Goal: Information Seeking & Learning: Find specific page/section

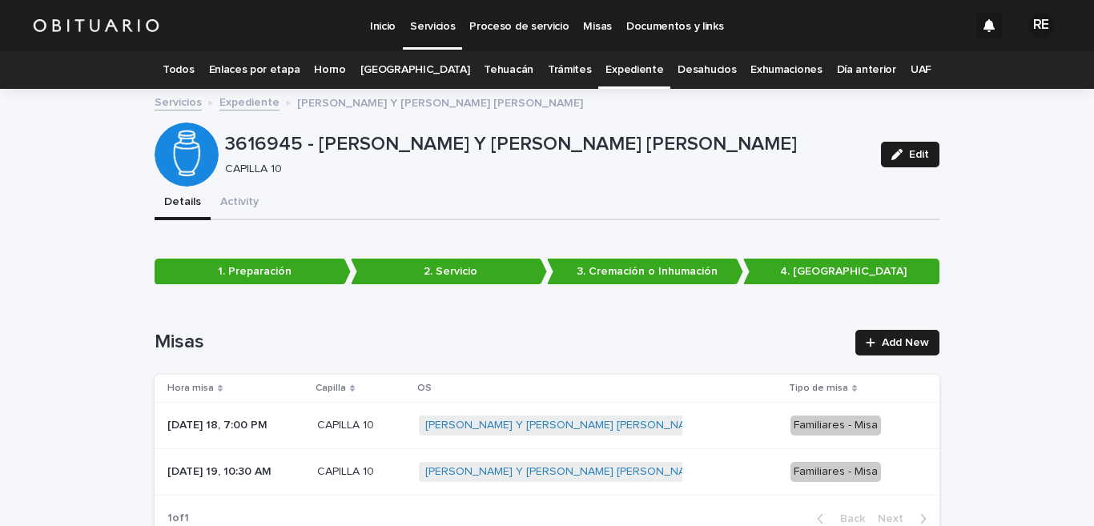
click at [194, 70] on link "Todos" at bounding box center [178, 70] width 31 height 38
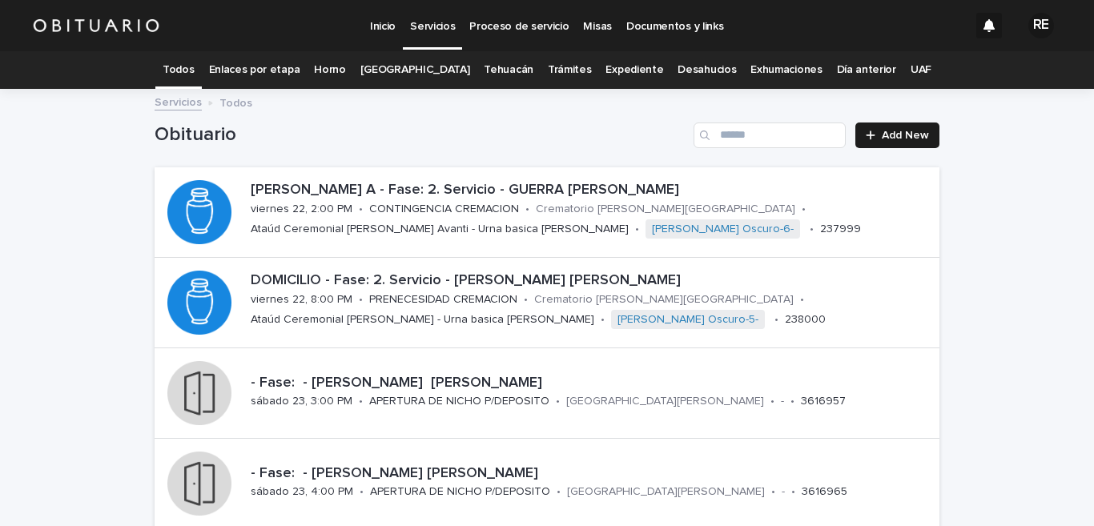
click at [605, 67] on link "Expediente" at bounding box center [634, 70] width 58 height 38
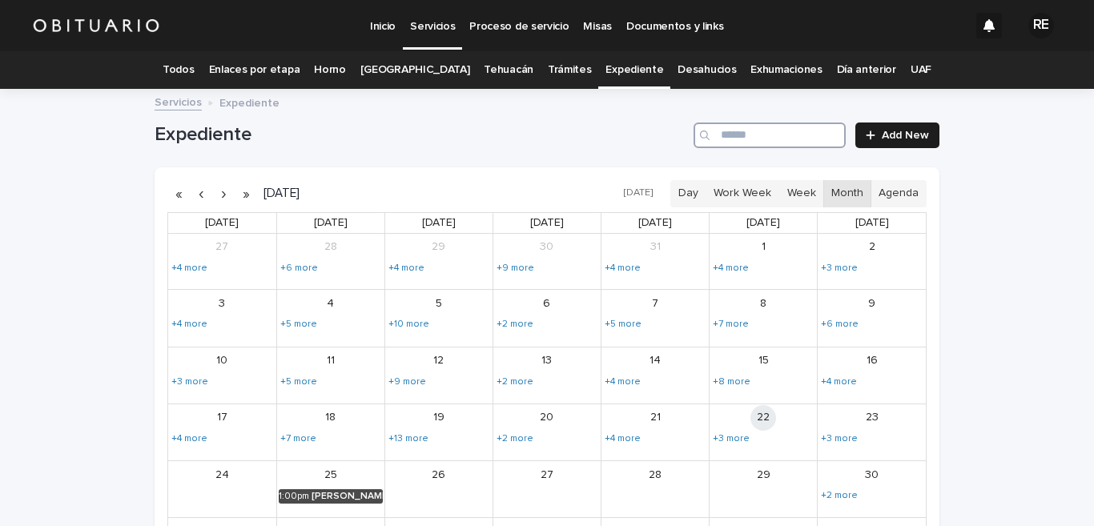
click at [729, 134] on input "Search" at bounding box center [769, 135] width 152 height 26
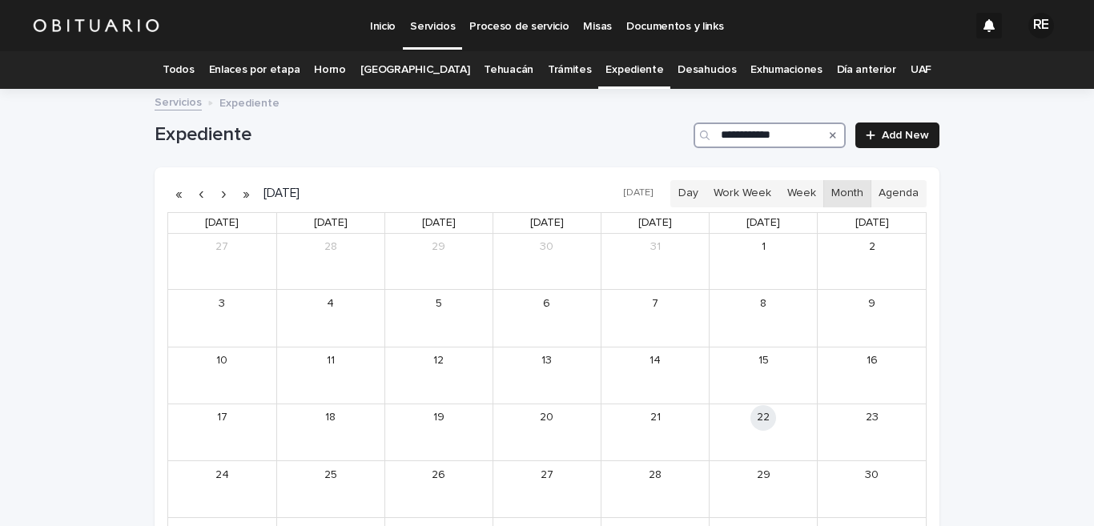
type input "**********"
click at [757, 382] on div "[PERSON_NAME] [PERSON_NAME]" at bounding box center [782, 382] width 66 height 11
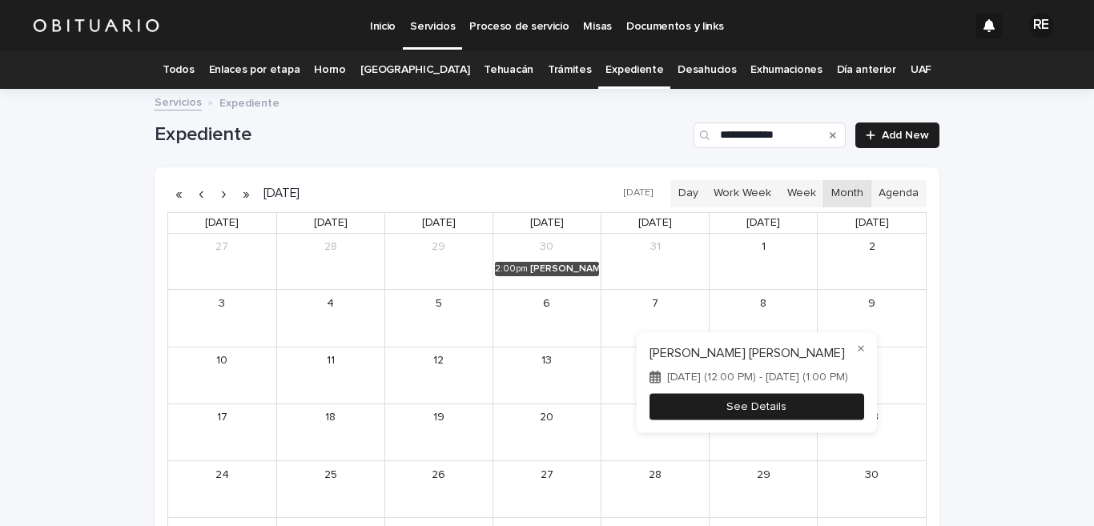
click at [813, 413] on button "See Details" at bounding box center [756, 406] width 215 height 26
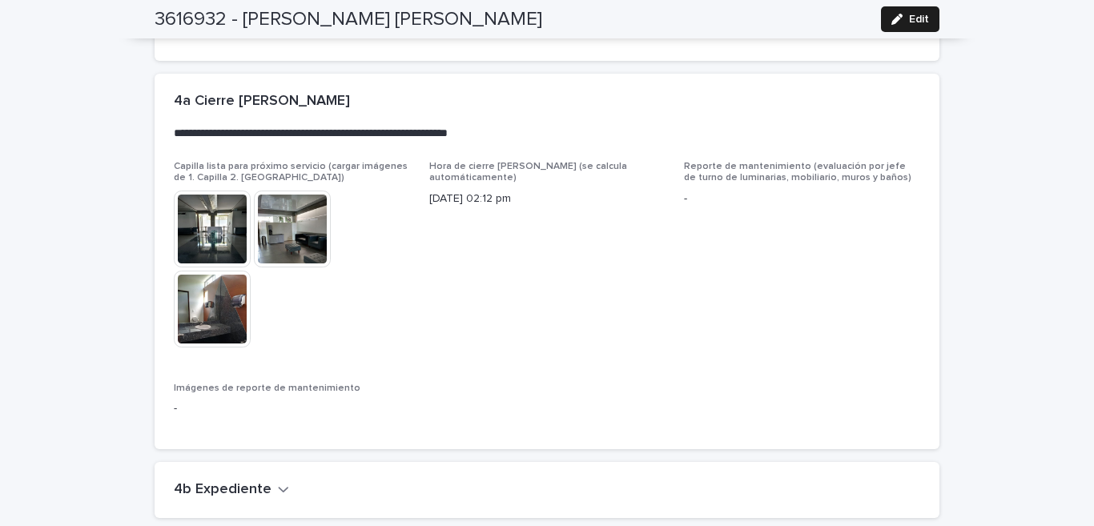
scroll to position [3682, 0]
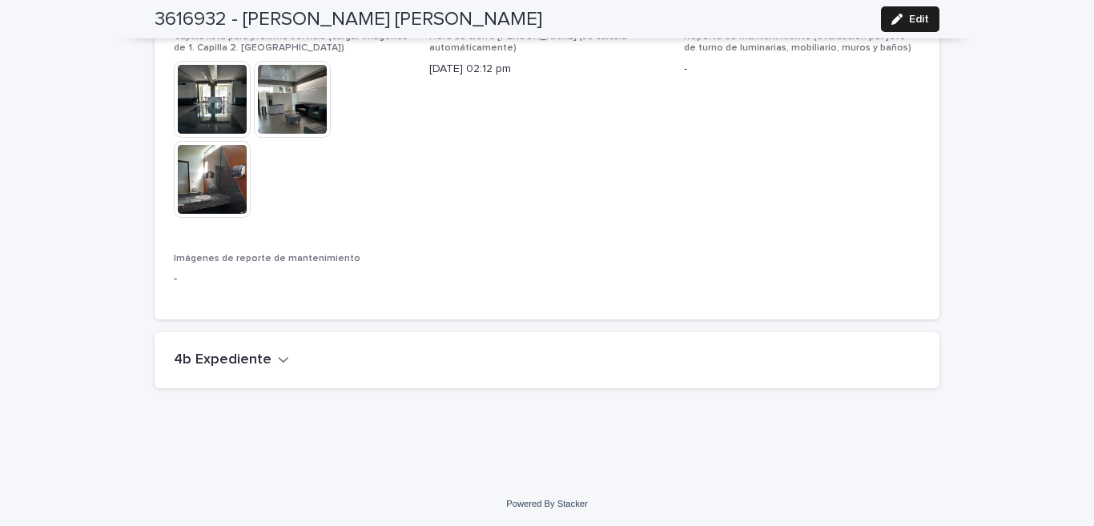
click at [245, 351] on h2 "4b Expediente" at bounding box center [223, 360] width 98 height 18
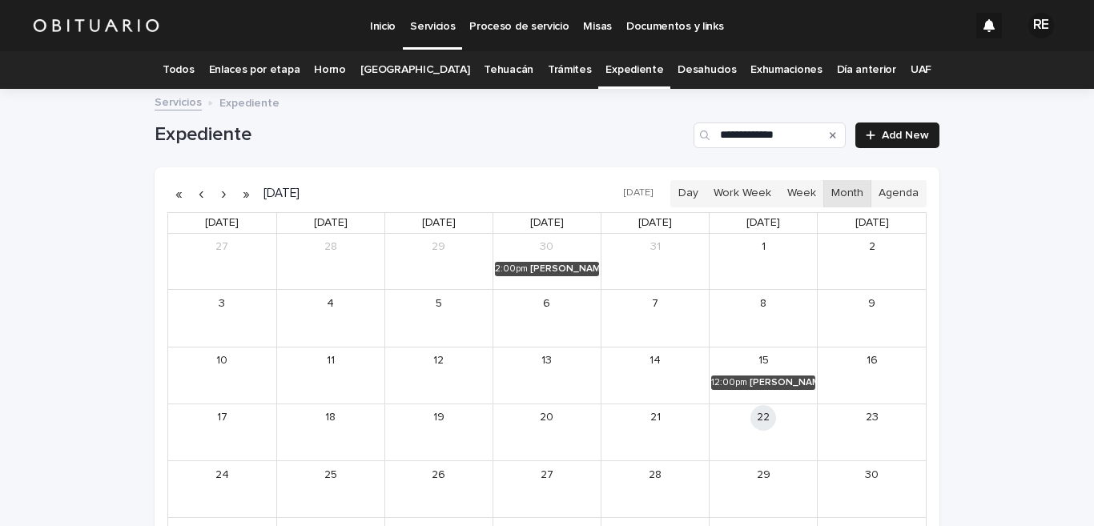
click at [829, 130] on icon "Search" at bounding box center [832, 135] width 6 height 10
click at [759, 142] on input "Search" at bounding box center [769, 135] width 152 height 26
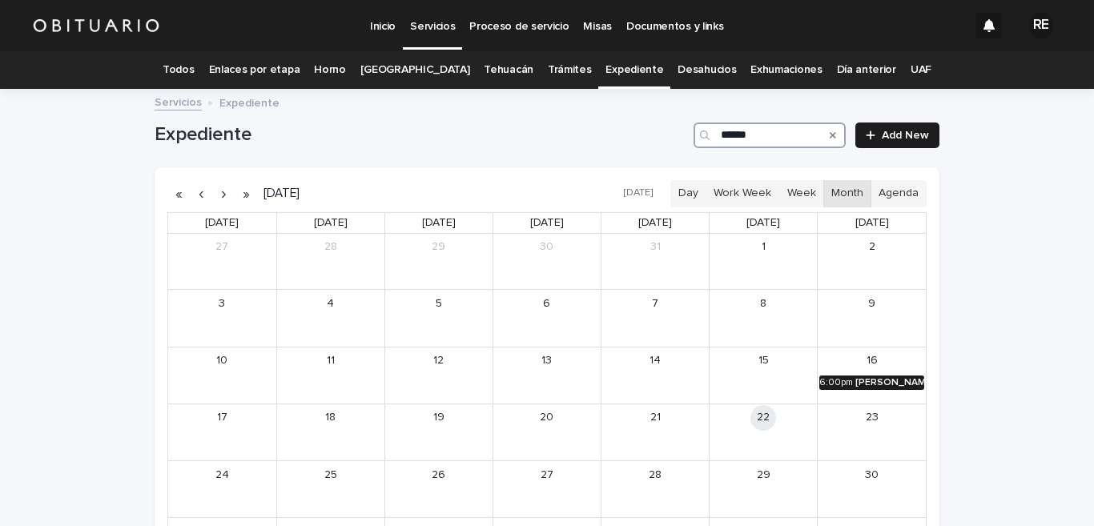
click at [866, 378] on div "[PERSON_NAME] [PERSON_NAME]" at bounding box center [889, 382] width 69 height 11
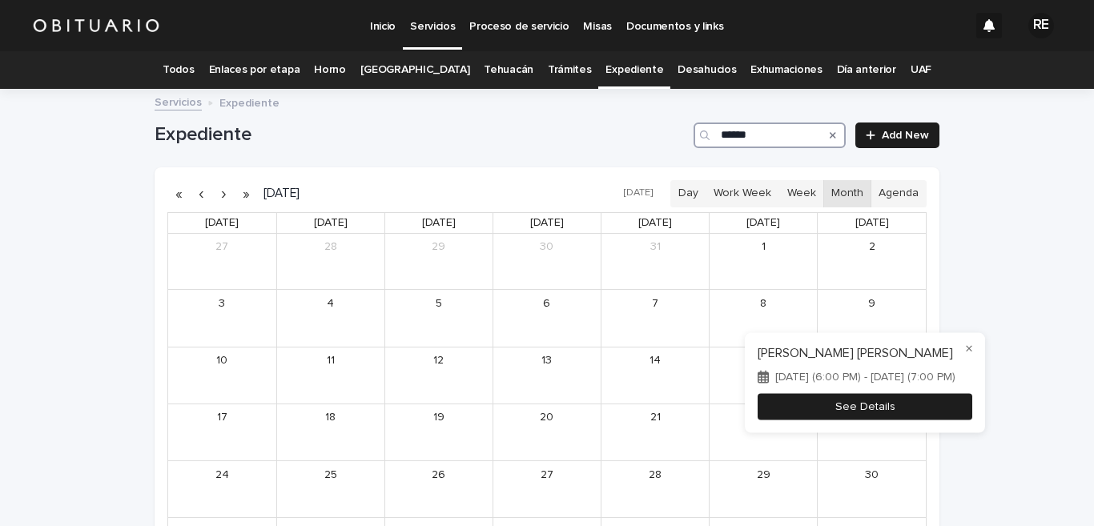
type input "******"
click at [911, 411] on button "See Details" at bounding box center [864, 406] width 215 height 26
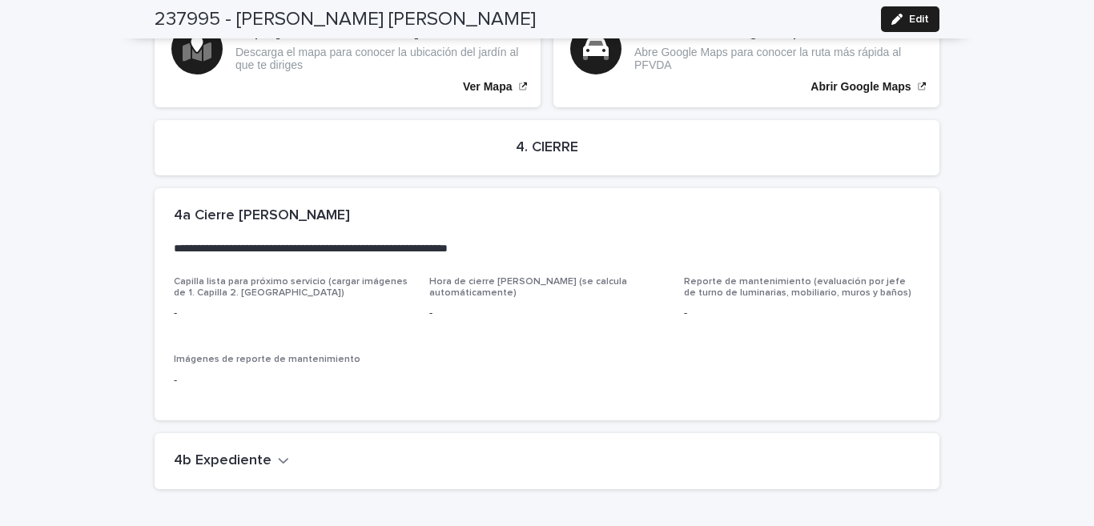
scroll to position [3525, 0]
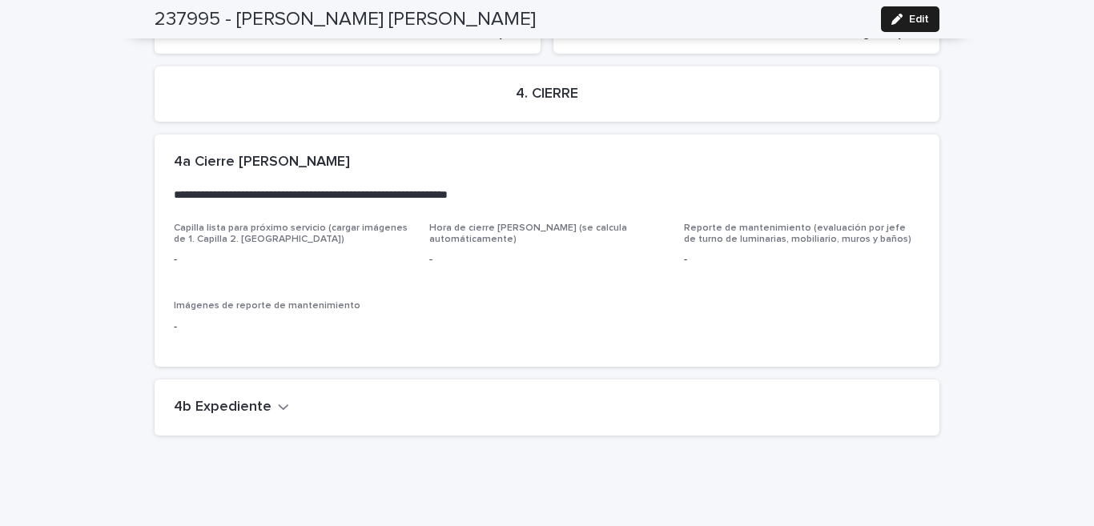
click at [242, 399] on h2 "4b Expediente" at bounding box center [223, 408] width 98 height 18
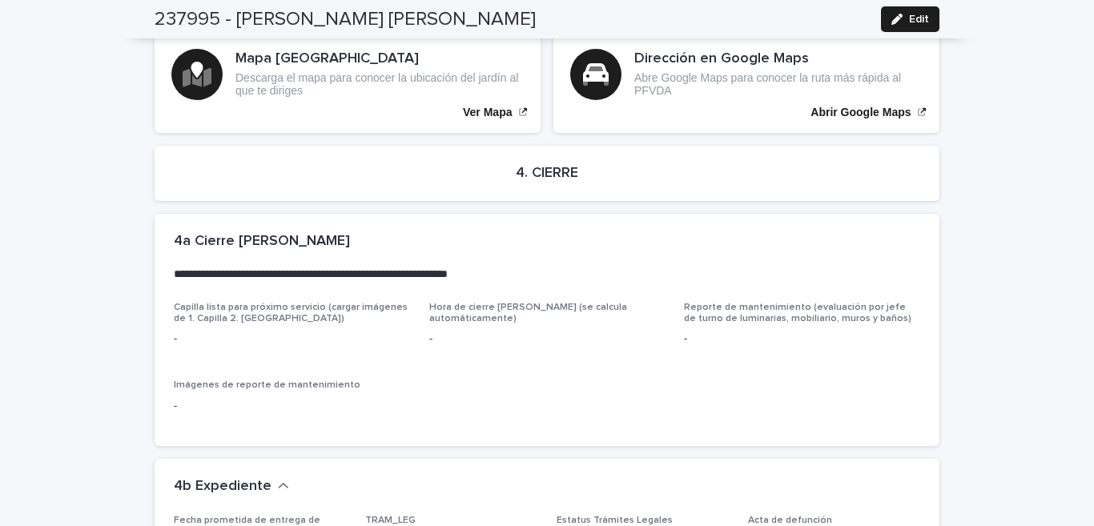
scroll to position [3366, 0]
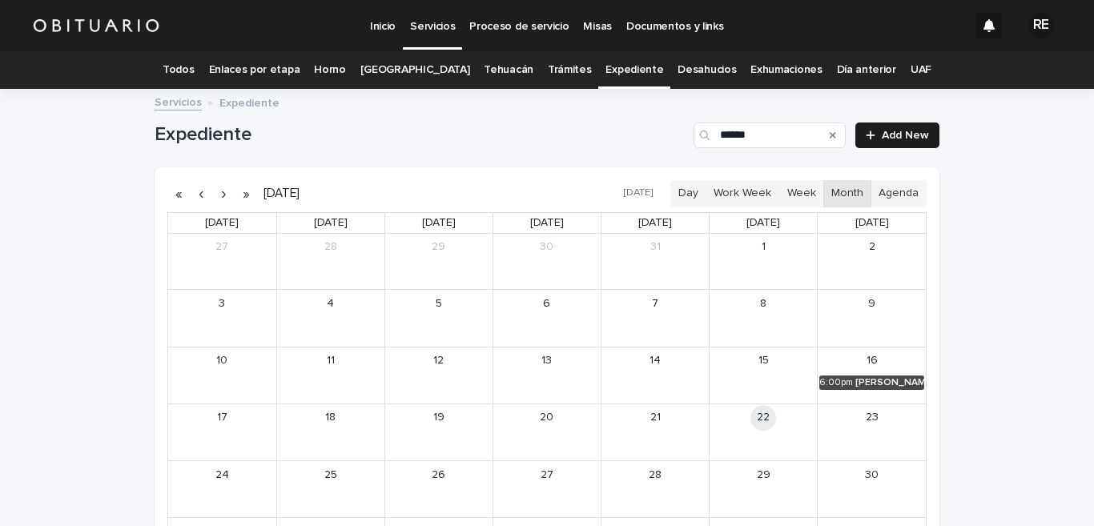
click at [822, 130] on div "Search" at bounding box center [833, 135] width 26 height 26
click at [829, 136] on icon "Search" at bounding box center [832, 135] width 6 height 6
click at [773, 142] on input "******" at bounding box center [769, 135] width 152 height 26
click at [232, 439] on div "[PERSON_NAME][US_STATE]" at bounding box center [241, 439] width 66 height 11
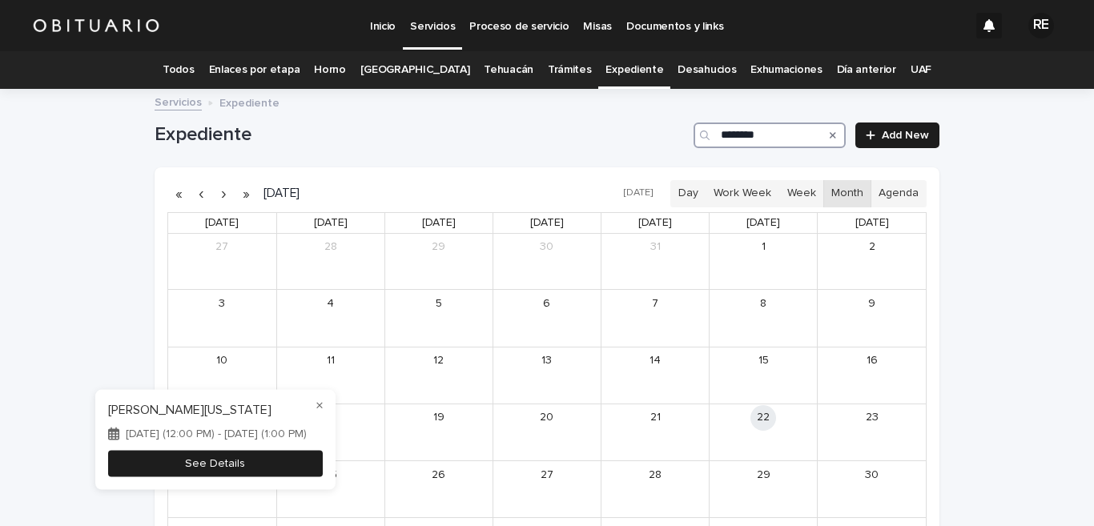
type input "********"
click at [294, 468] on button "See Details" at bounding box center [215, 463] width 215 height 26
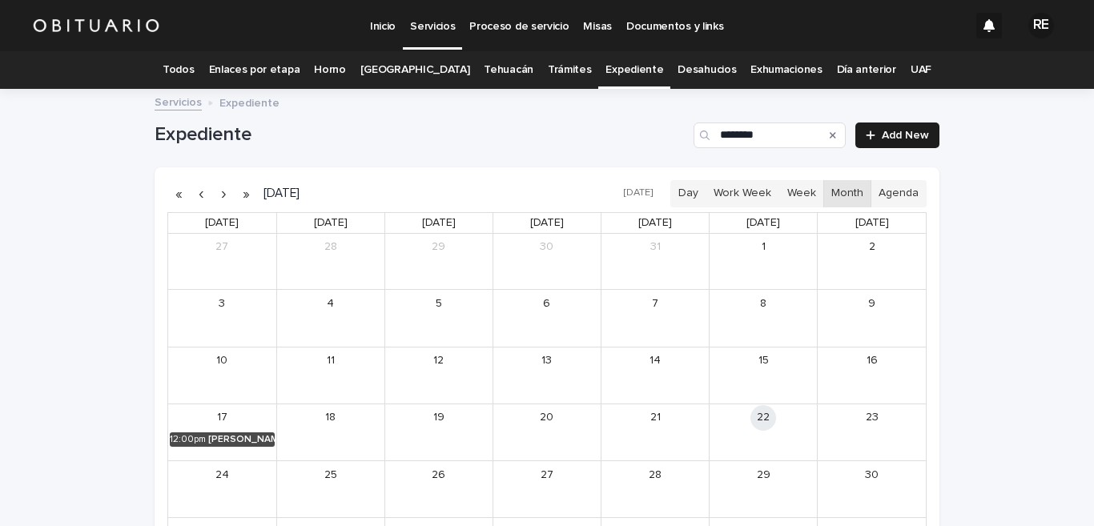
click at [829, 134] on icon "Search" at bounding box center [832, 135] width 6 height 10
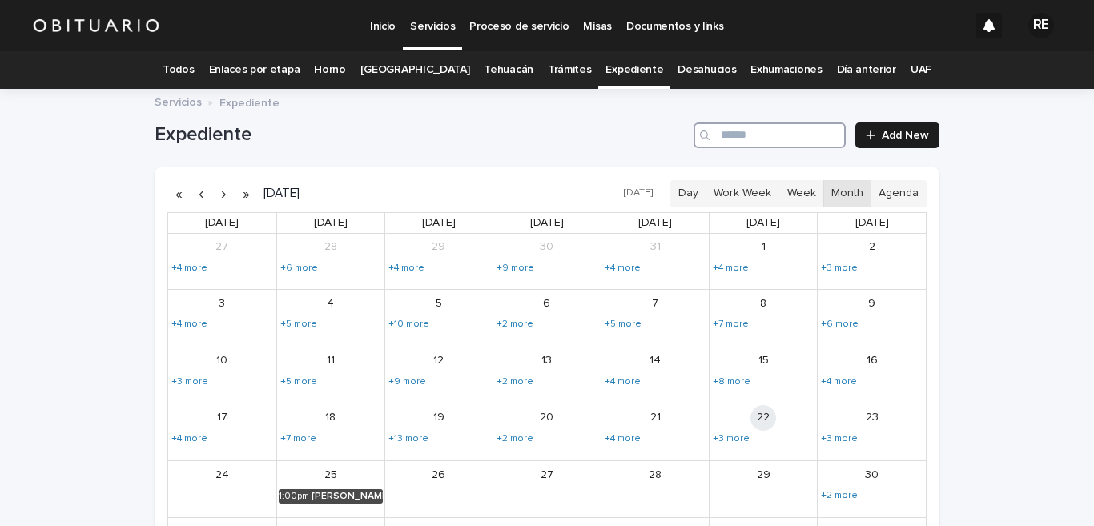
click at [772, 139] on input "Search" at bounding box center [769, 135] width 152 height 26
type input "*"
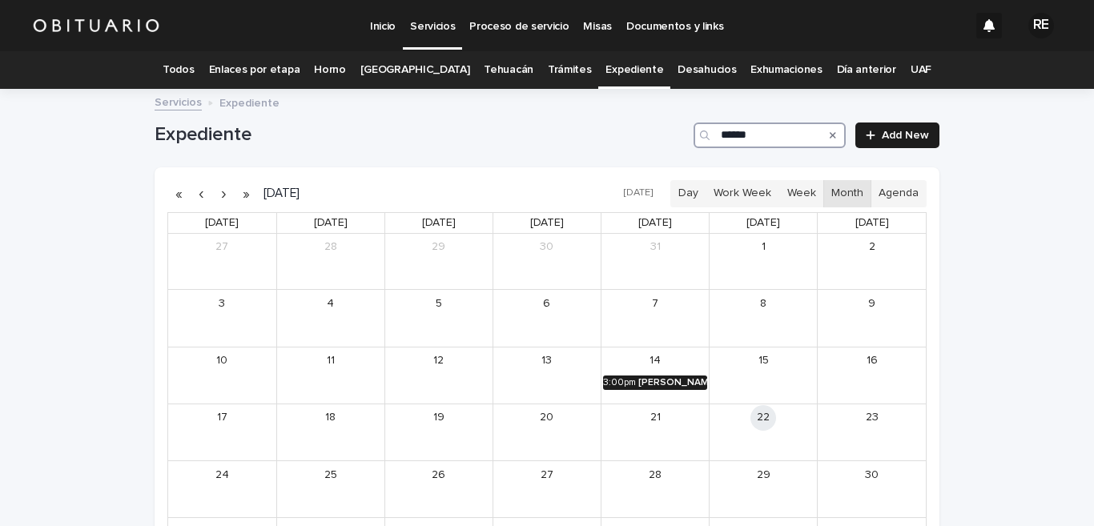
click at [624, 377] on div "3:00pm" at bounding box center [619, 382] width 33 height 11
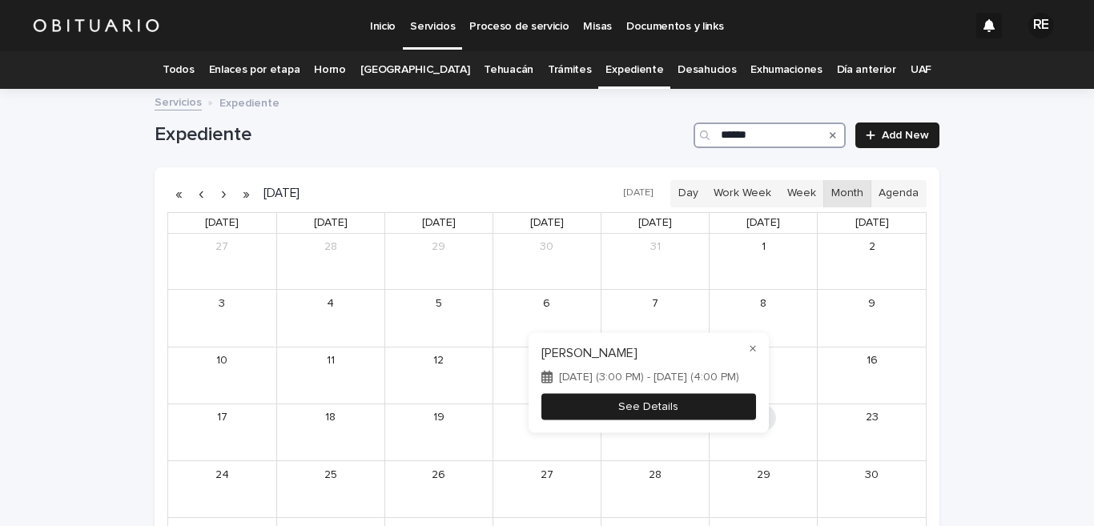
type input "*****"
click at [707, 400] on button "See Details" at bounding box center [648, 406] width 215 height 26
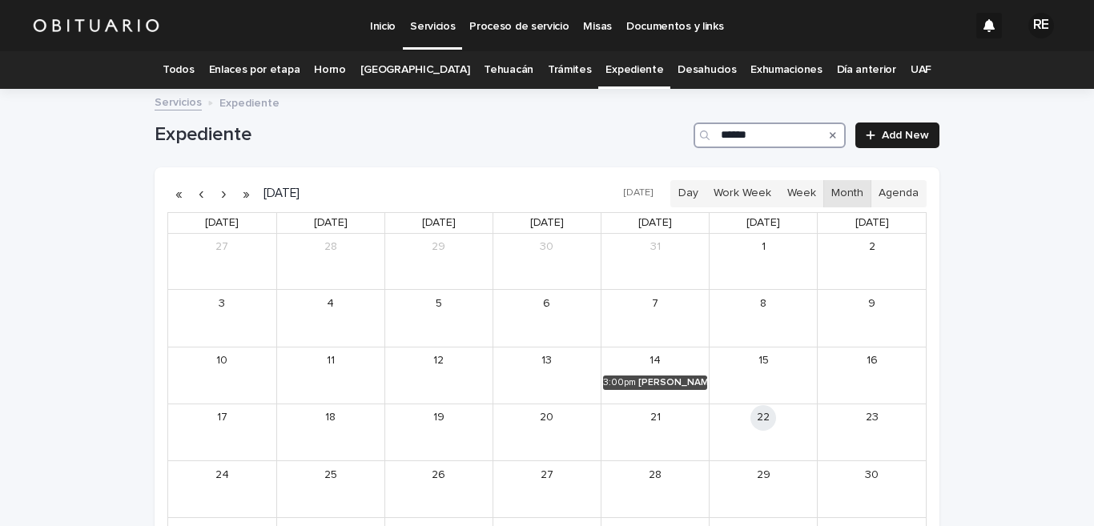
click at [734, 136] on input "*****" at bounding box center [769, 135] width 152 height 26
click at [829, 138] on icon "Search" at bounding box center [832, 135] width 6 height 10
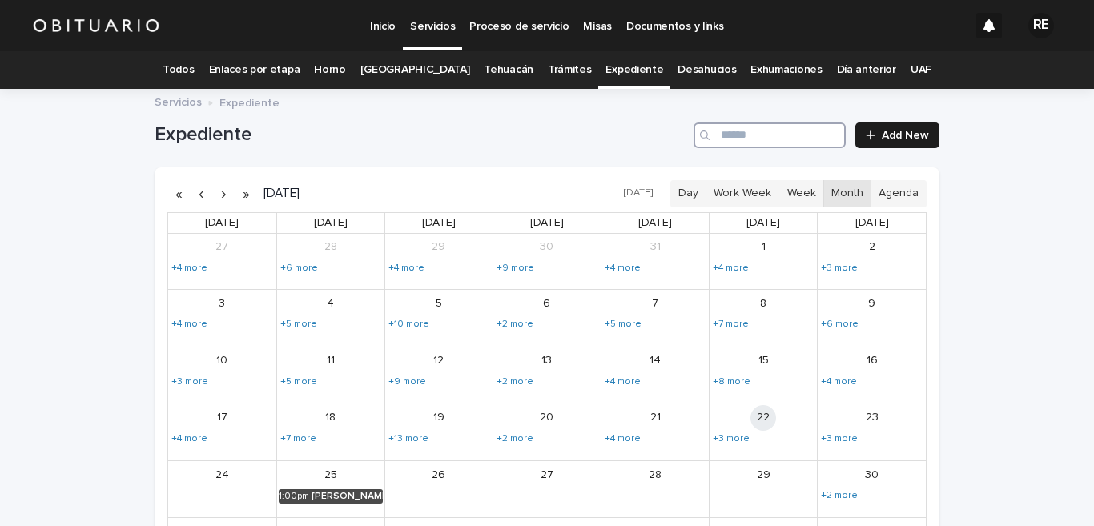
click at [758, 134] on input "Search" at bounding box center [769, 135] width 152 height 26
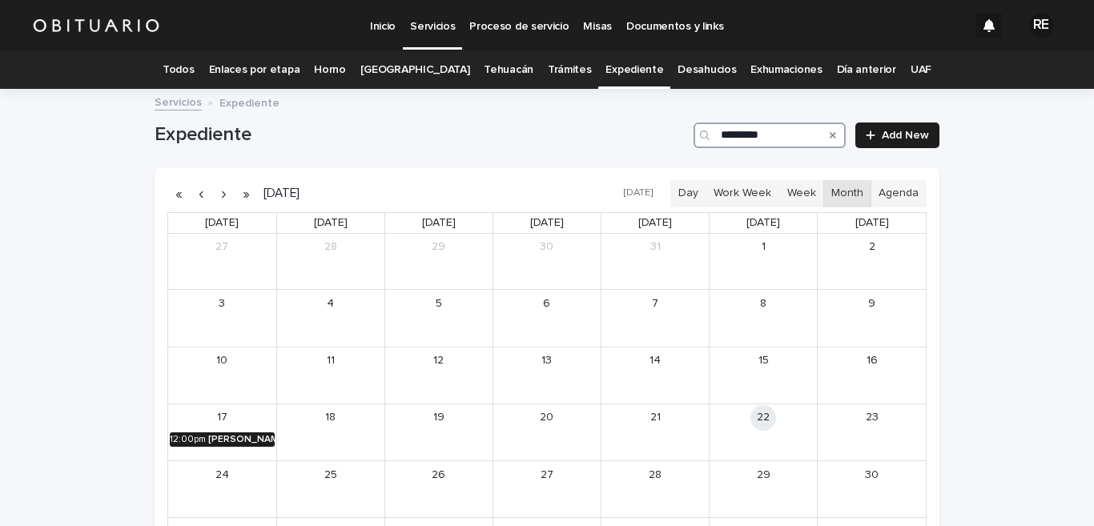
click at [239, 436] on div "[PERSON_NAME][US_STATE]" at bounding box center [241, 439] width 66 height 11
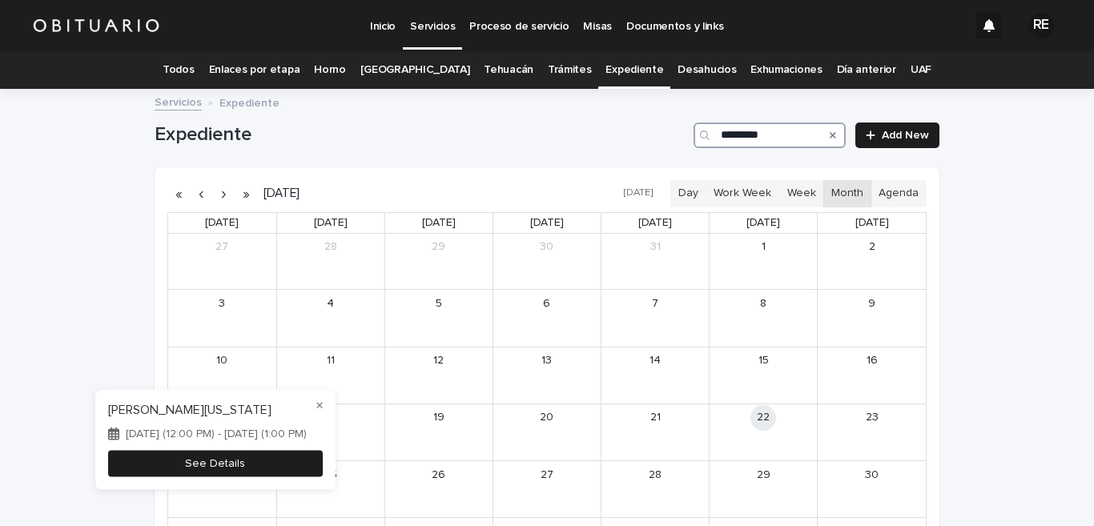
type input "********"
click at [295, 463] on button "See Details" at bounding box center [215, 463] width 215 height 26
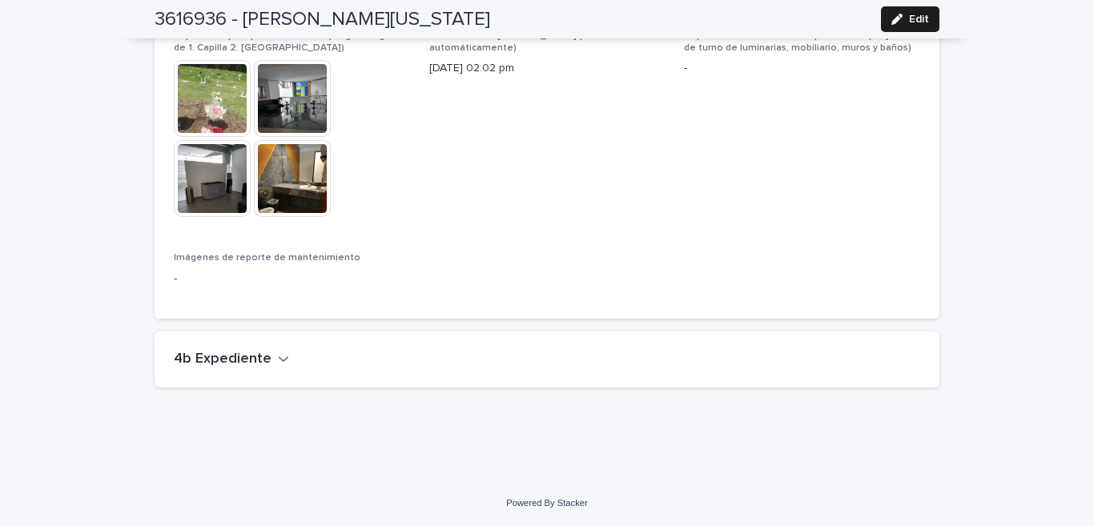
scroll to position [3709, 0]
click at [278, 361] on icon "button" at bounding box center [283, 358] width 11 height 14
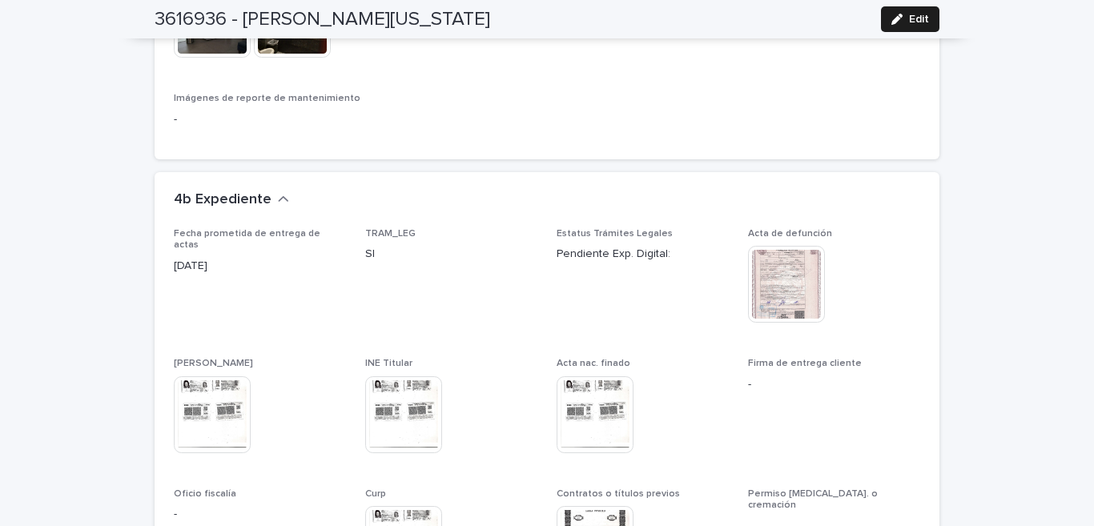
scroll to position [3945, 0]
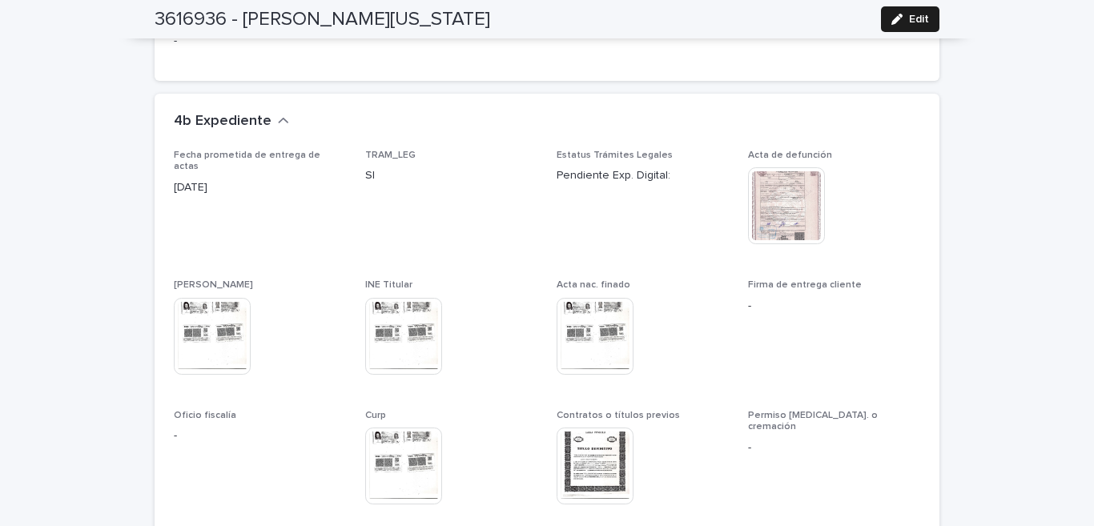
click at [785, 195] on img at bounding box center [786, 205] width 77 height 77
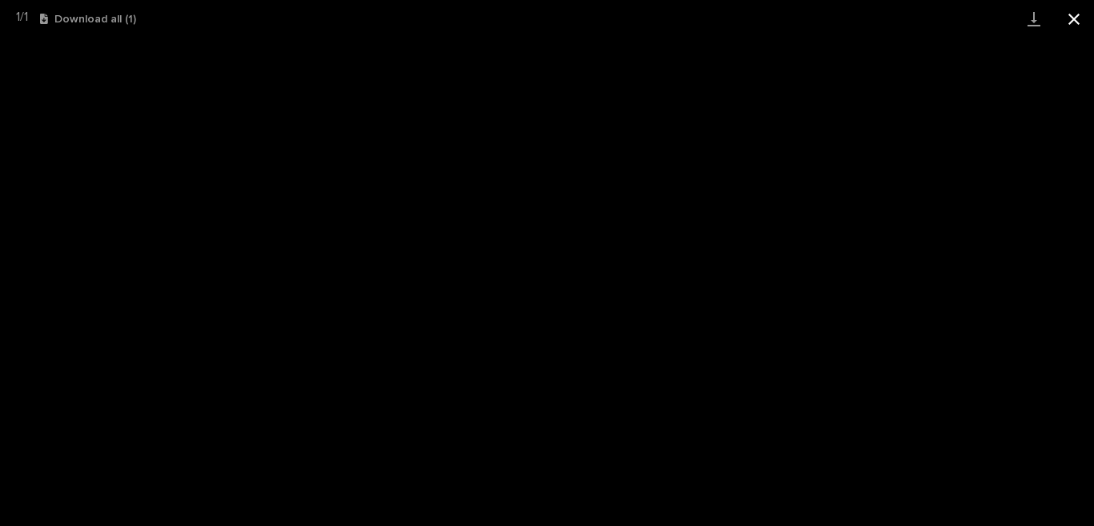
click at [1074, 19] on button "Close gallery" at bounding box center [1074, 19] width 40 height 38
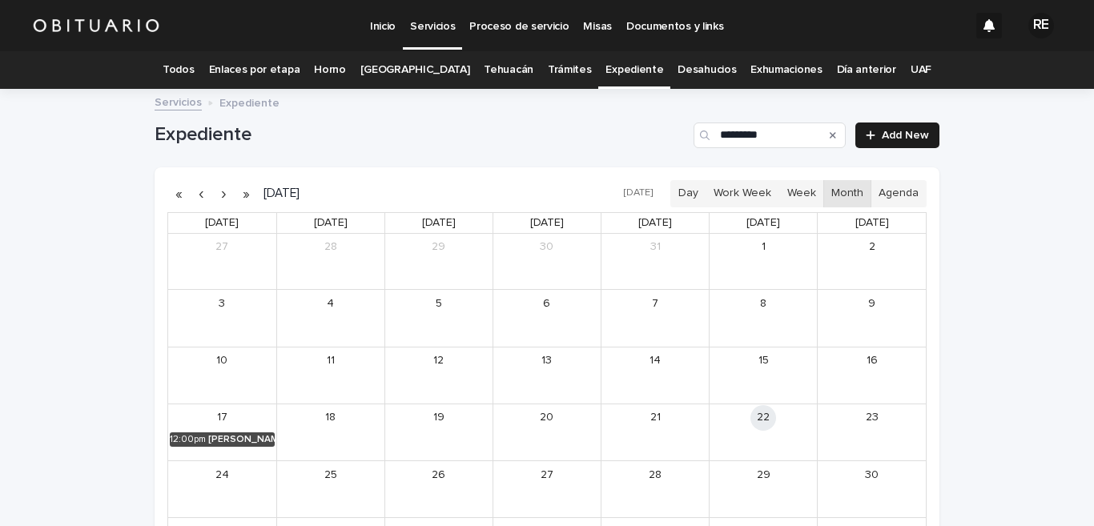
click at [829, 131] on icon "Search" at bounding box center [832, 135] width 6 height 10
click at [765, 138] on input "********" at bounding box center [769, 135] width 152 height 26
click at [762, 440] on div "[PERSON_NAME] [PERSON_NAME]" at bounding box center [781, 439] width 68 height 11
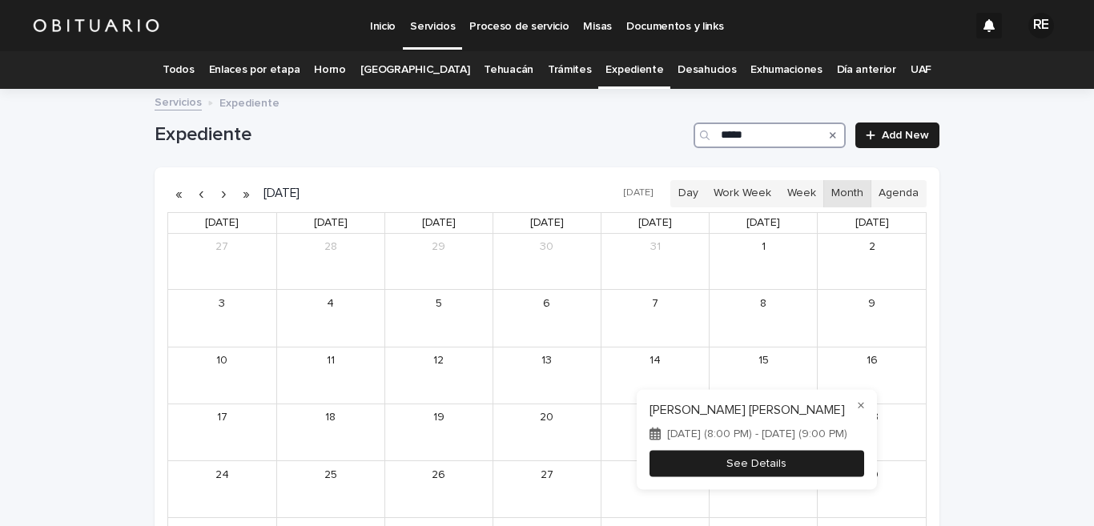
type input "*****"
click at [816, 465] on button "See Details" at bounding box center [756, 463] width 215 height 26
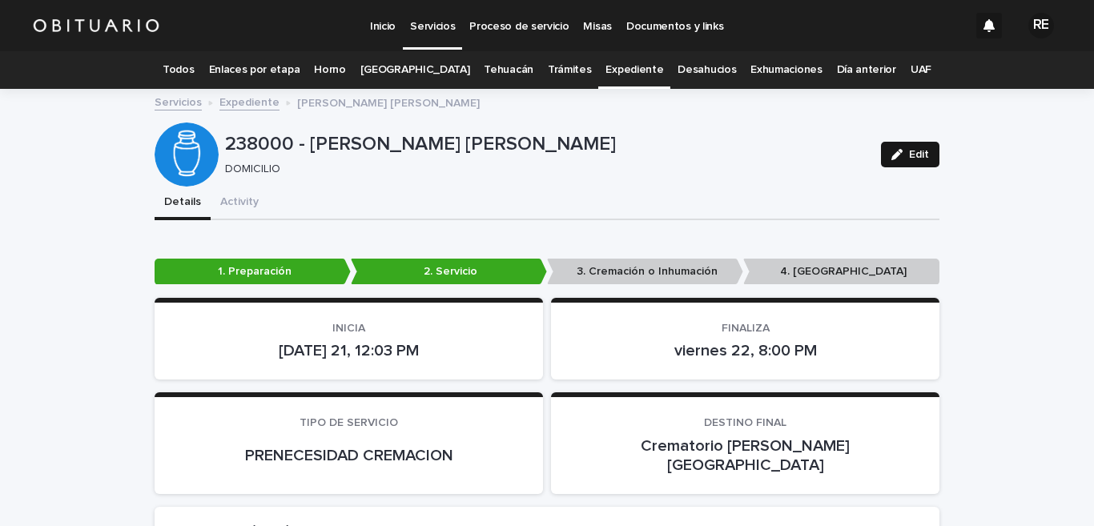
click at [896, 155] on icon "button" at bounding box center [896, 154] width 11 height 11
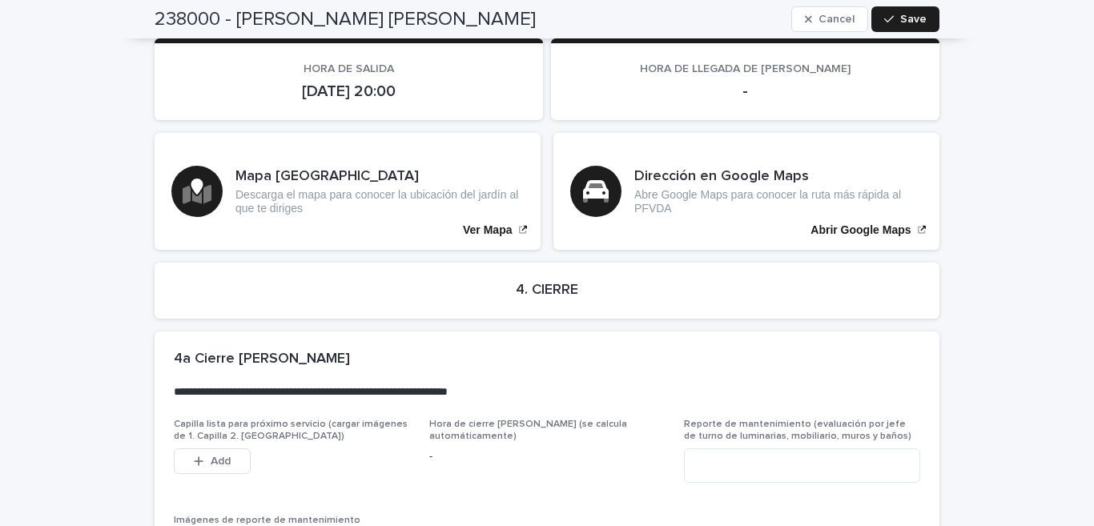
scroll to position [4110, 0]
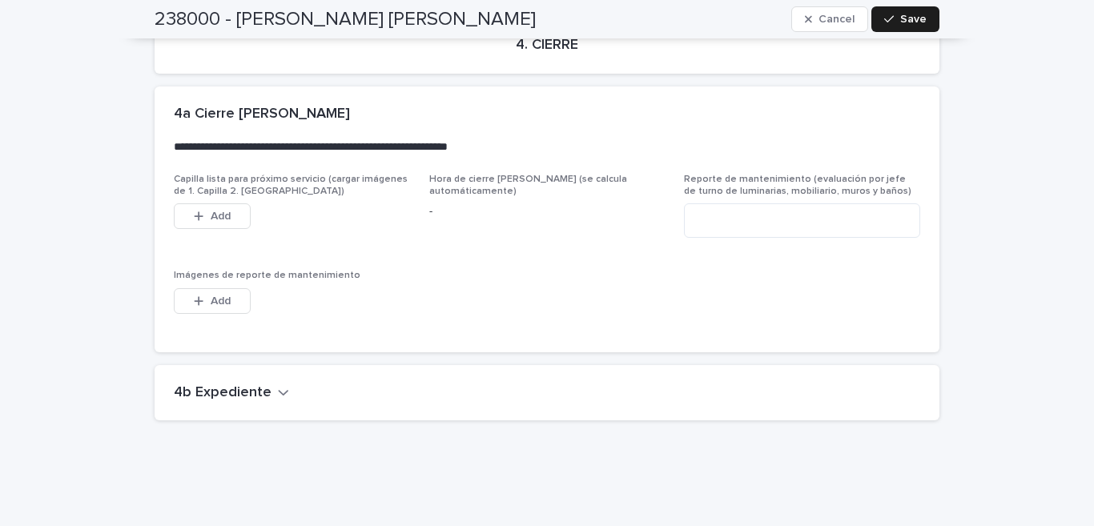
click at [245, 384] on h2 "4b Expediente" at bounding box center [223, 393] width 98 height 18
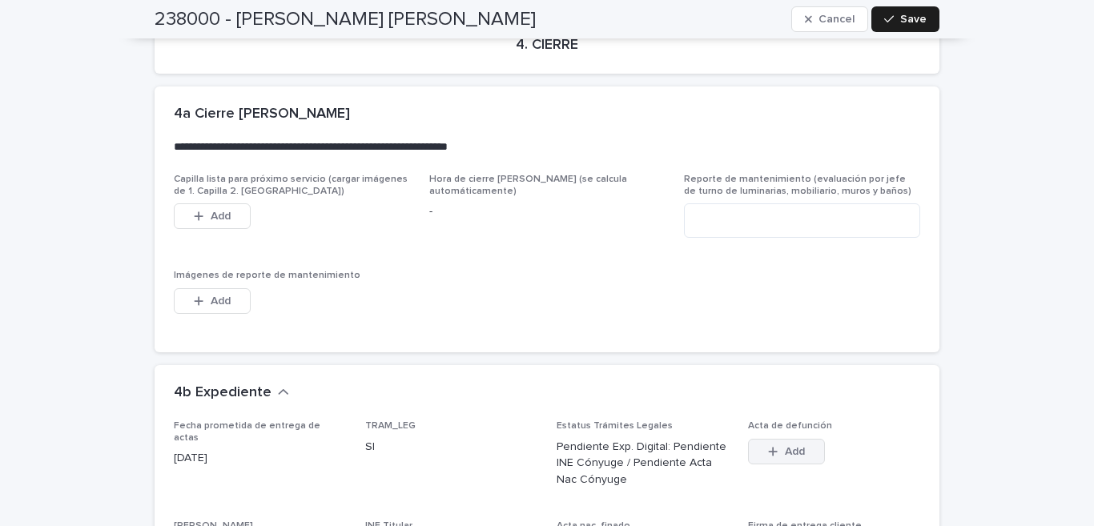
click at [773, 446] on div "button" at bounding box center [776, 451] width 16 height 11
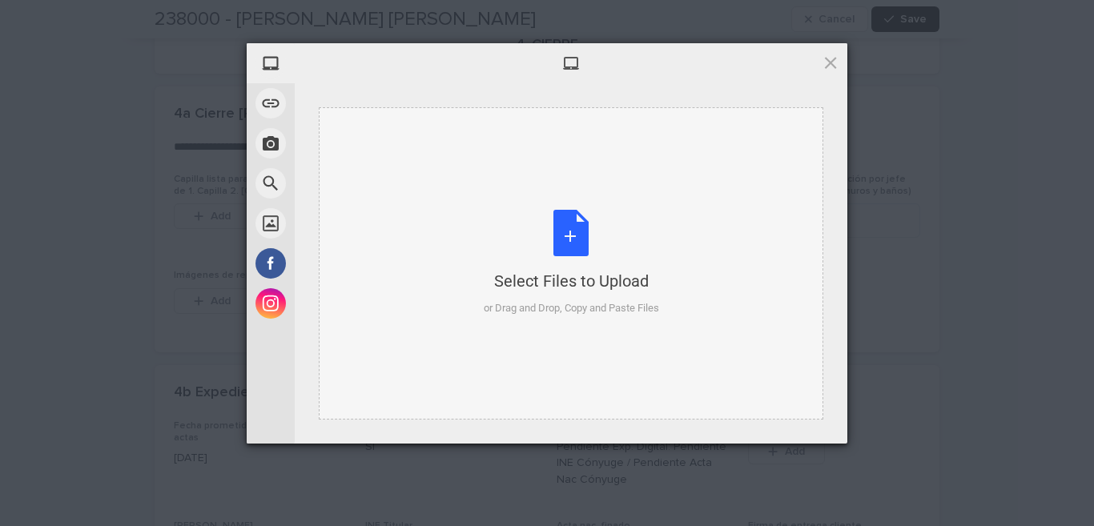
click at [570, 221] on div "Select Files to Upload or Drag and Drop, Copy and Paste Files" at bounding box center [571, 263] width 175 height 106
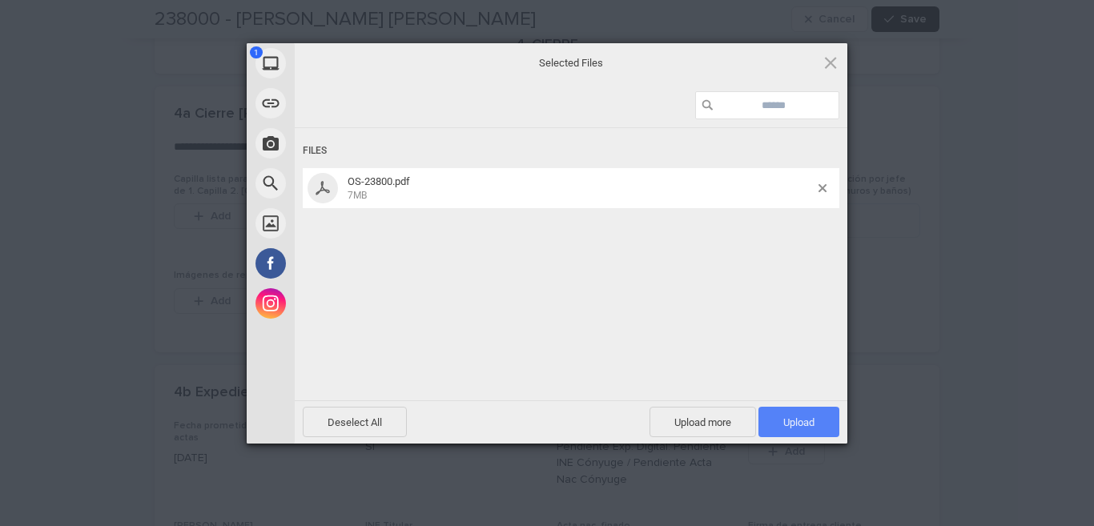
click at [773, 431] on span "Upload 1" at bounding box center [798, 422] width 81 height 30
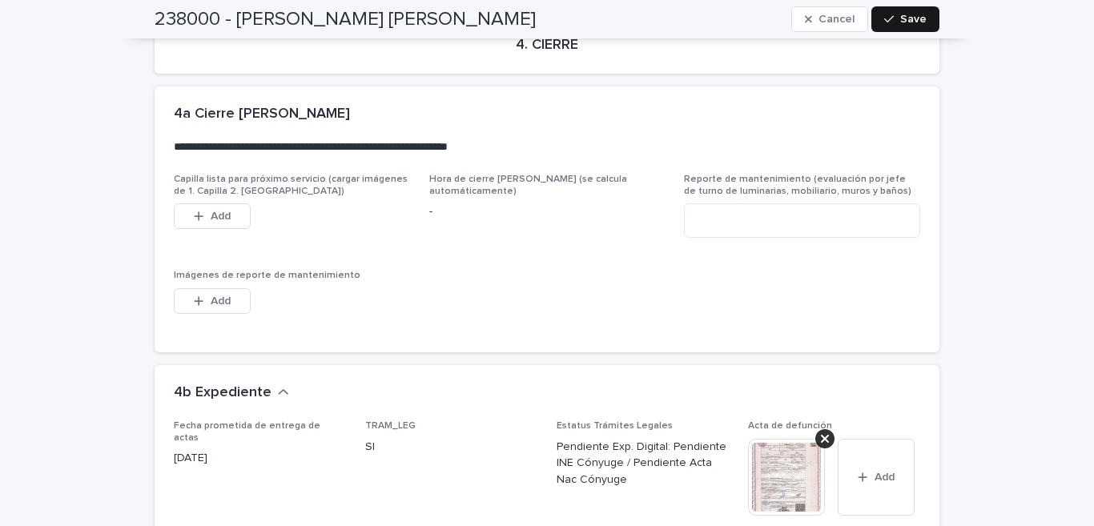
click at [894, 10] on button "Save" at bounding box center [905, 19] width 68 height 26
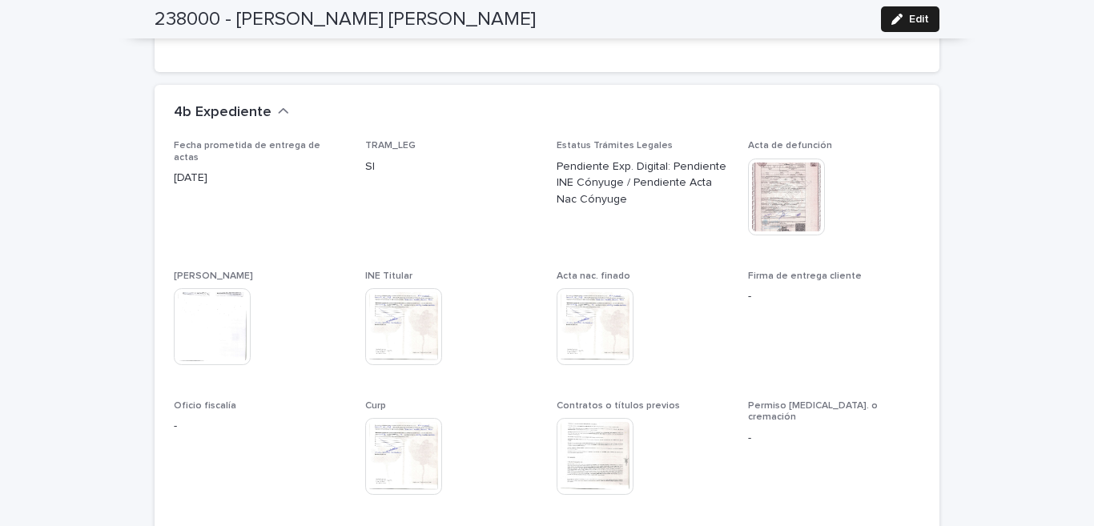
scroll to position [3951, 0]
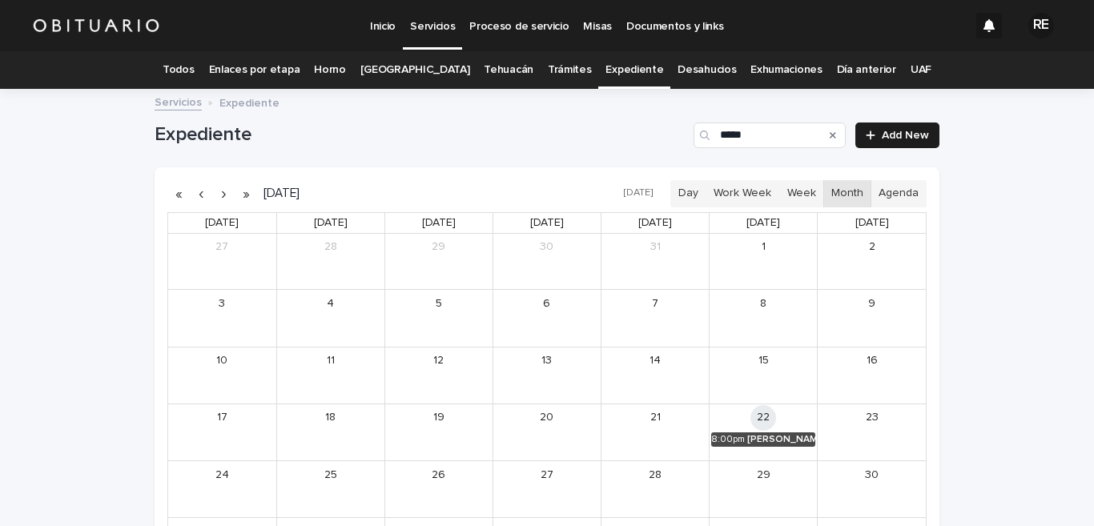
click at [829, 134] on icon "Search" at bounding box center [832, 135] width 6 height 6
click at [760, 133] on input "*****" at bounding box center [769, 135] width 152 height 26
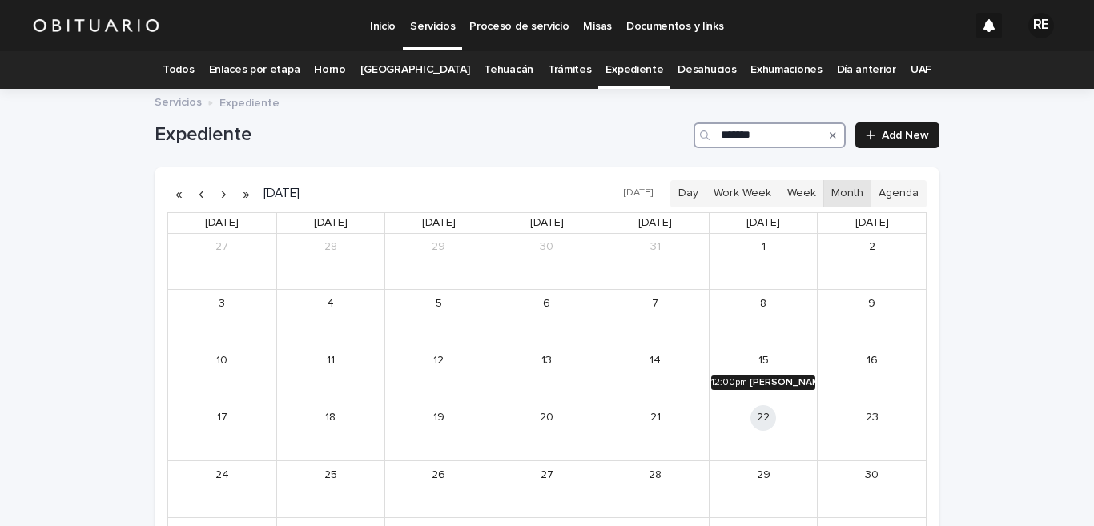
click at [749, 382] on div "[PERSON_NAME] [PERSON_NAME]" at bounding box center [782, 382] width 66 height 11
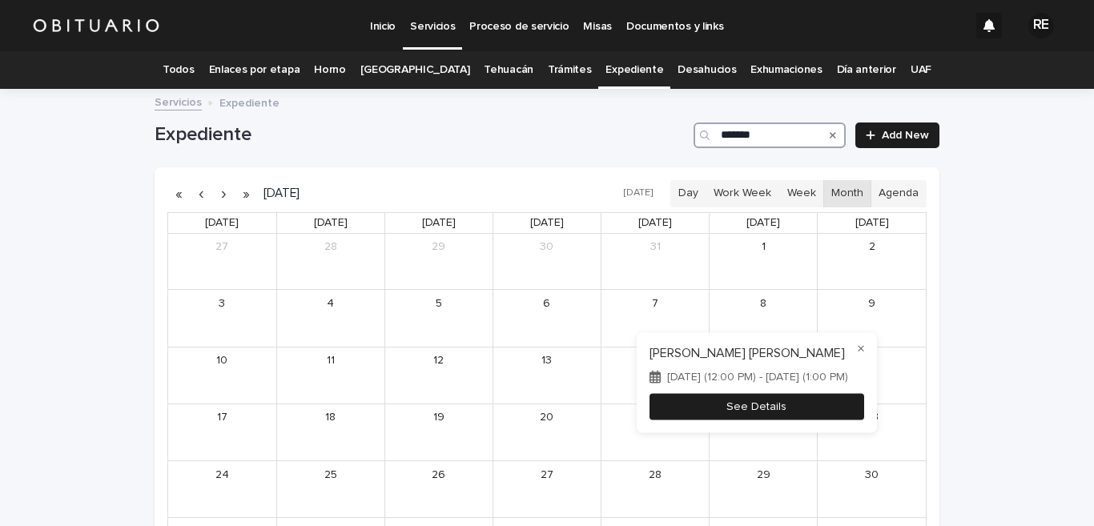
type input "*******"
click at [836, 410] on button "See Details" at bounding box center [756, 406] width 215 height 26
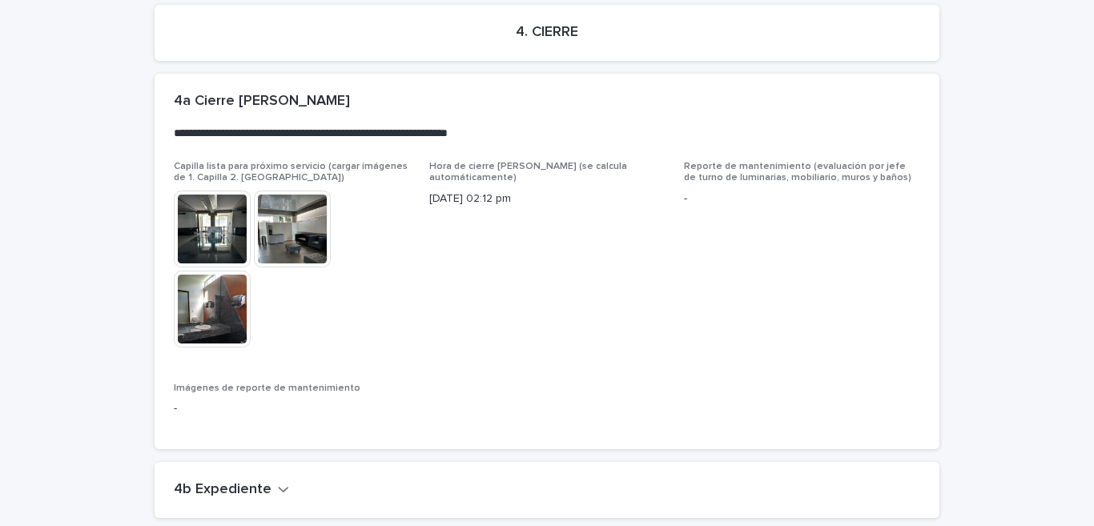
scroll to position [3682, 0]
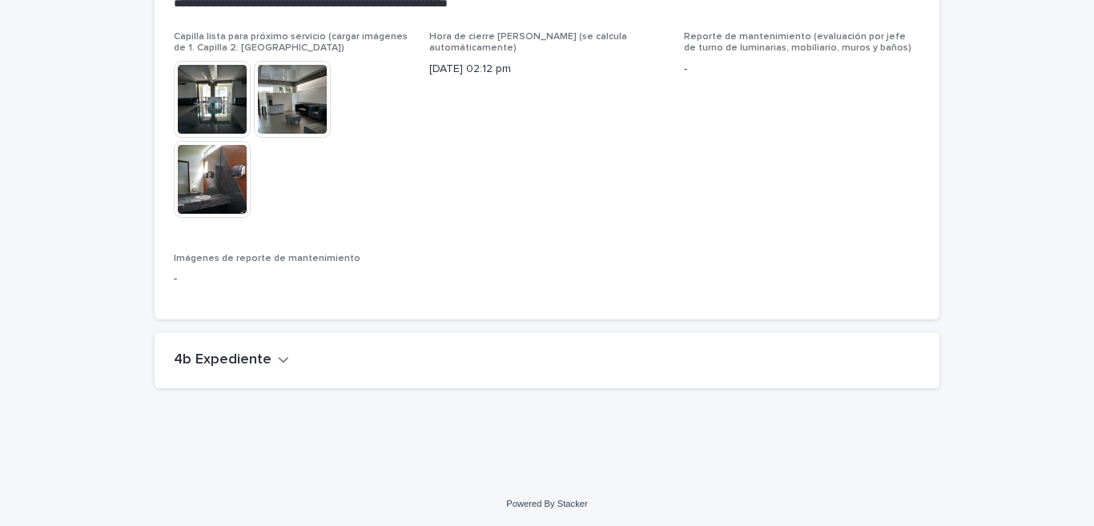
click at [227, 356] on h2 "4b Expediente" at bounding box center [223, 360] width 98 height 18
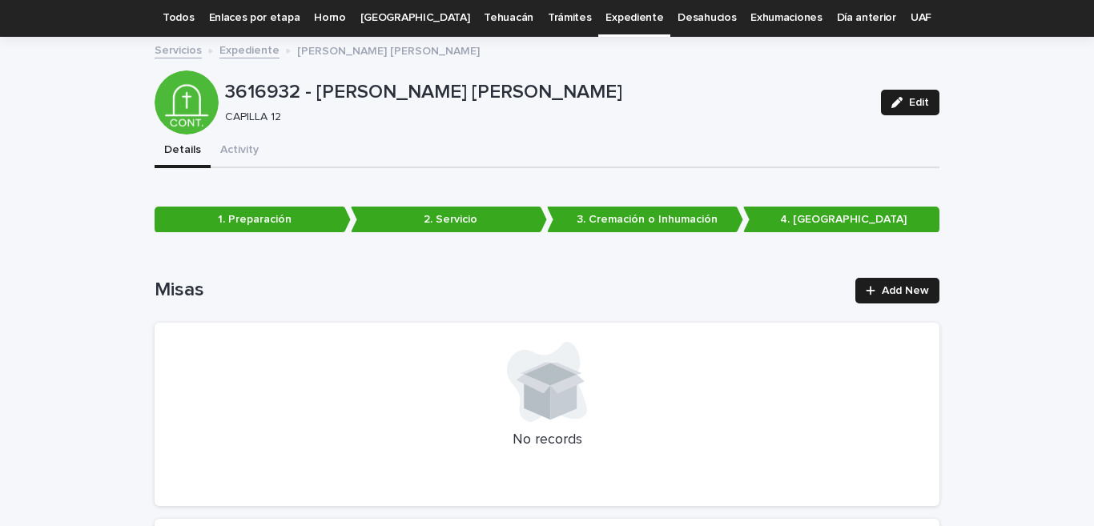
scroll to position [0, 0]
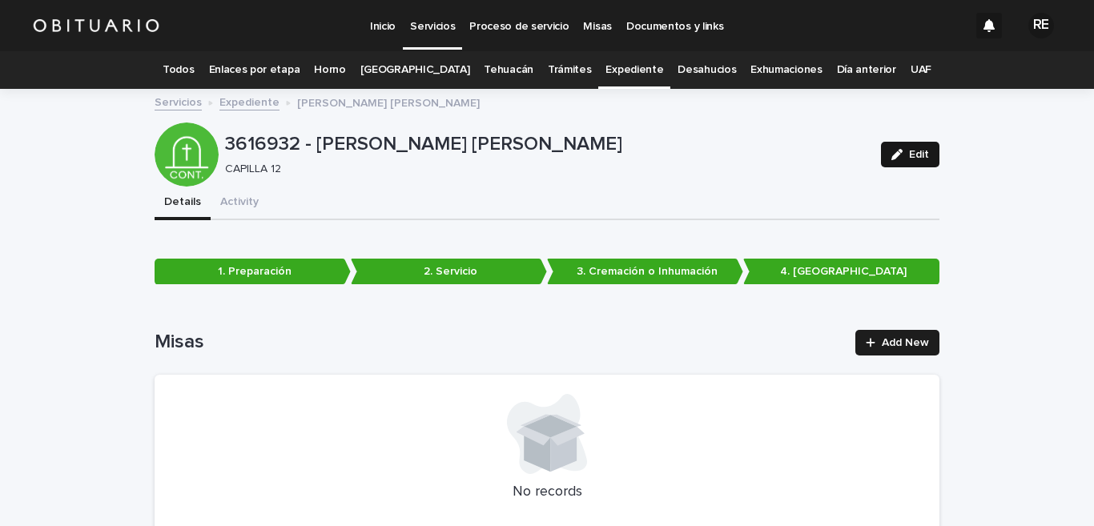
click at [898, 159] on div "button" at bounding box center [900, 154] width 18 height 11
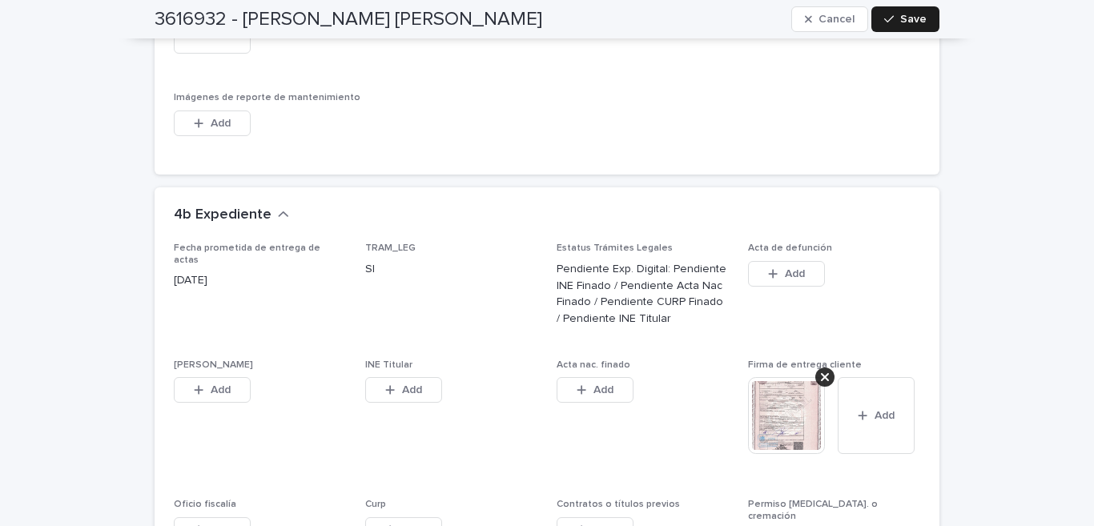
scroll to position [4497, 0]
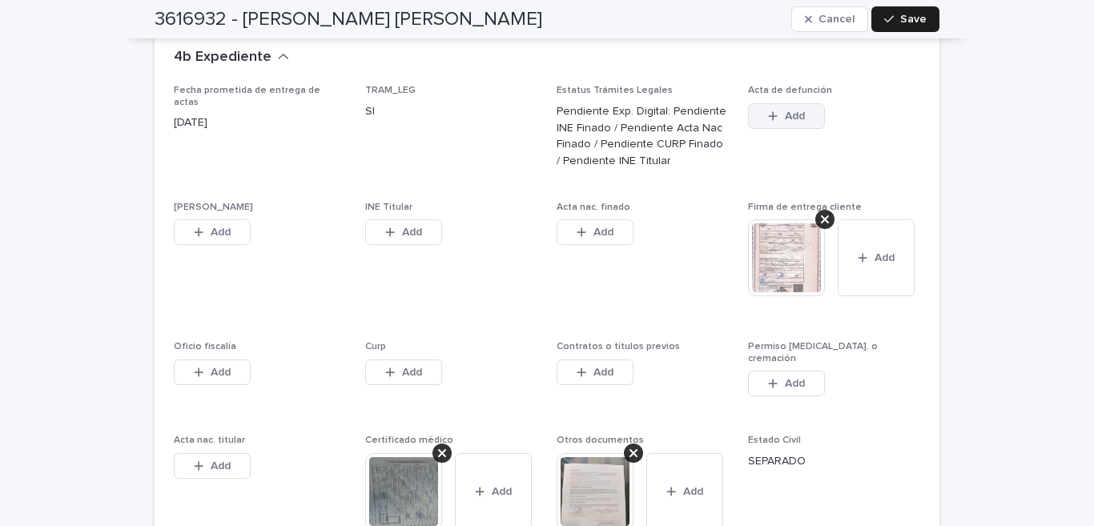
click at [774, 118] on div "button" at bounding box center [776, 115] width 16 height 11
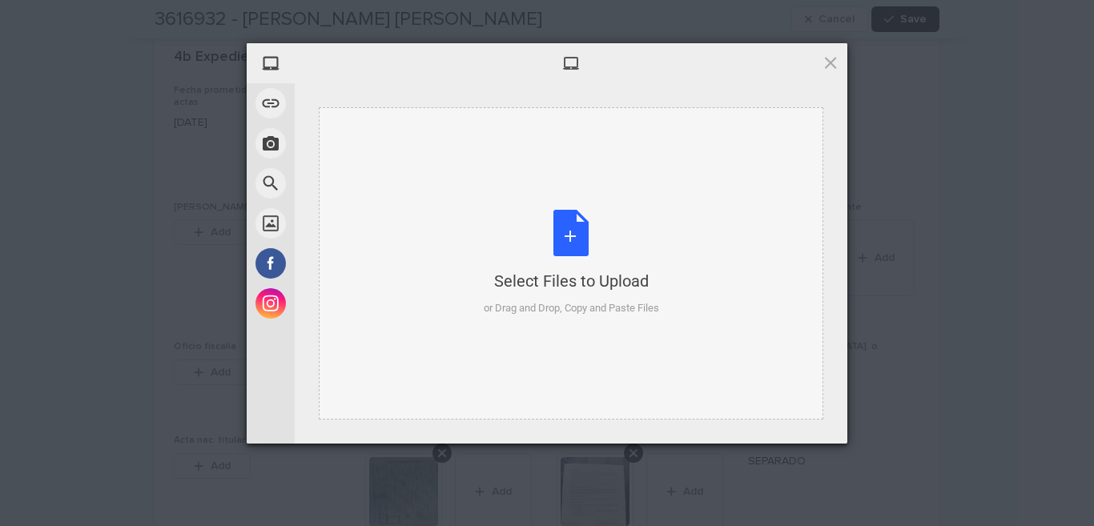
click at [562, 227] on div "Select Files to Upload or Drag and Drop, Copy and Paste Files" at bounding box center [571, 263] width 175 height 106
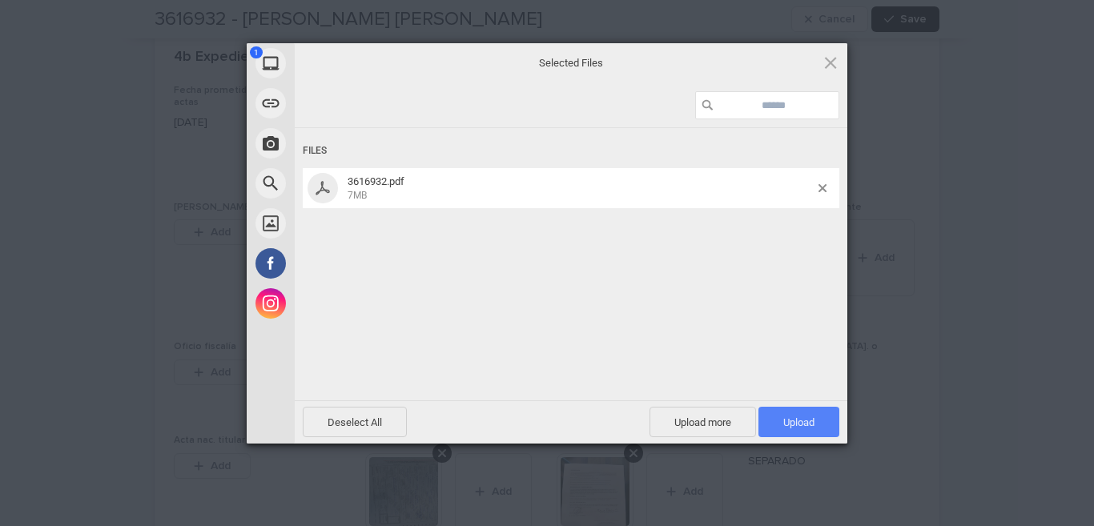
click at [797, 427] on font "Upload" at bounding box center [798, 422] width 31 height 12
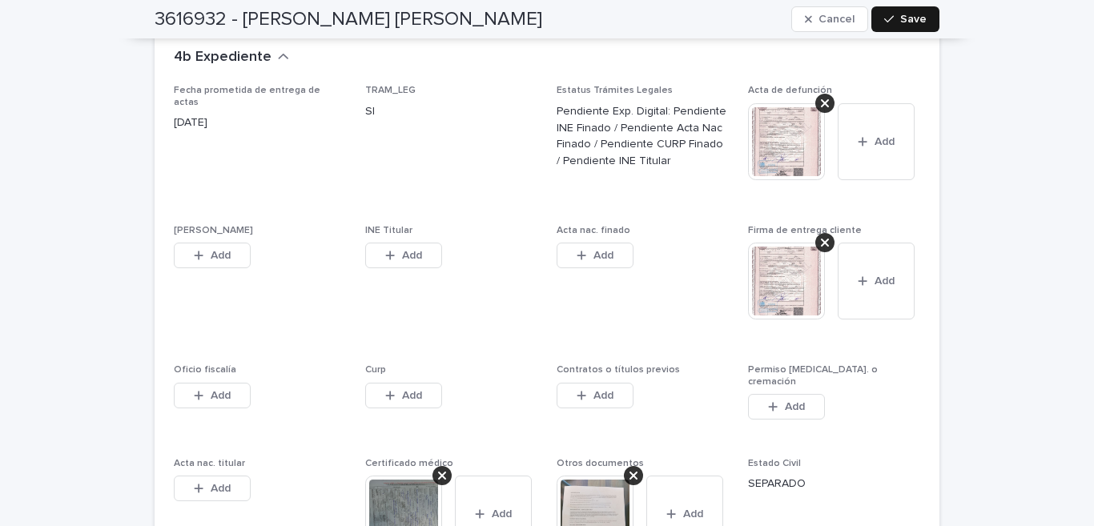
click at [889, 23] on div "button" at bounding box center [892, 19] width 16 height 11
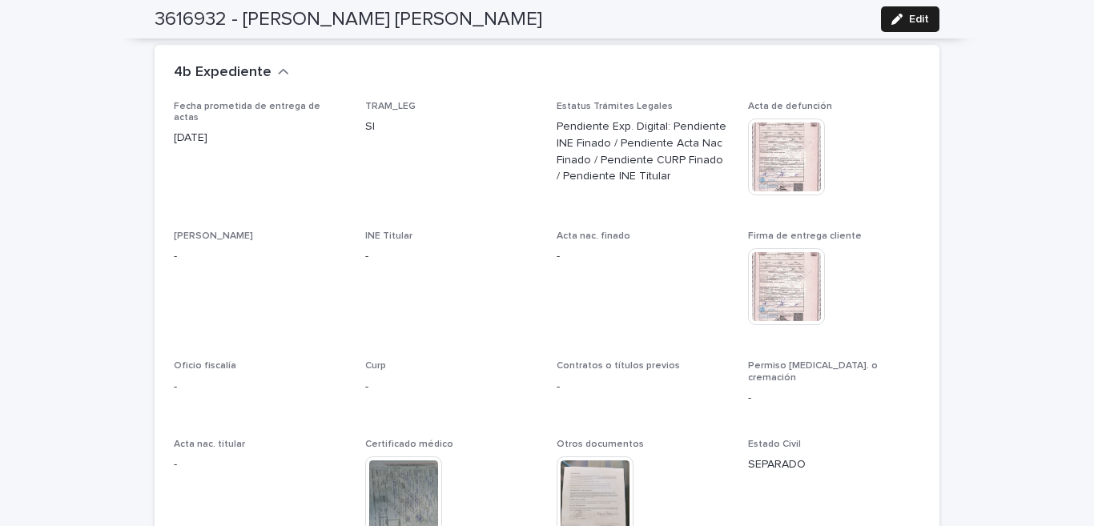
scroll to position [3888, 0]
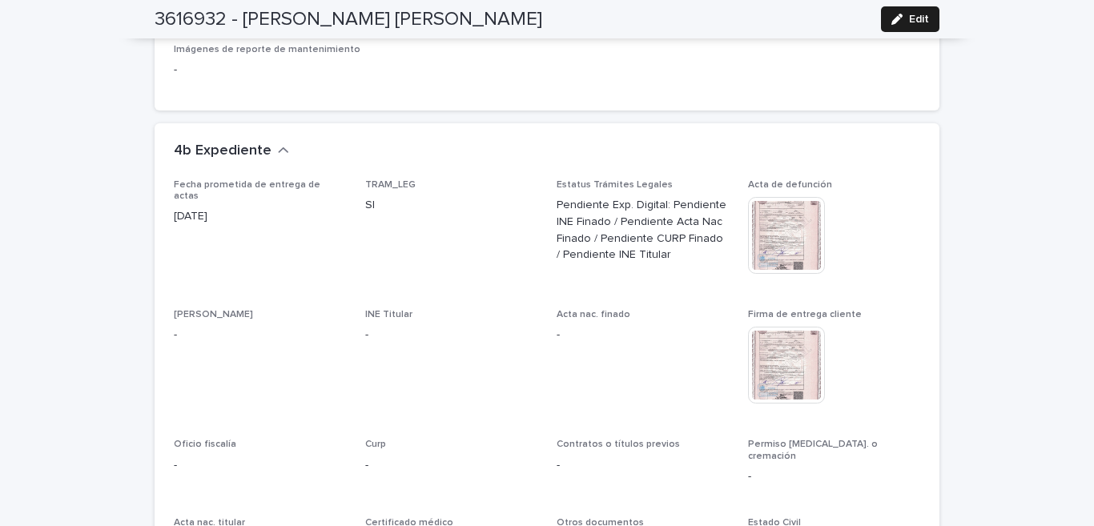
click at [793, 367] on img at bounding box center [786, 365] width 77 height 77
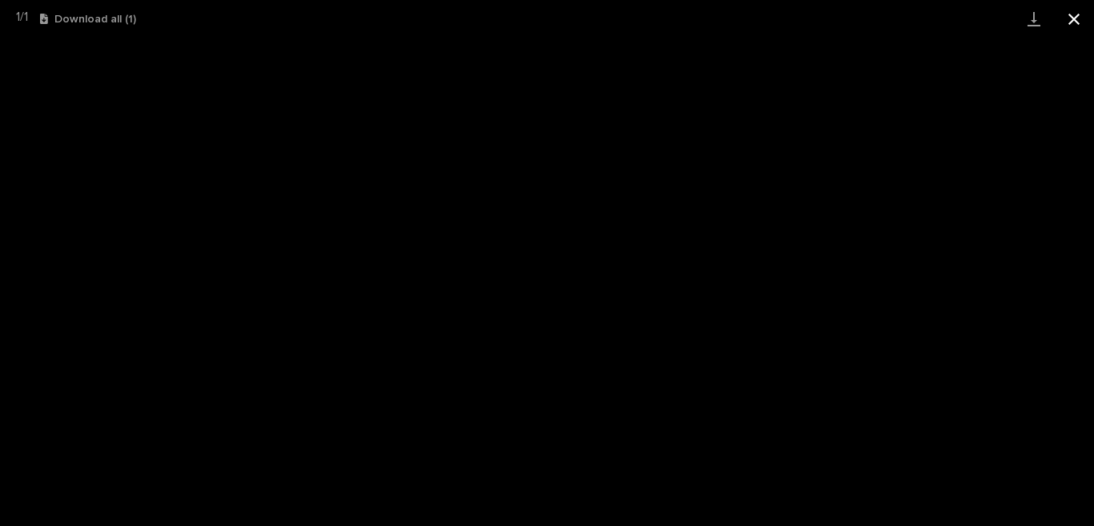
click at [1072, 18] on button "Close gallery" at bounding box center [1074, 19] width 40 height 38
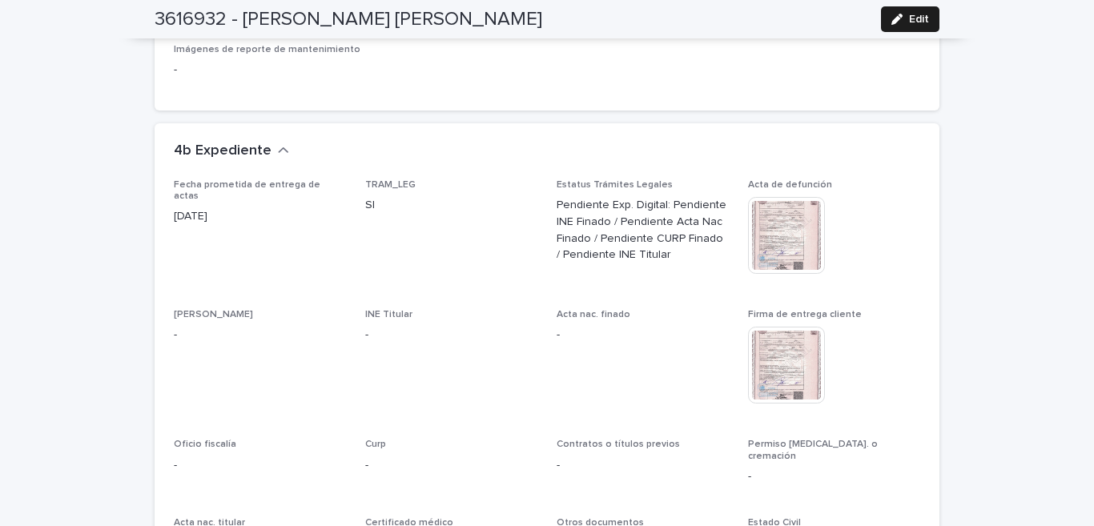
click at [788, 354] on img at bounding box center [786, 365] width 77 height 77
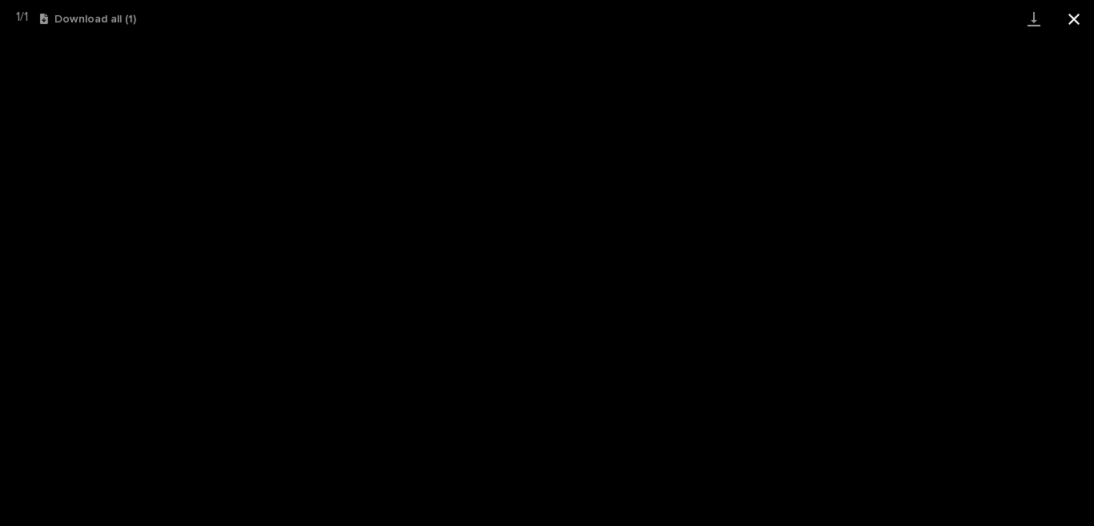
click at [1069, 18] on button "Close gallery" at bounding box center [1074, 19] width 40 height 38
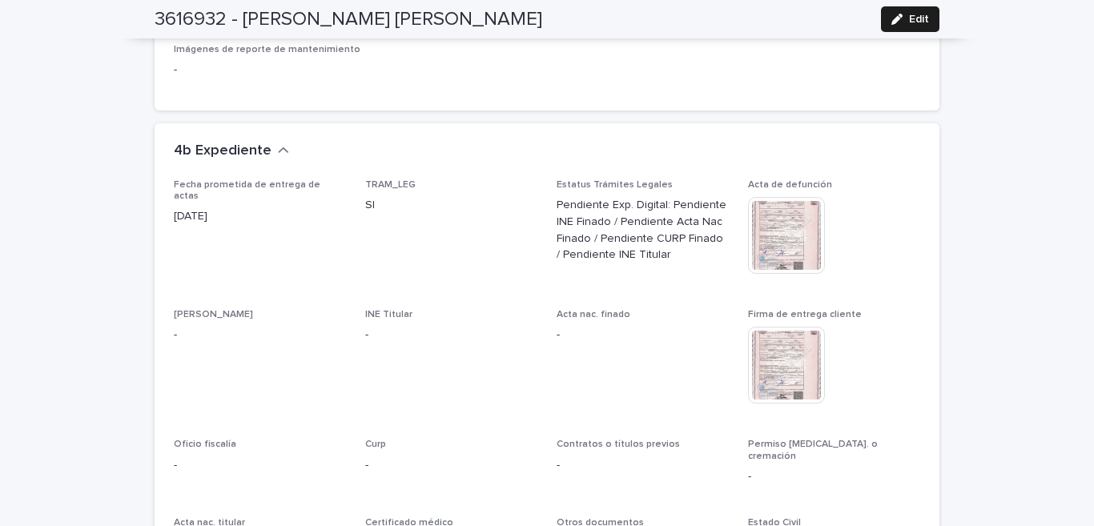
scroll to position [3730, 0]
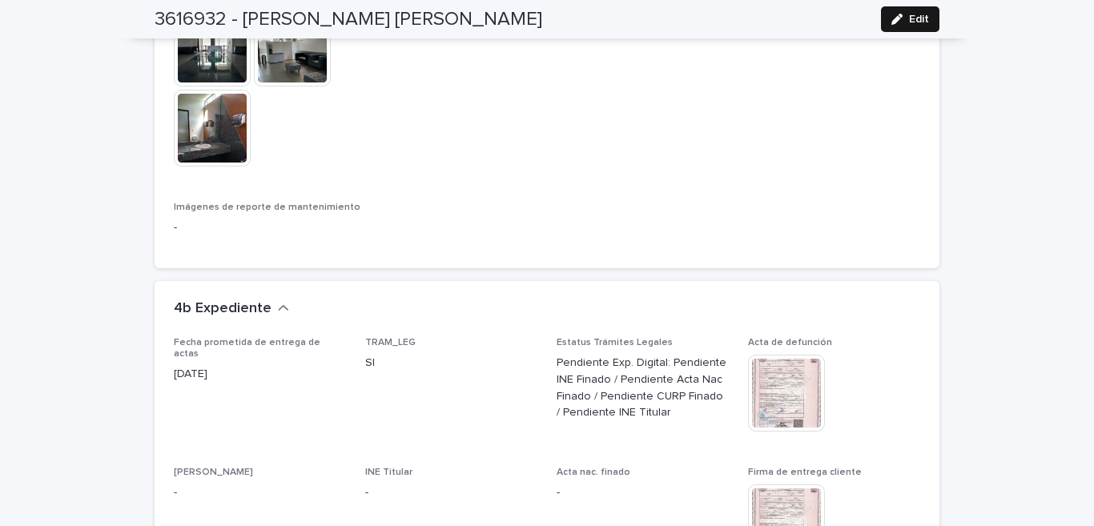
click at [891, 19] on icon "button" at bounding box center [896, 19] width 11 height 11
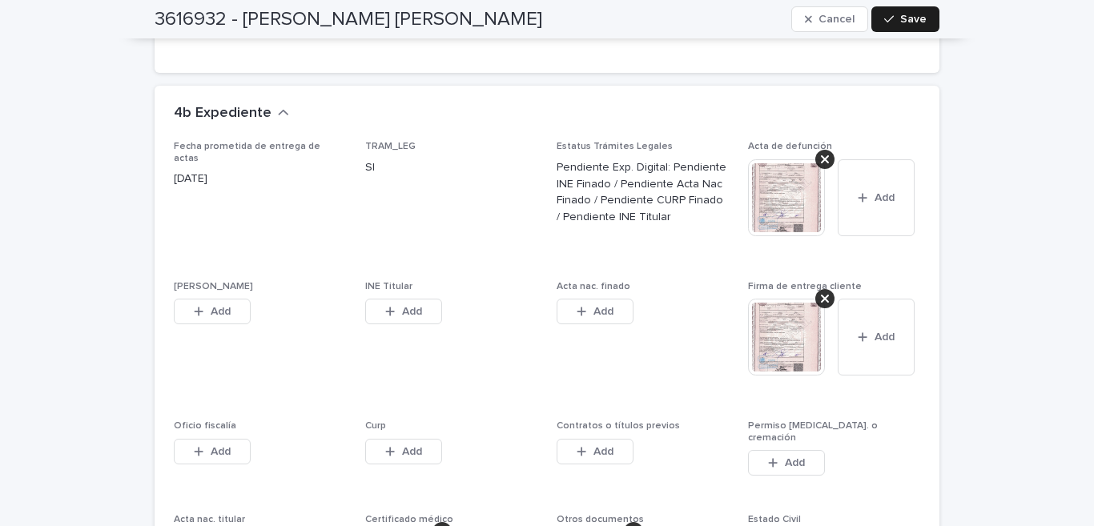
scroll to position [4519, 0]
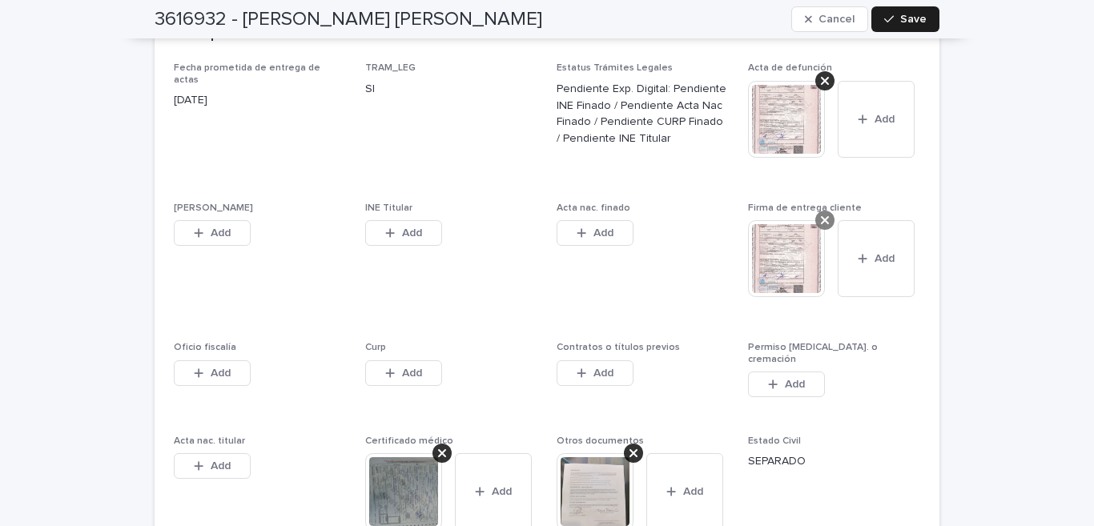
click at [821, 219] on icon at bounding box center [825, 220] width 8 height 13
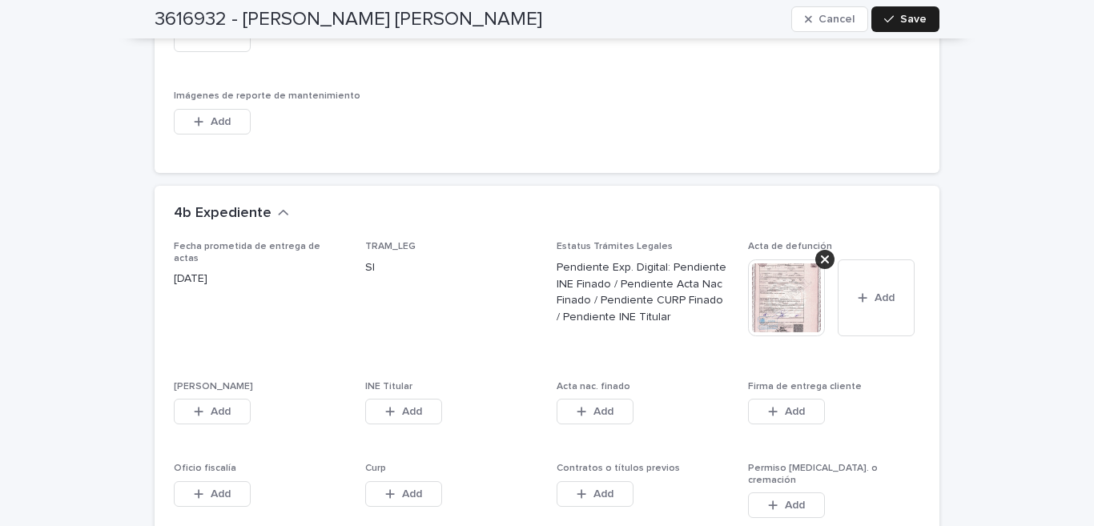
scroll to position [4262, 0]
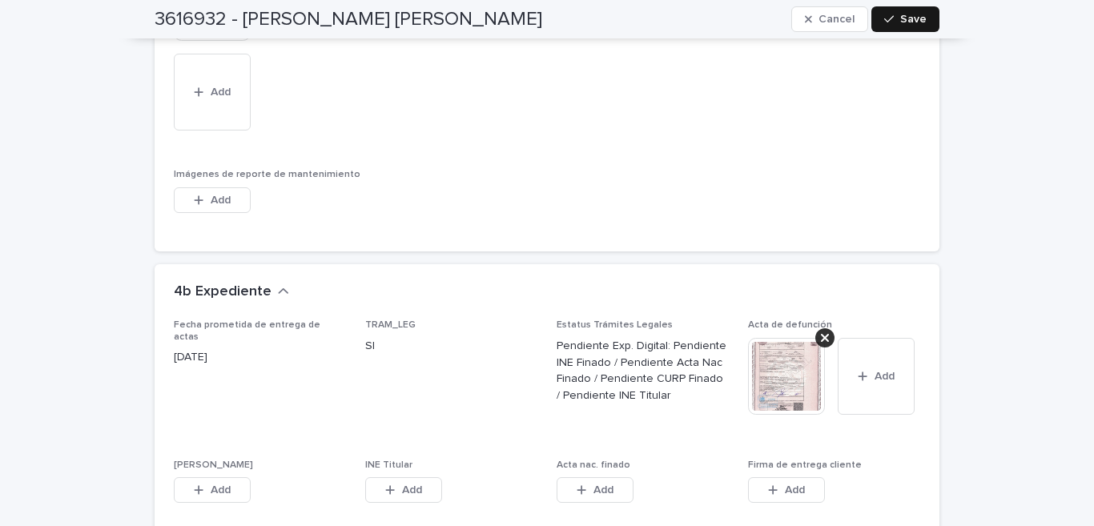
click at [887, 18] on icon "button" at bounding box center [889, 19] width 10 height 11
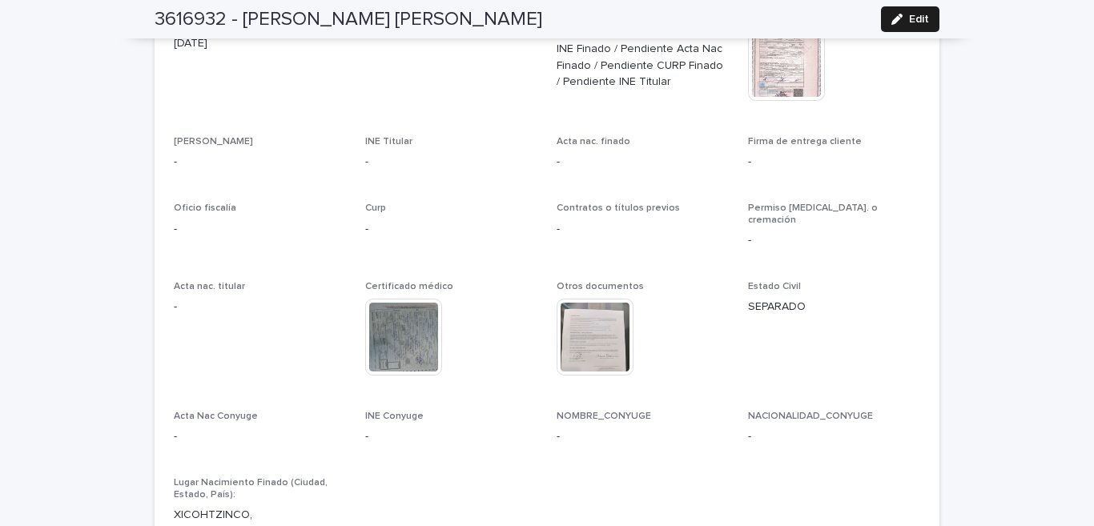
scroll to position [3903, 0]
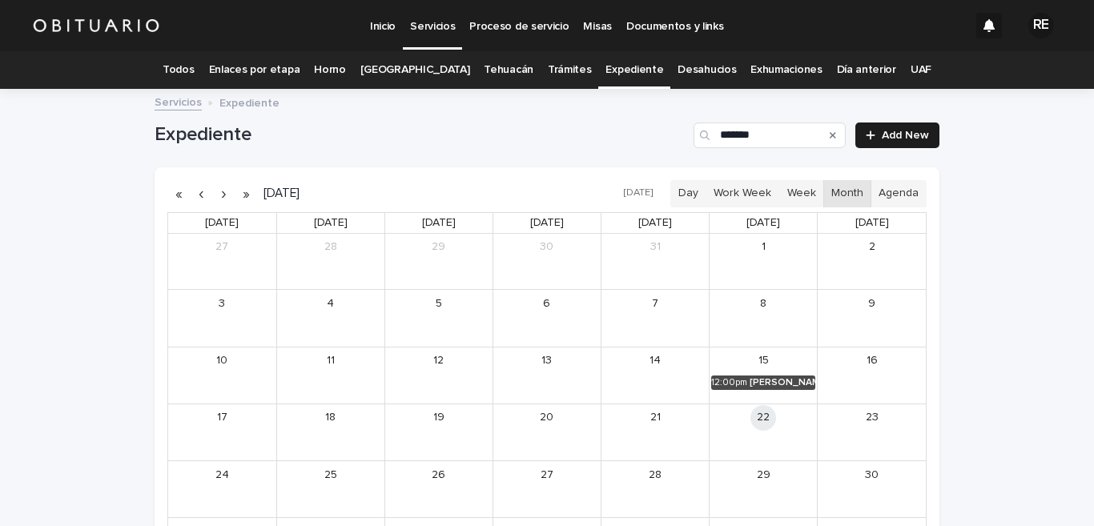
click at [829, 134] on icon "Search" at bounding box center [832, 135] width 6 height 10
click at [783, 134] on input "*******" at bounding box center [769, 135] width 152 height 26
click at [215, 438] on div "SEUL [PERSON_NAME]" at bounding box center [240, 439] width 70 height 11
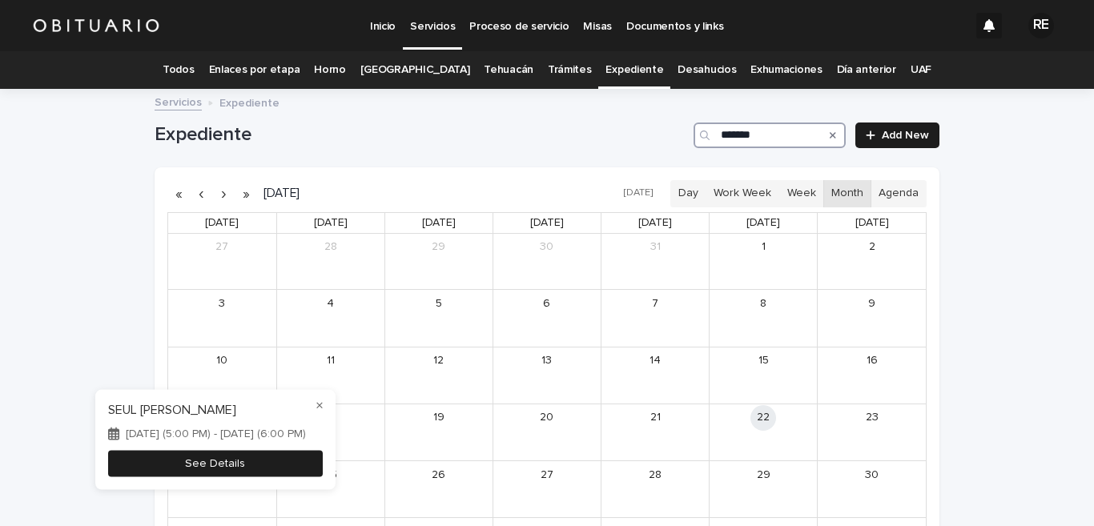
type input "*******"
click at [271, 460] on button "See Details" at bounding box center [215, 463] width 215 height 26
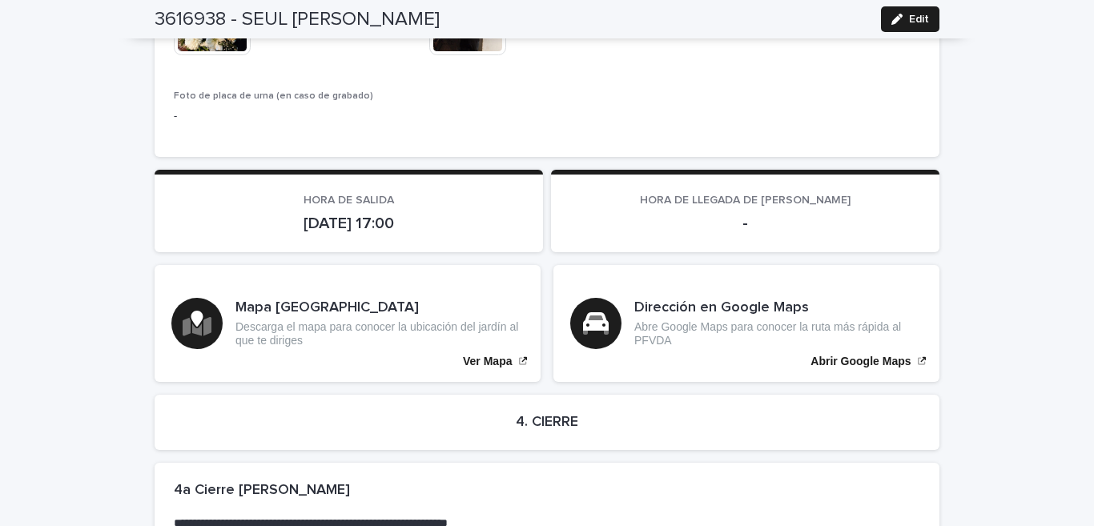
scroll to position [3375, 0]
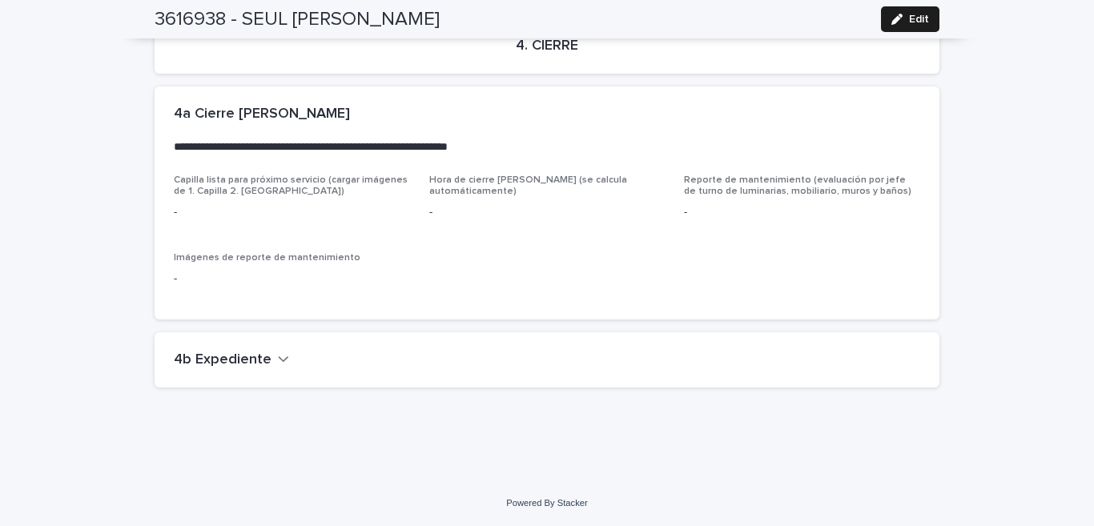
drag, startPoint x: 235, startPoint y: 355, endPoint x: 435, endPoint y: 369, distance: 200.6
click at [235, 353] on h2 "4b Expediente" at bounding box center [223, 360] width 98 height 18
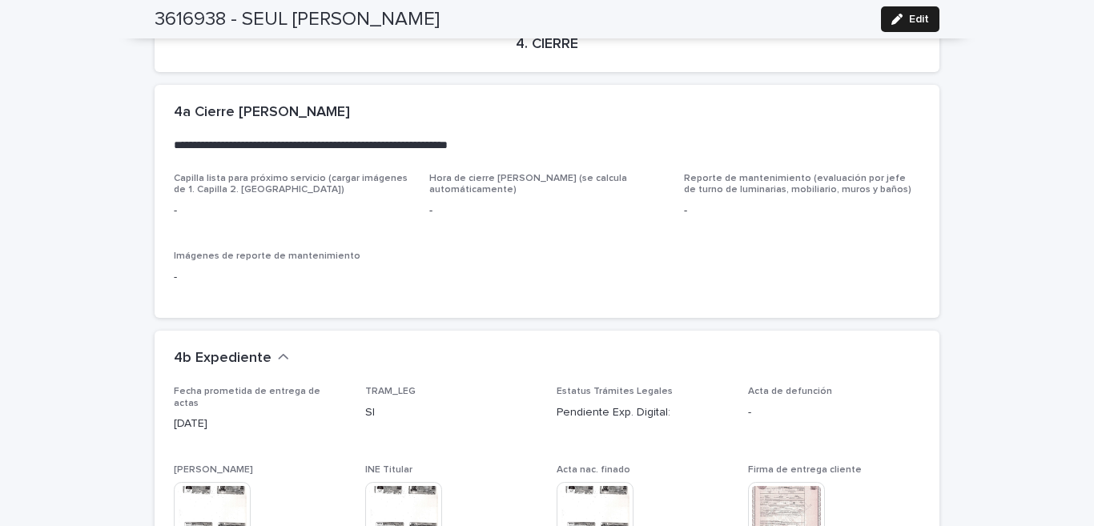
scroll to position [3533, 0]
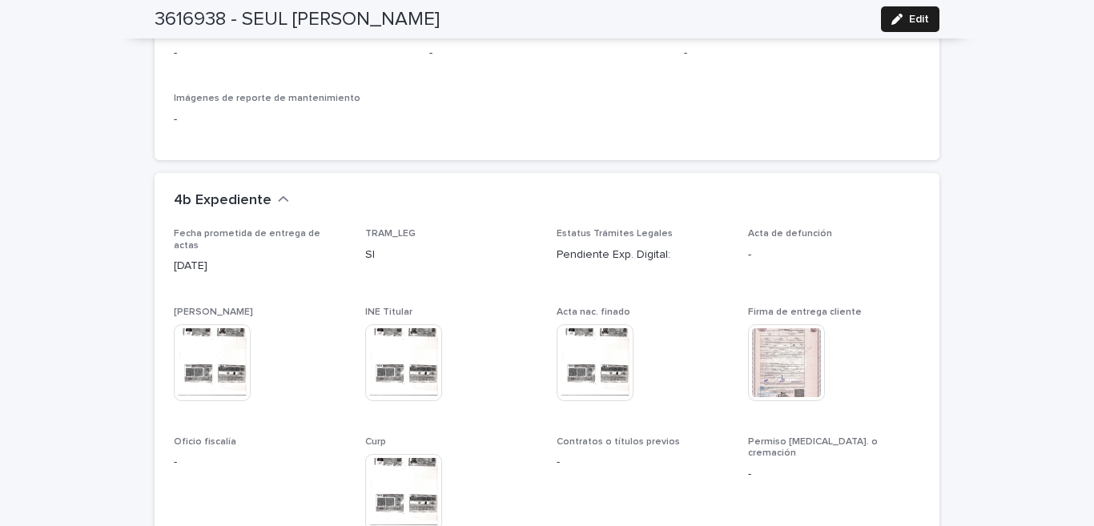
drag, startPoint x: 787, startPoint y: 349, endPoint x: 843, endPoint y: 335, distance: 57.9
click at [843, 335] on div "This file cannot be opened Download File" at bounding box center [834, 364] width 172 height 80
click at [893, 21] on icon "button" at bounding box center [896, 19] width 11 height 11
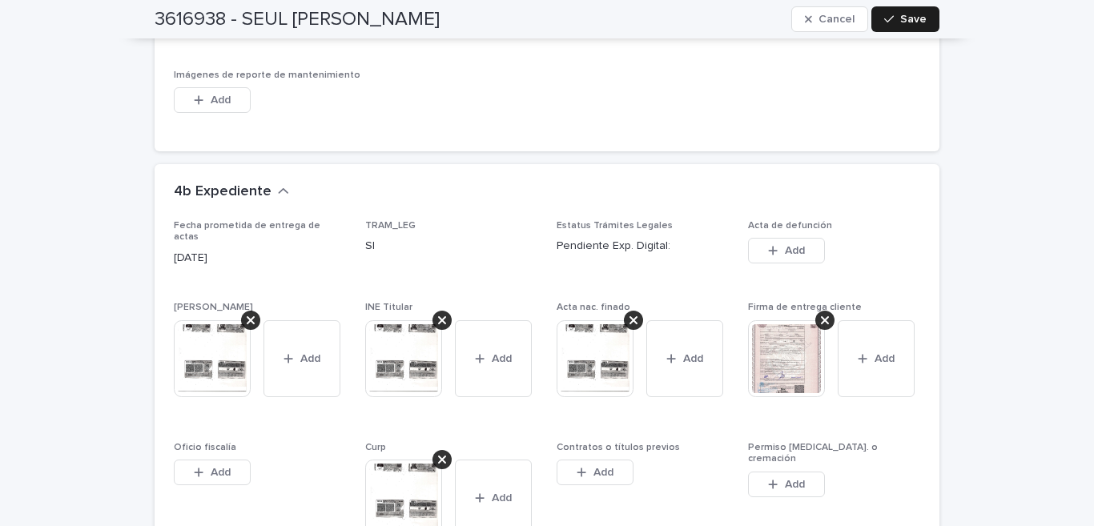
scroll to position [4006, 0]
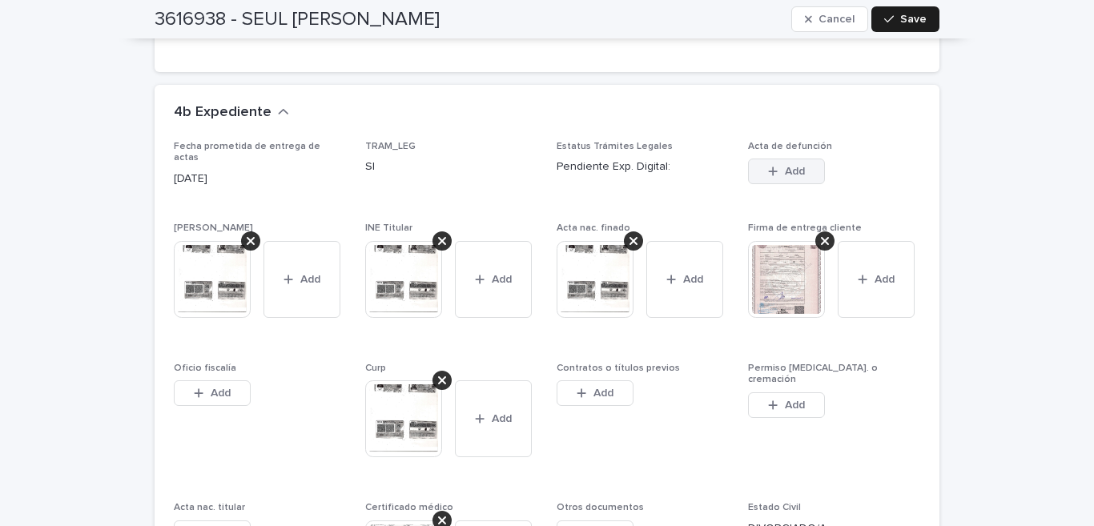
click at [785, 173] on span "Add" at bounding box center [795, 171] width 20 height 11
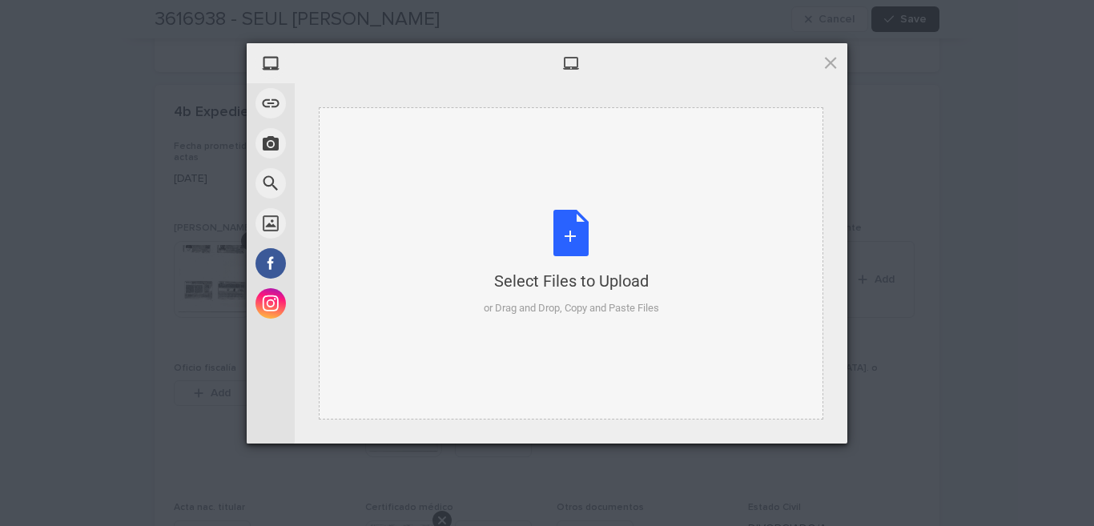
click at [580, 246] on div "Select Files to Upload or Drag and Drop, Copy and Paste Files" at bounding box center [571, 263] width 175 height 106
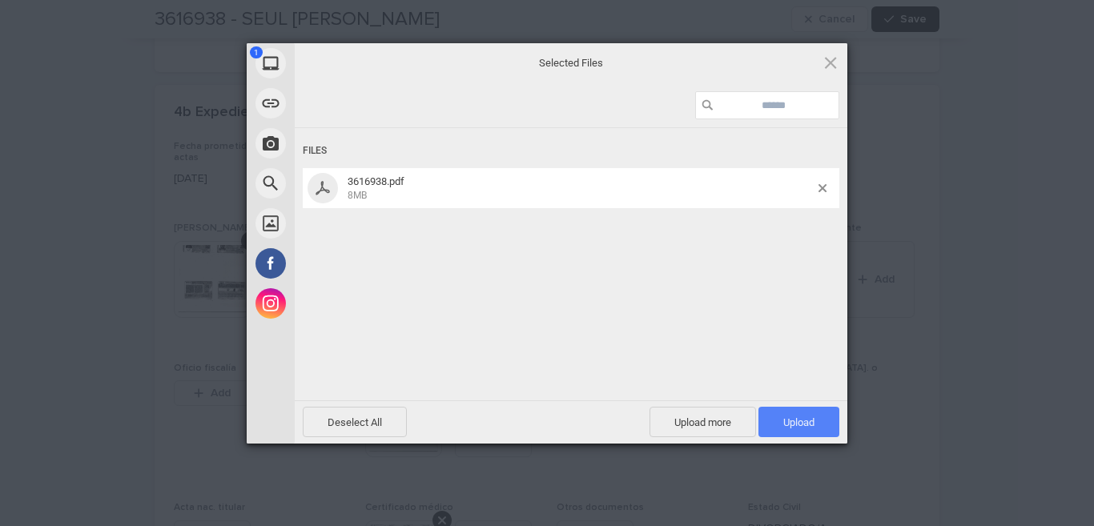
click at [781, 417] on span "Upload 1" at bounding box center [798, 422] width 81 height 30
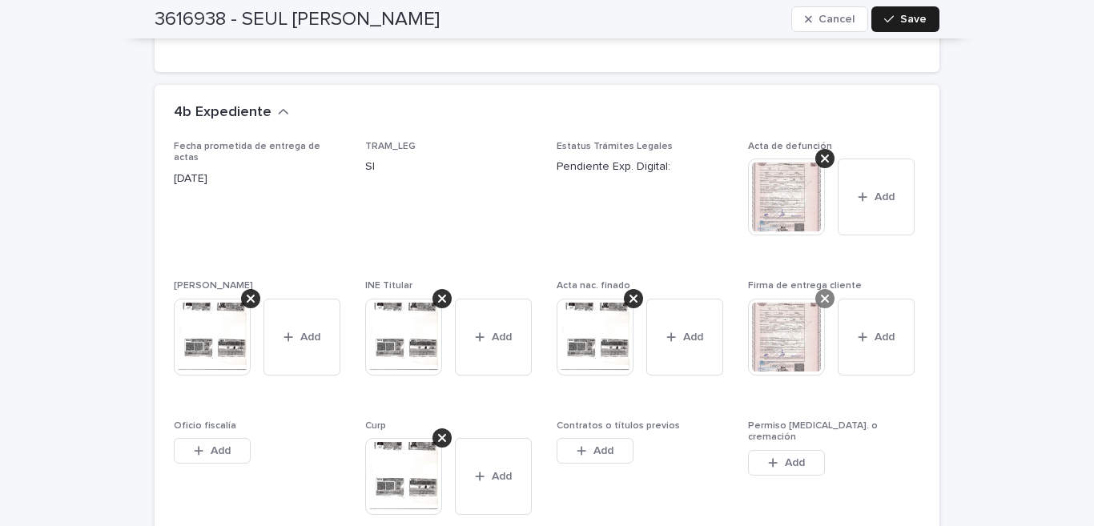
click at [821, 299] on icon at bounding box center [825, 298] width 8 height 13
click at [891, 19] on div "button" at bounding box center [892, 19] width 16 height 11
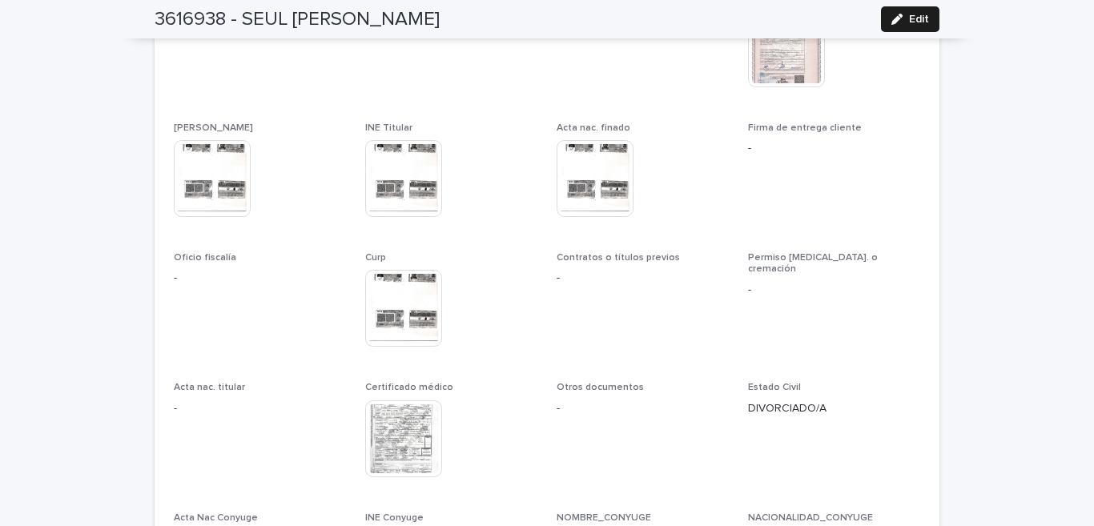
scroll to position [3533, 0]
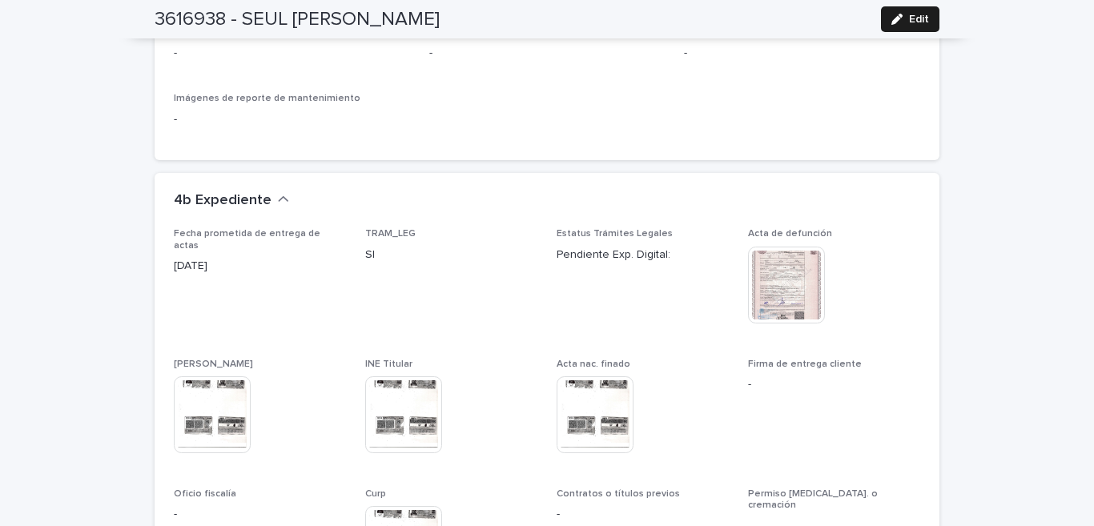
click at [787, 267] on img at bounding box center [786, 285] width 77 height 77
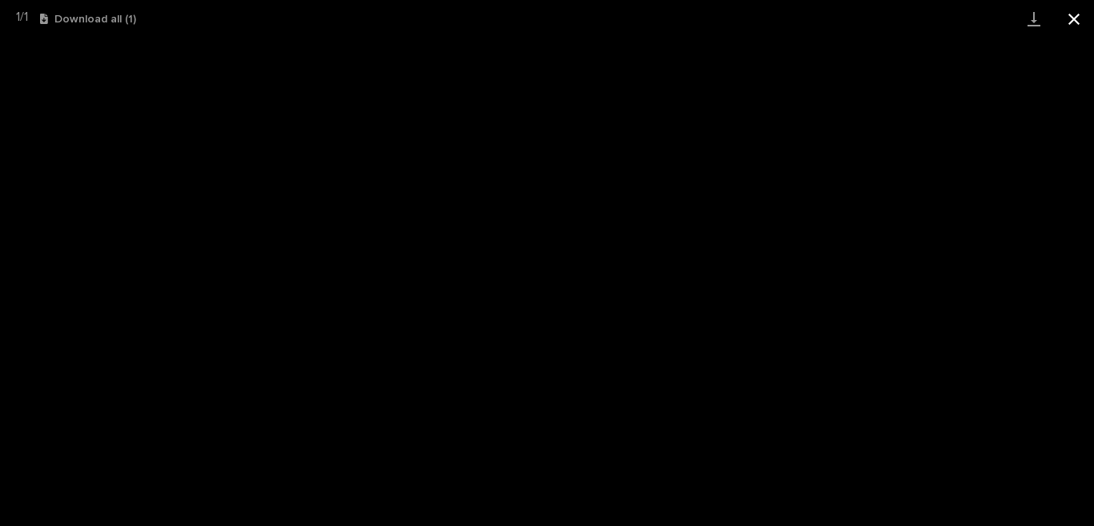
click at [1078, 19] on button "Close gallery" at bounding box center [1074, 19] width 40 height 38
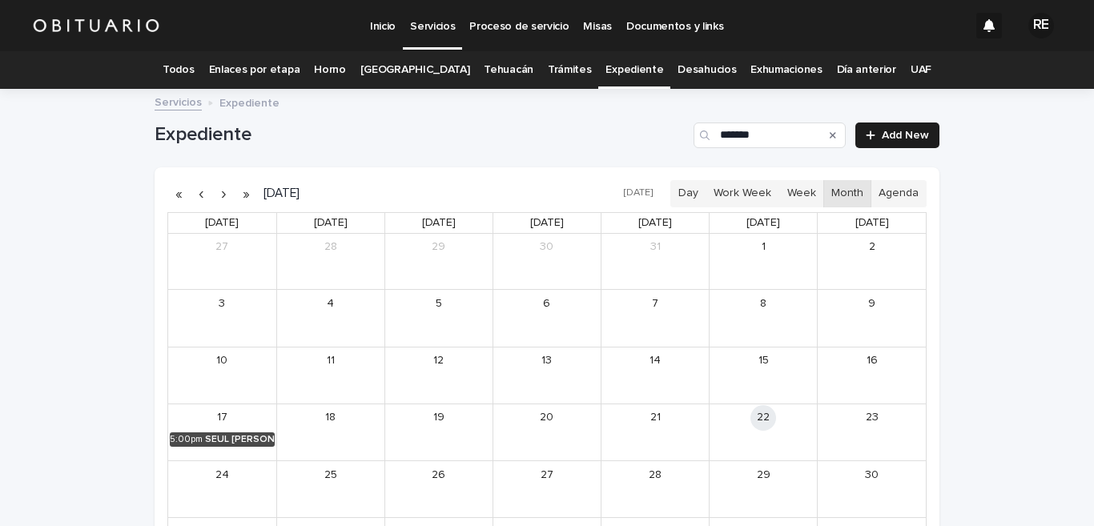
click at [829, 134] on icon "Search" at bounding box center [832, 135] width 6 height 10
click at [749, 144] on input "*******" at bounding box center [769, 135] width 152 height 26
click at [769, 378] on div "ISLAS [PERSON_NAME]" at bounding box center [783, 382] width 64 height 11
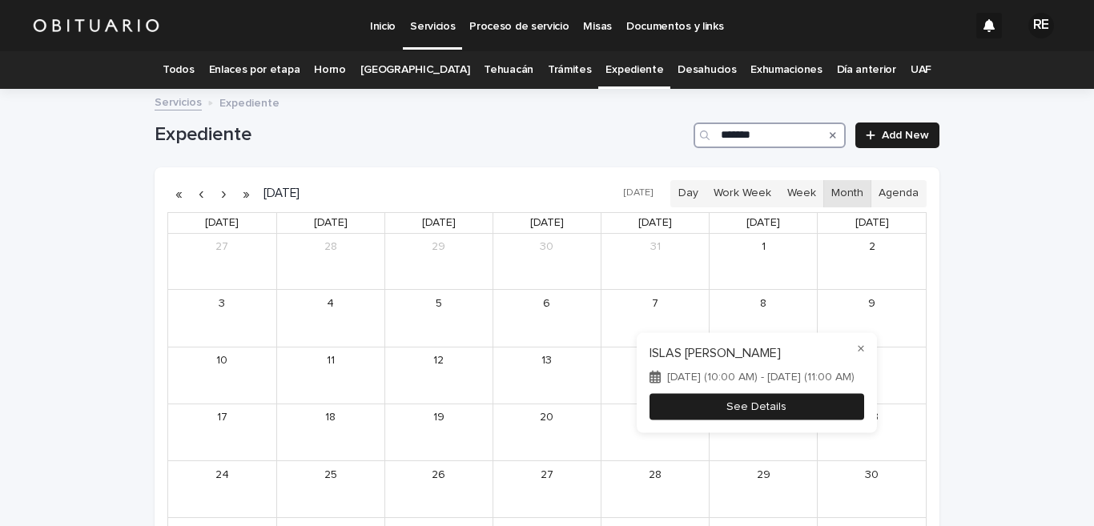
type input "*******"
click at [819, 403] on button "See Details" at bounding box center [756, 406] width 215 height 26
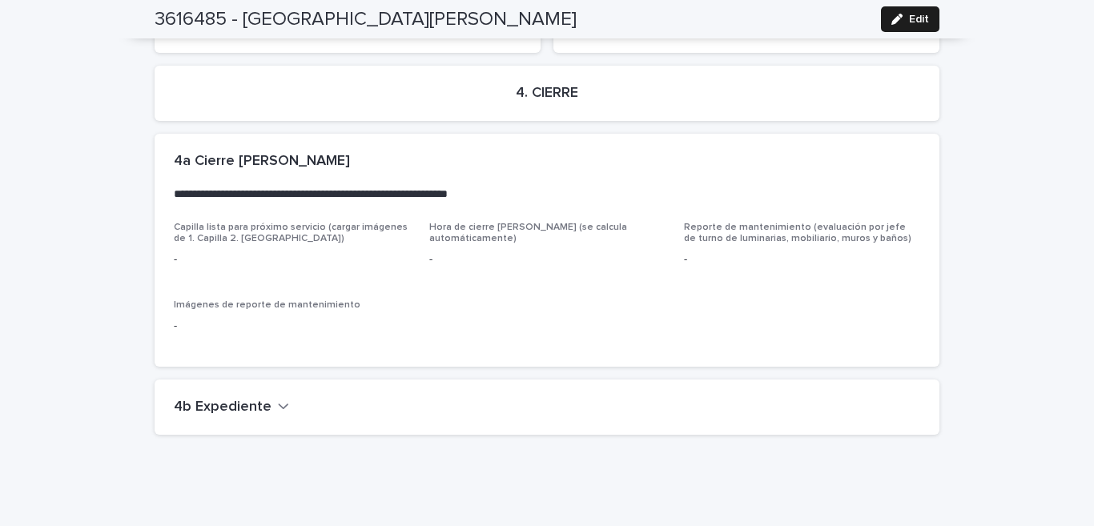
scroll to position [3110, 0]
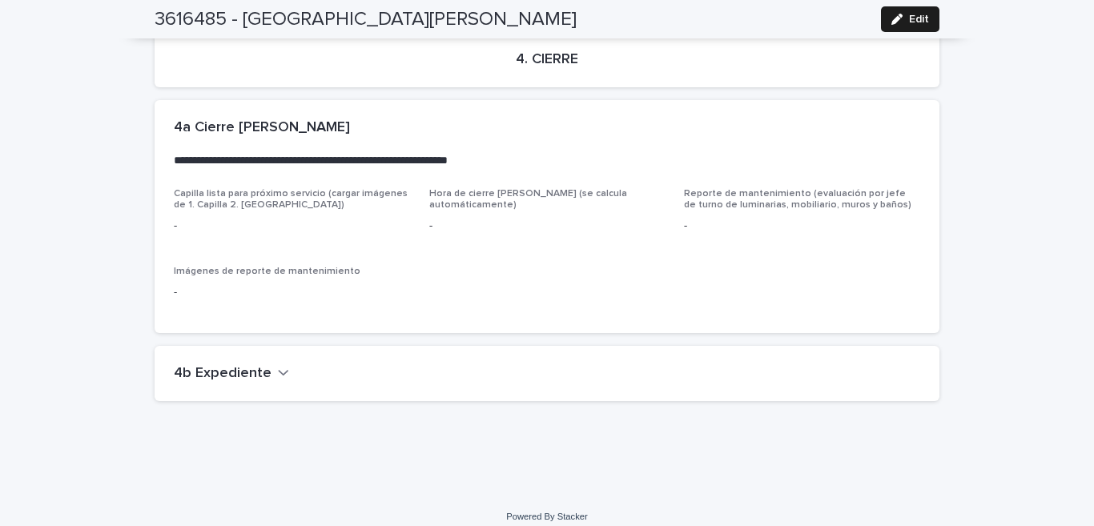
drag, startPoint x: 264, startPoint y: 355, endPoint x: 489, endPoint y: 386, distance: 227.1
click at [265, 365] on button "4b Expediente" at bounding box center [231, 374] width 115 height 18
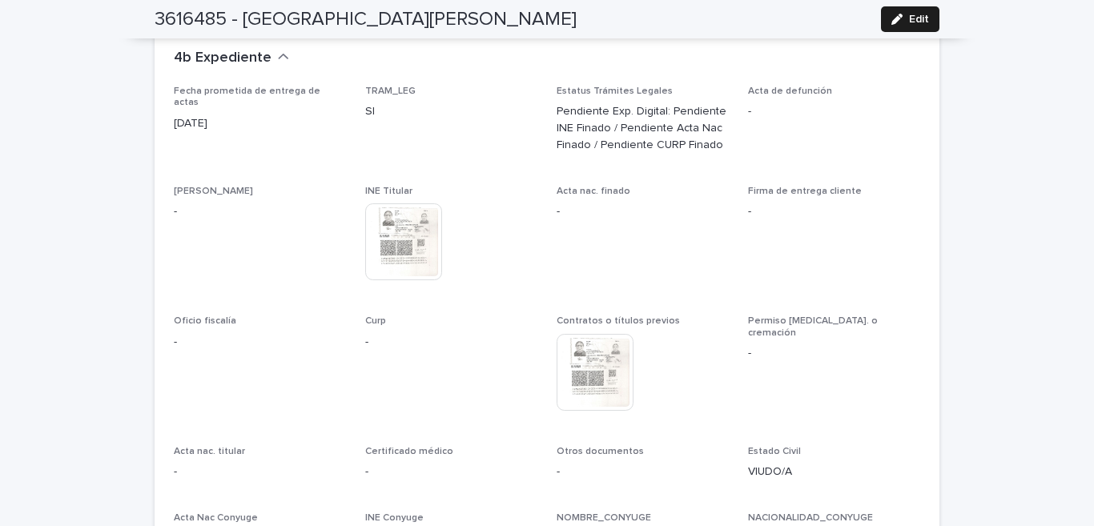
scroll to position [3109, 0]
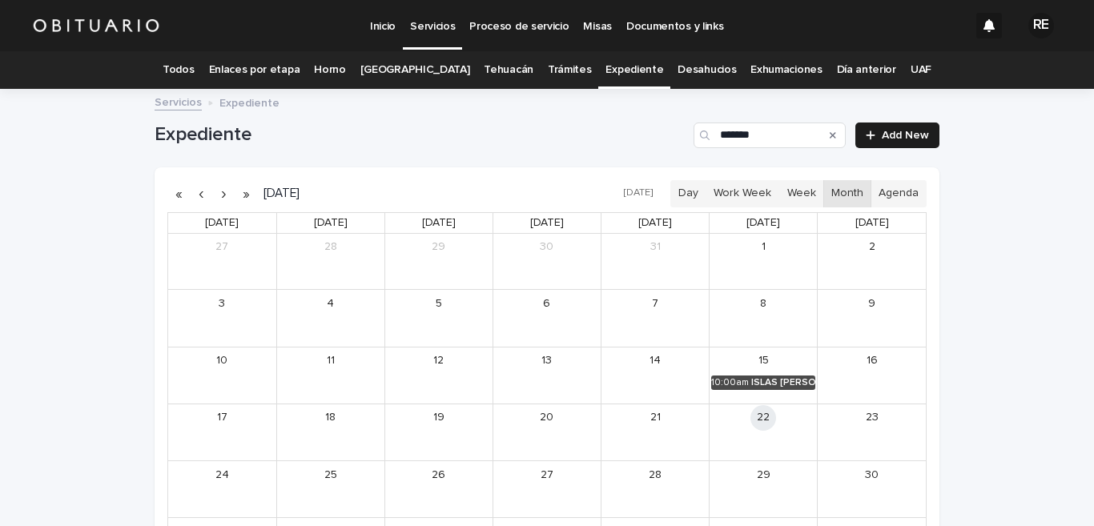
click at [822, 132] on div "Search" at bounding box center [833, 135] width 26 height 26
click at [829, 132] on icon "Search" at bounding box center [832, 135] width 6 height 10
click at [778, 133] on input "*******" at bounding box center [769, 135] width 152 height 26
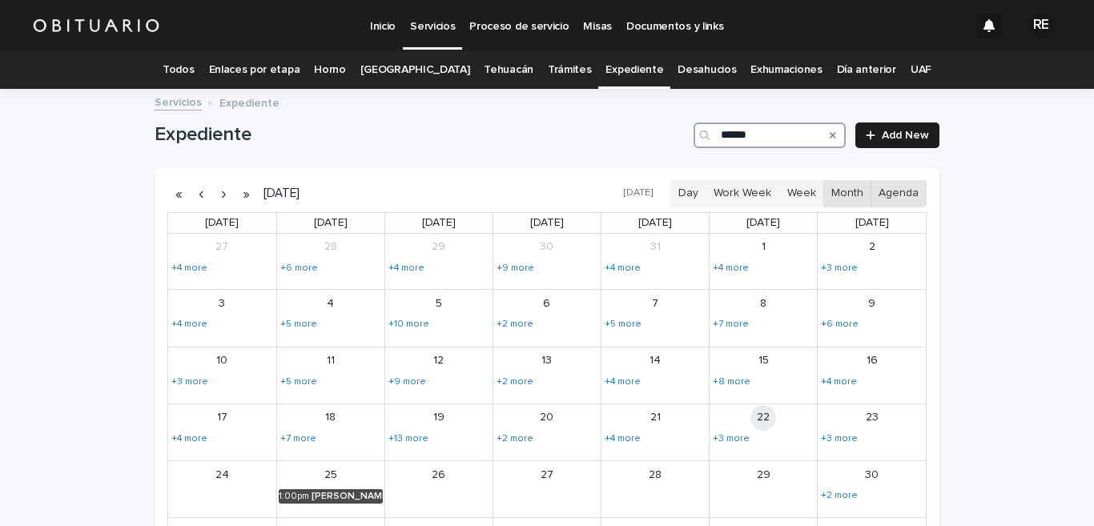
type input "*******"
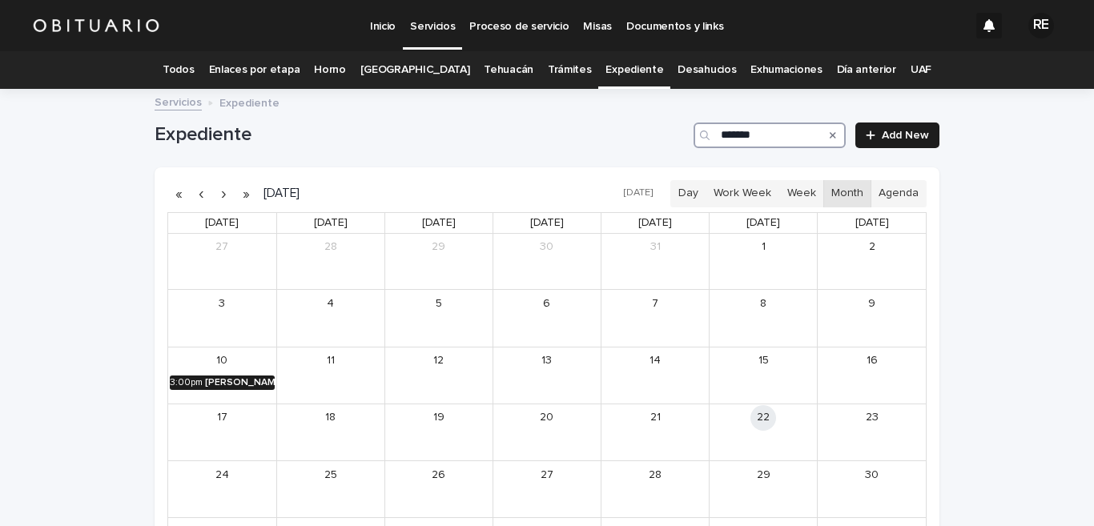
click at [223, 381] on div "[PERSON_NAME]" at bounding box center [240, 382] width 70 height 11
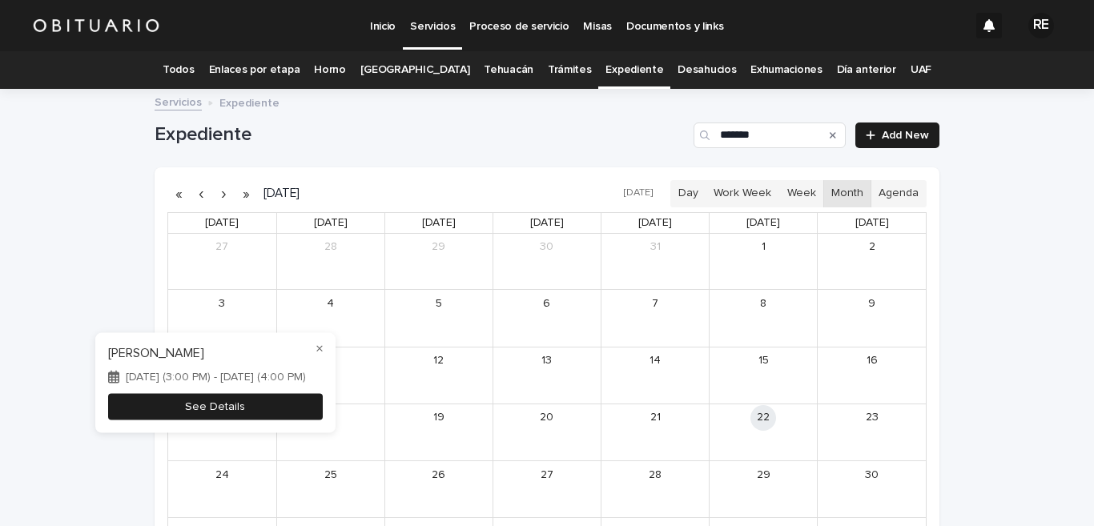
click at [276, 402] on button "See Details" at bounding box center [215, 406] width 215 height 26
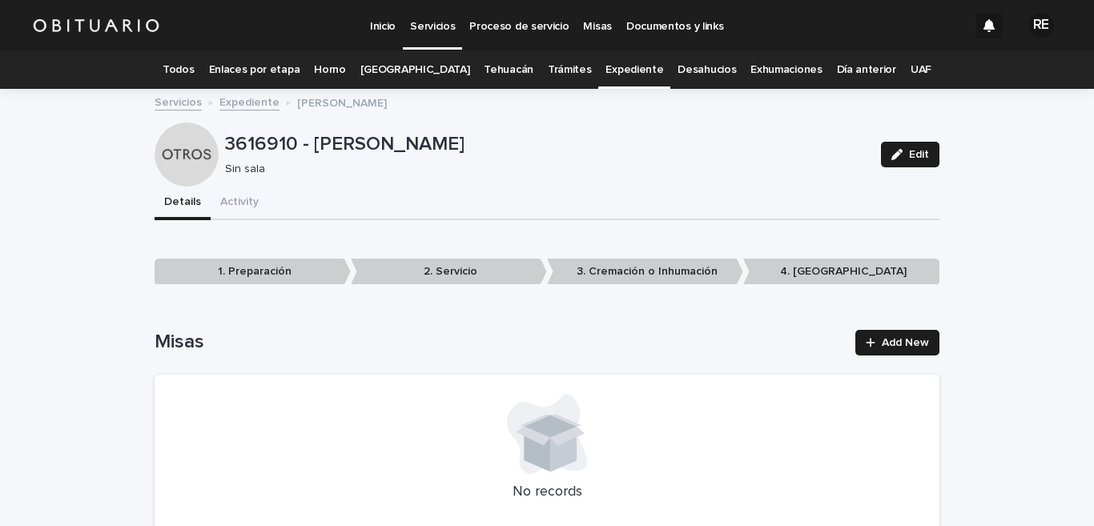
click at [713, 174] on p "Sin sala" at bounding box center [543, 170] width 636 height 14
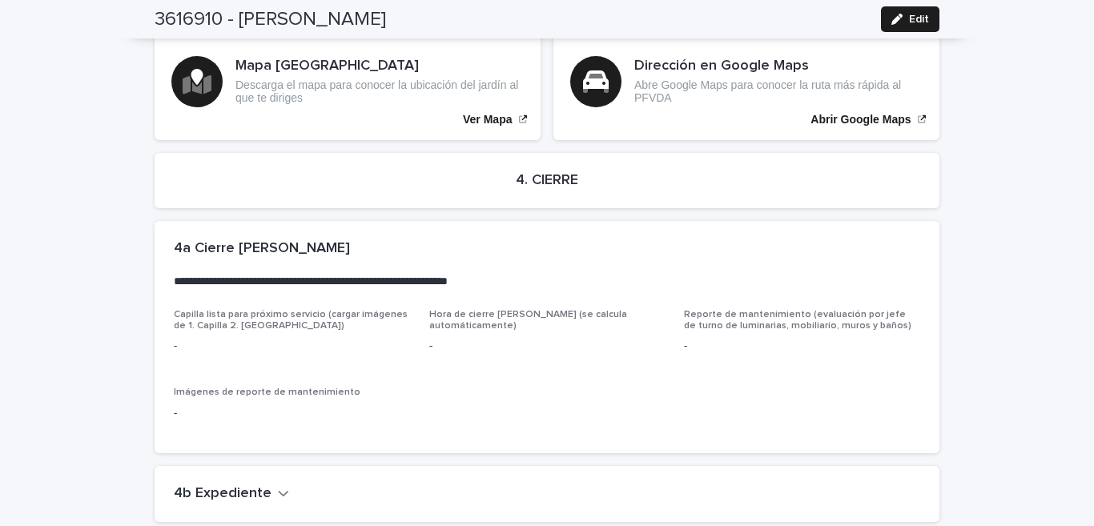
scroll to position [2944, 0]
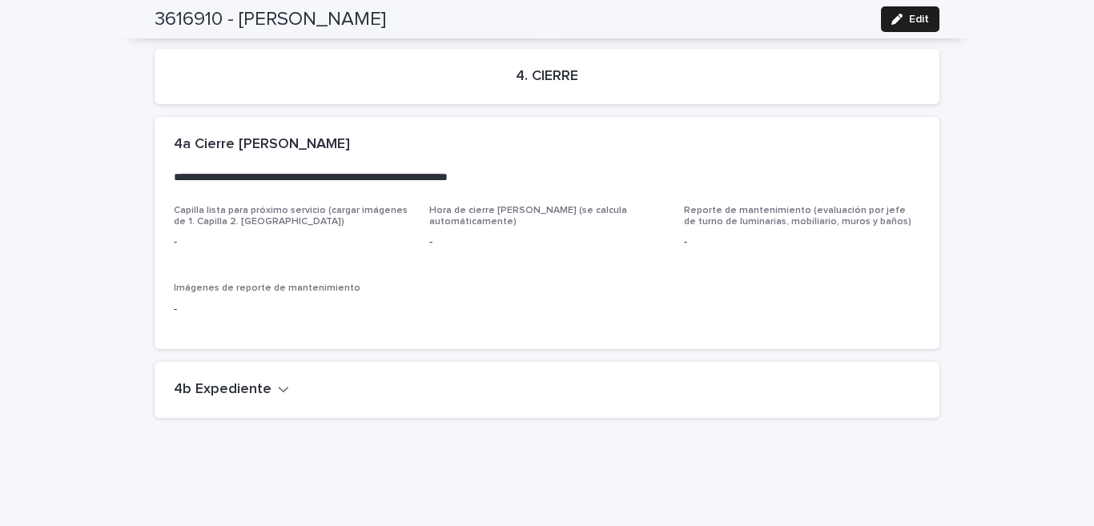
click at [248, 381] on h2 "4b Expediente" at bounding box center [223, 390] width 98 height 18
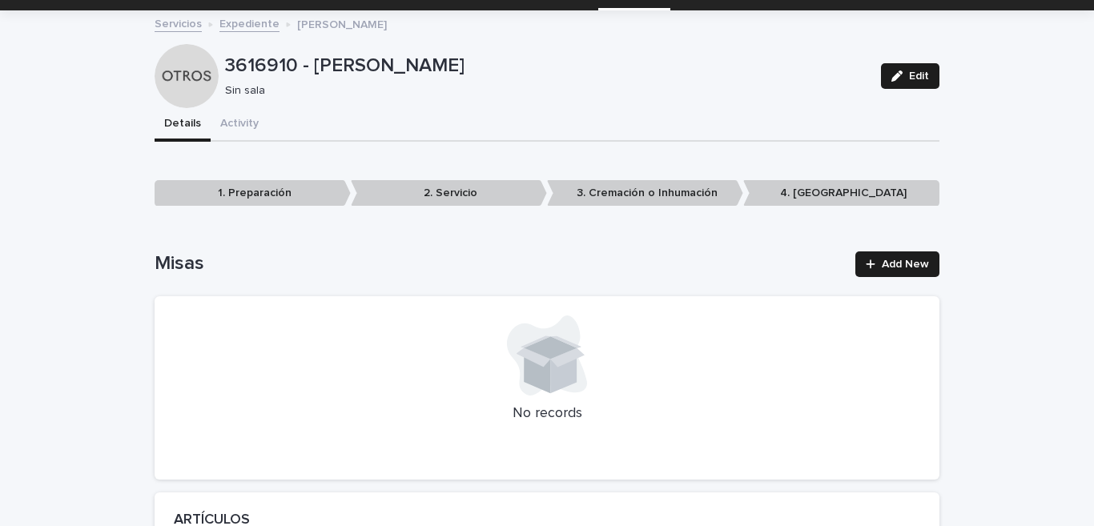
scroll to position [0, 0]
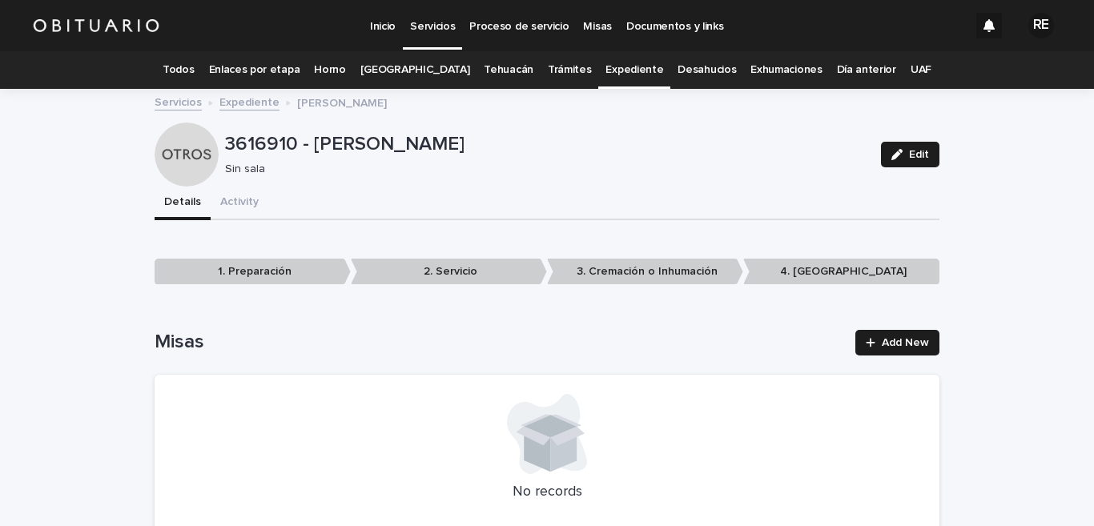
click at [615, 66] on link "Expediente" at bounding box center [634, 70] width 58 height 38
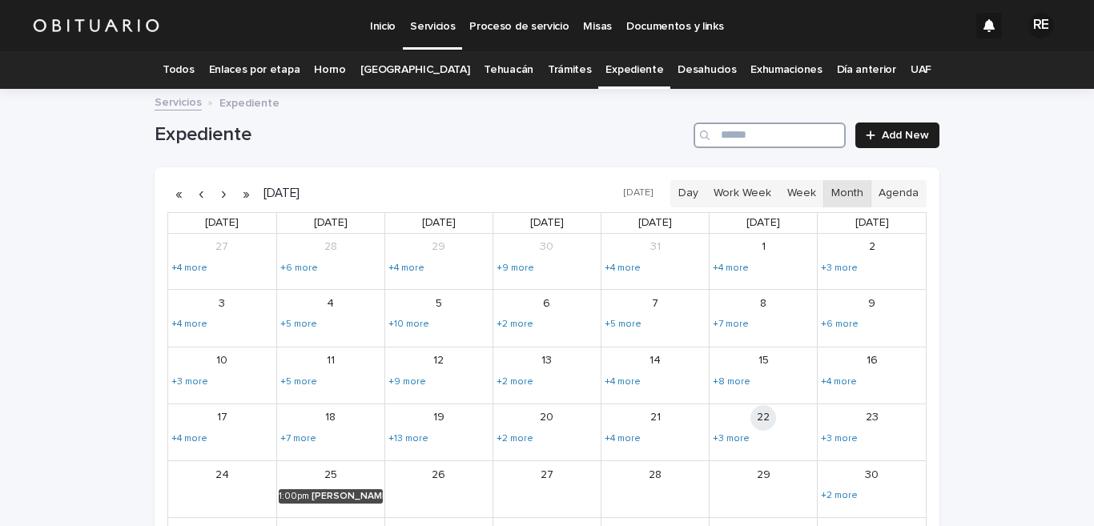
click at [763, 134] on input "Search" at bounding box center [769, 135] width 152 height 26
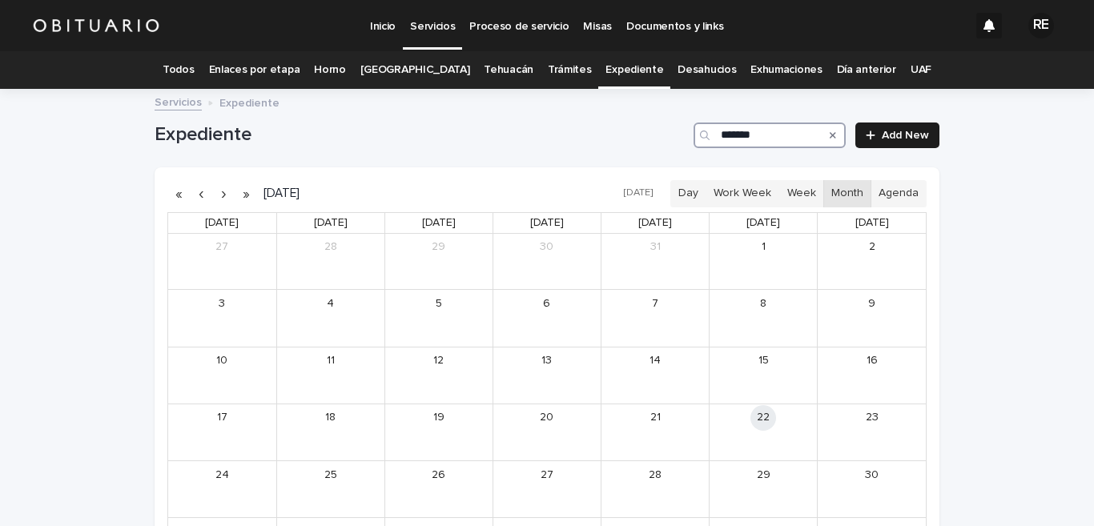
type input "*******"
click at [194, 192] on button "button" at bounding box center [201, 194] width 22 height 26
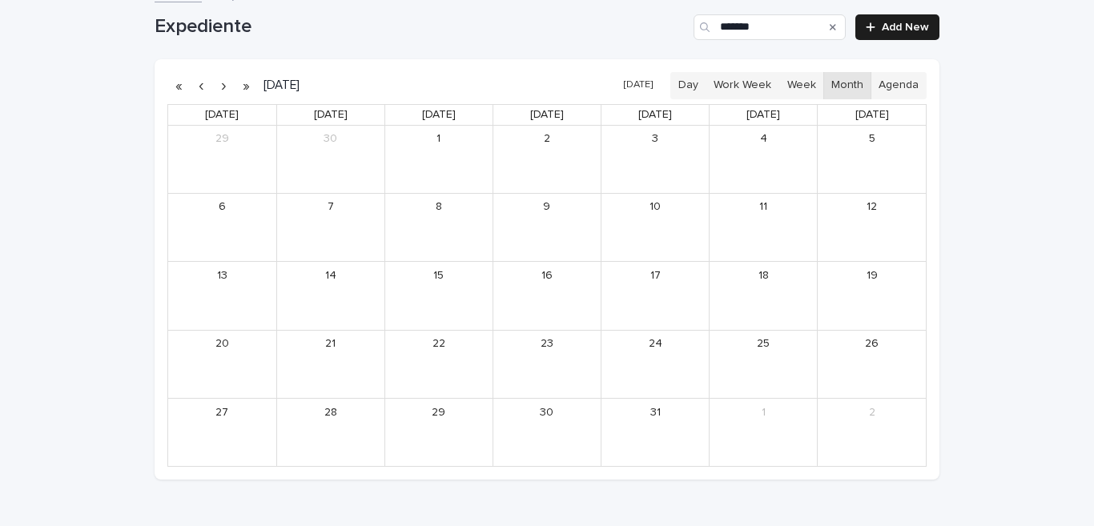
scroll to position [29, 0]
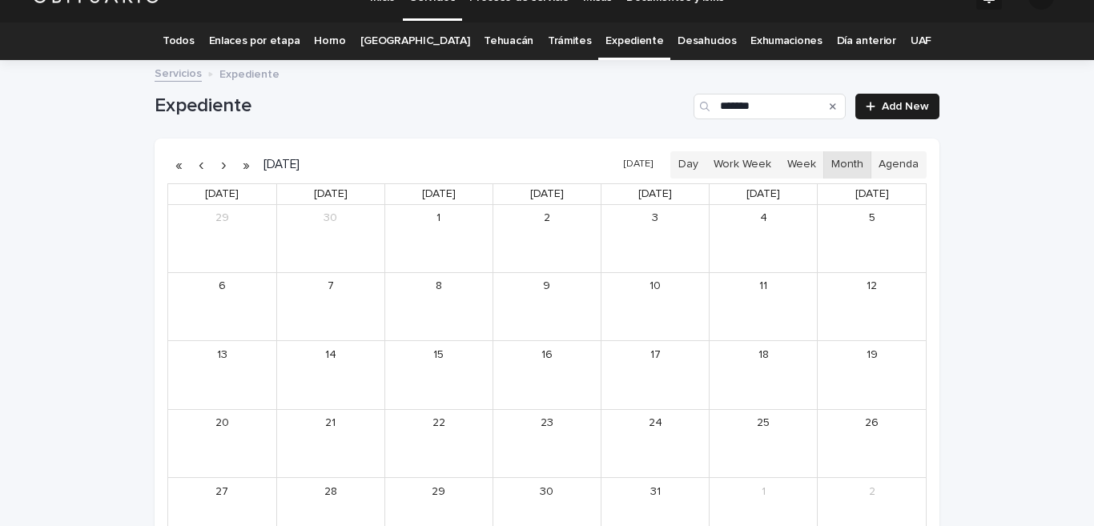
click at [195, 167] on button "button" at bounding box center [201, 165] width 22 height 26
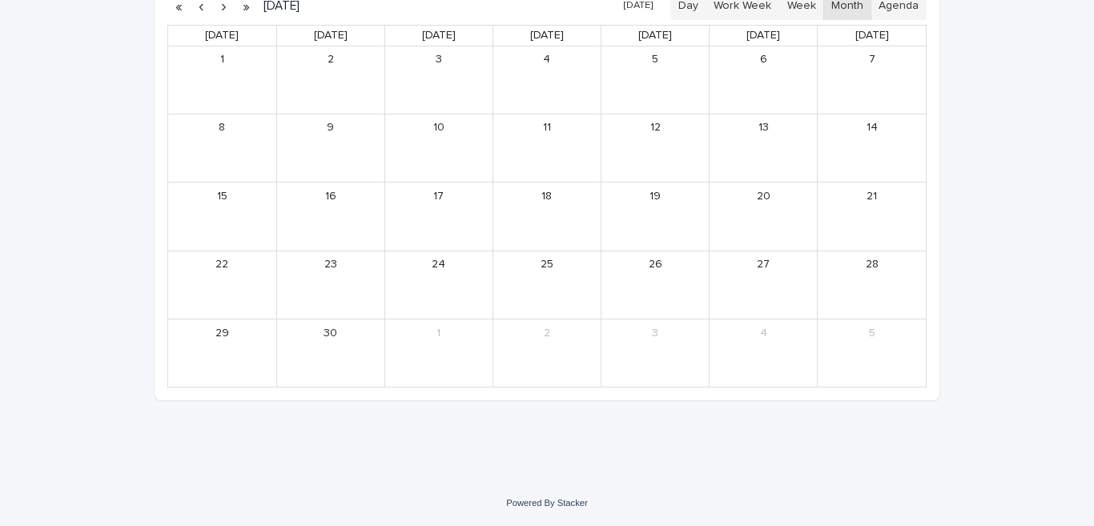
scroll to position [29, 0]
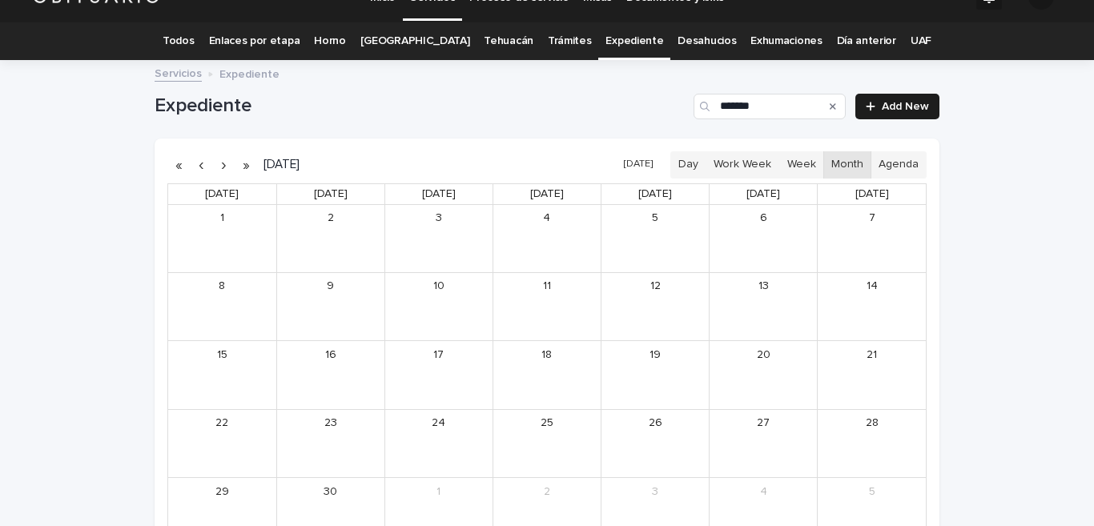
click at [829, 102] on icon "Search" at bounding box center [832, 107] width 6 height 10
click at [768, 110] on input "*******" at bounding box center [769, 107] width 152 height 26
click at [768, 110] on input "Search" at bounding box center [769, 107] width 152 height 26
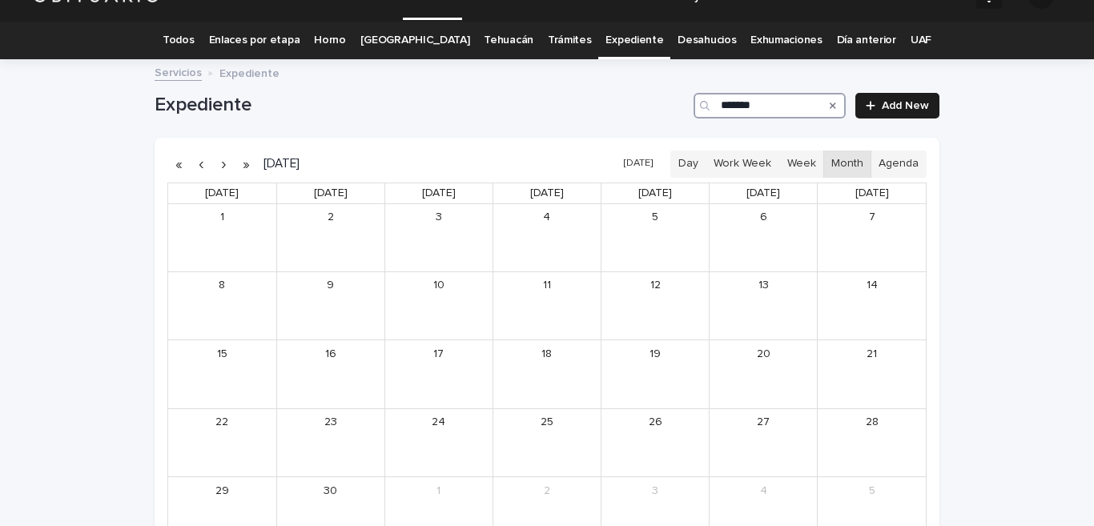
type input "*******"
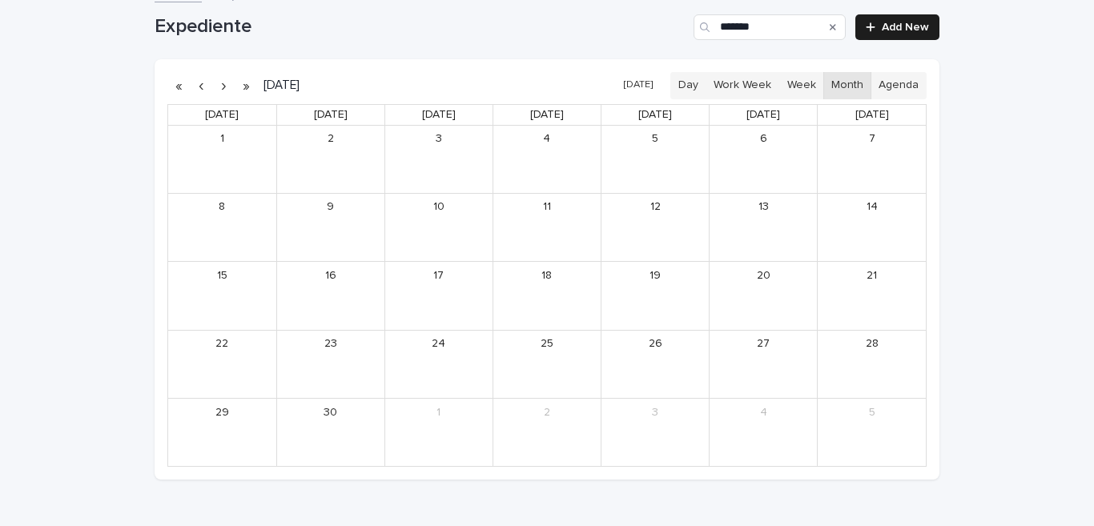
click at [216, 82] on button "button" at bounding box center [223, 86] width 22 height 26
click at [215, 83] on button "button" at bounding box center [223, 86] width 22 height 26
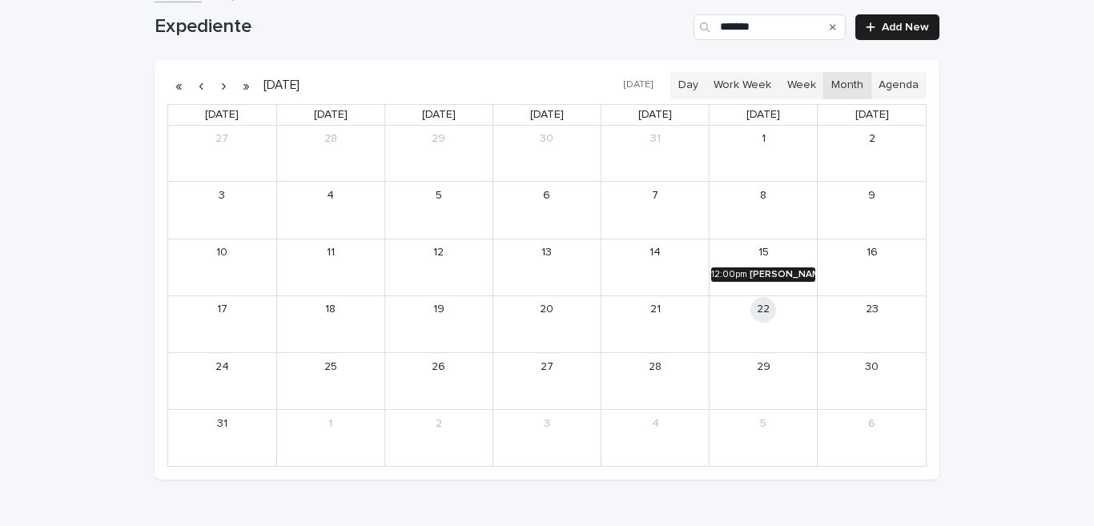
click at [765, 273] on div "[PERSON_NAME] [PERSON_NAME]" at bounding box center [782, 274] width 66 height 11
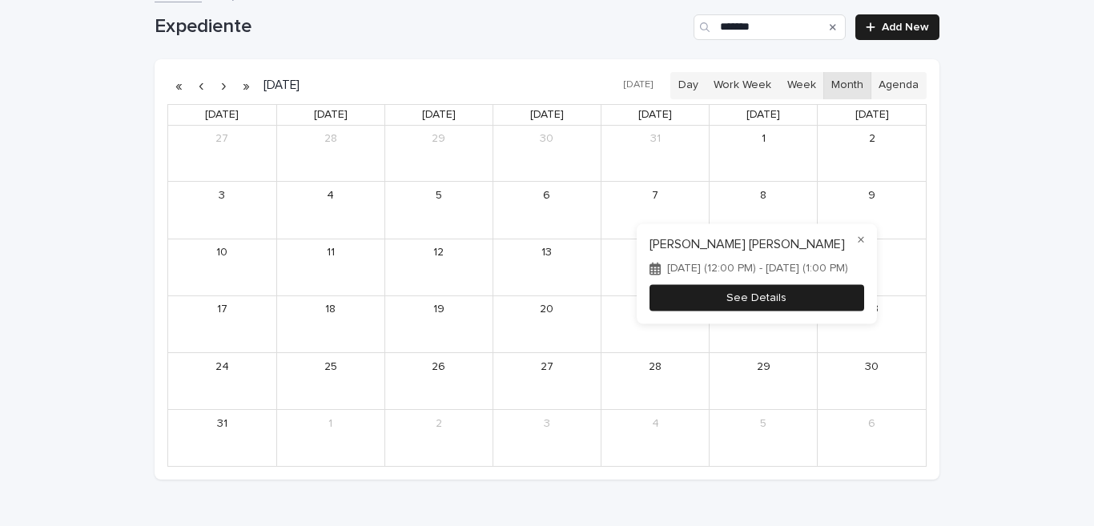
click at [822, 303] on button "See Details" at bounding box center [756, 298] width 215 height 26
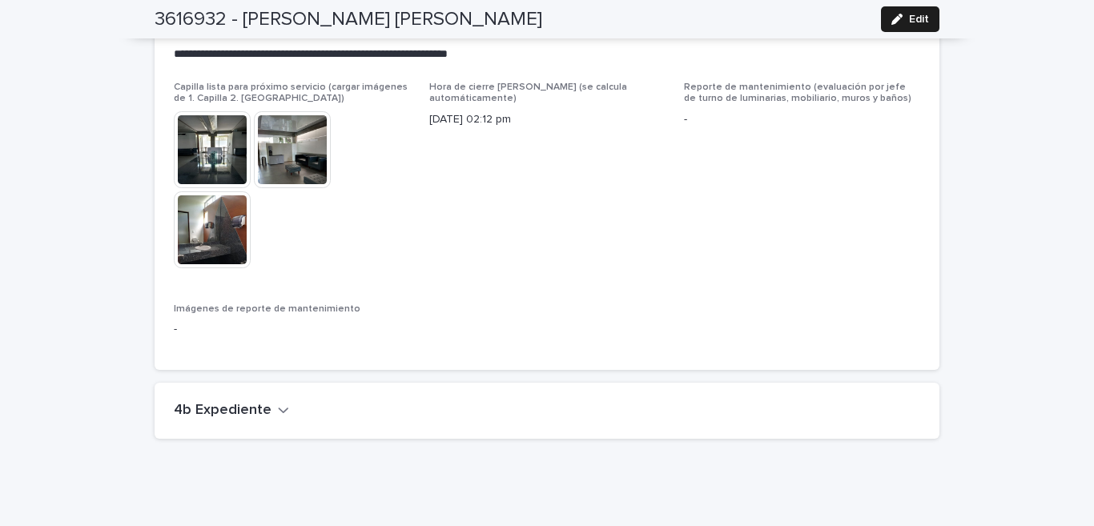
scroll to position [3682, 0]
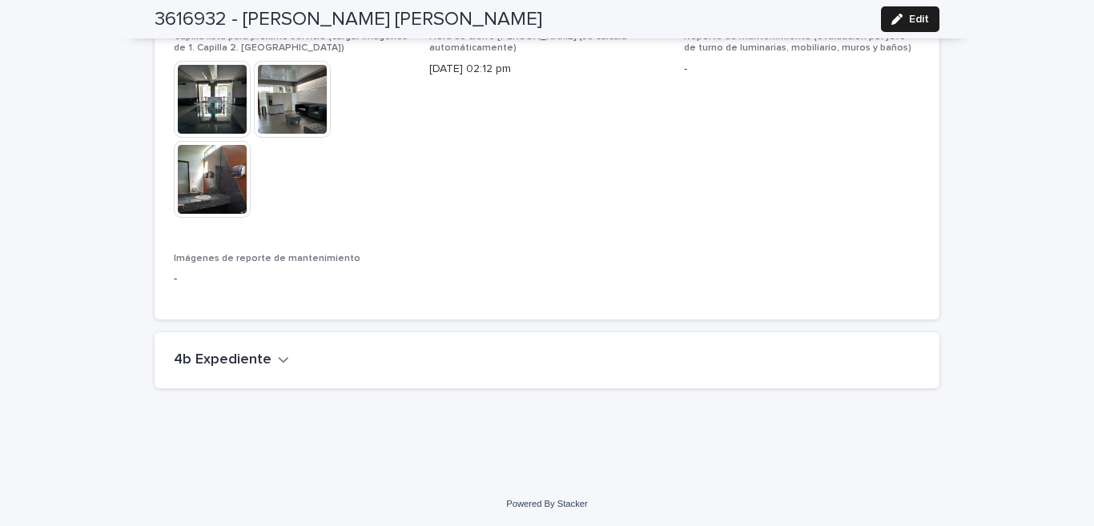
click at [210, 355] on h2 "4b Expediente" at bounding box center [223, 360] width 98 height 18
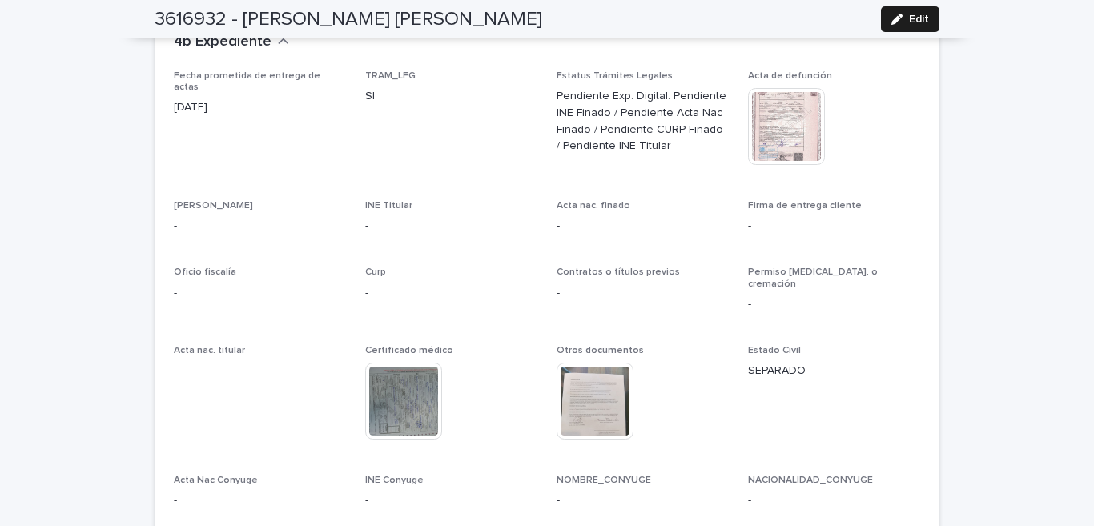
scroll to position [3839, 0]
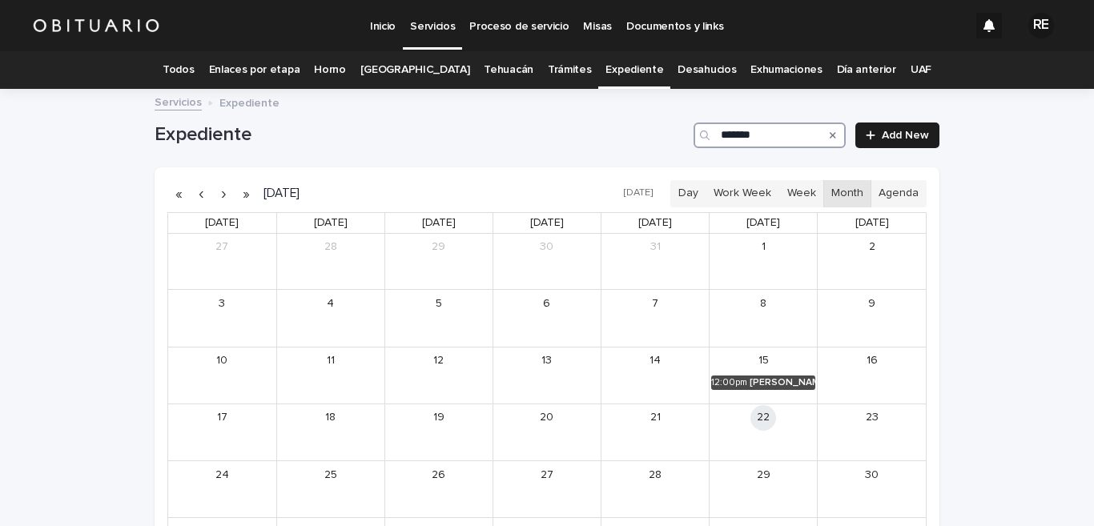
click at [772, 134] on input "*******" at bounding box center [769, 135] width 152 height 26
click at [219, 439] on div "SEUL [PERSON_NAME]" at bounding box center [240, 439] width 70 height 11
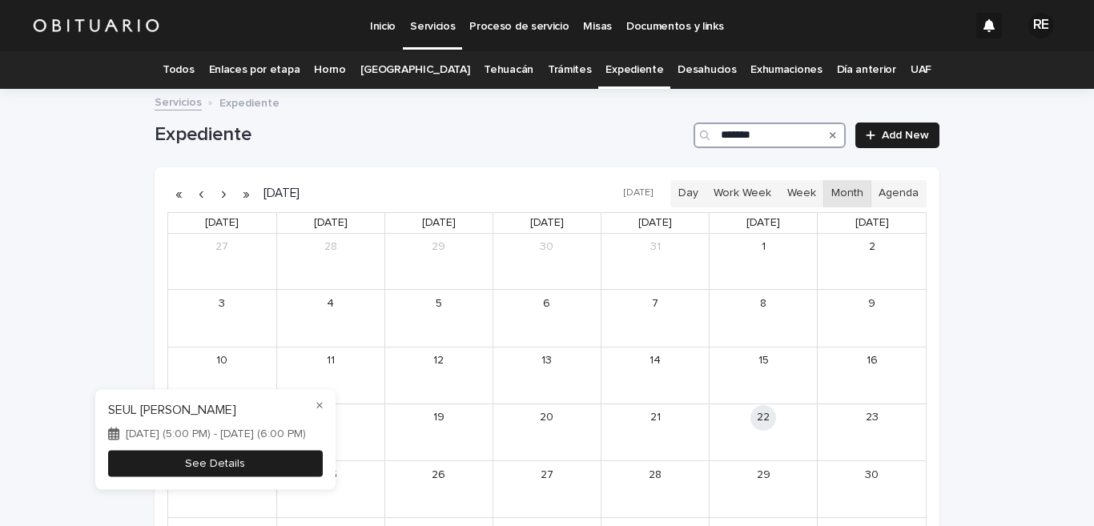
type input "*******"
click at [283, 460] on button "See Details" at bounding box center [215, 463] width 215 height 26
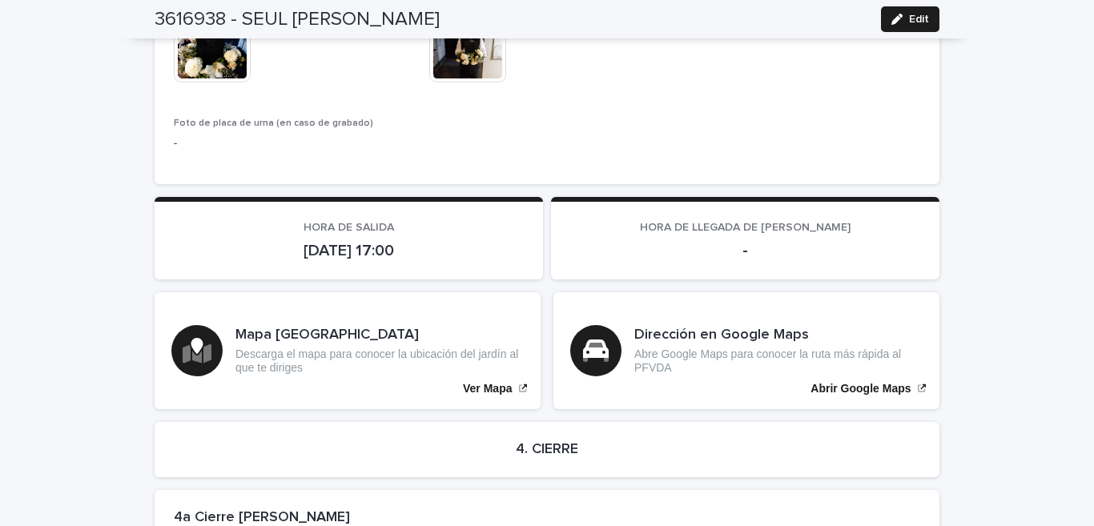
scroll to position [3375, 0]
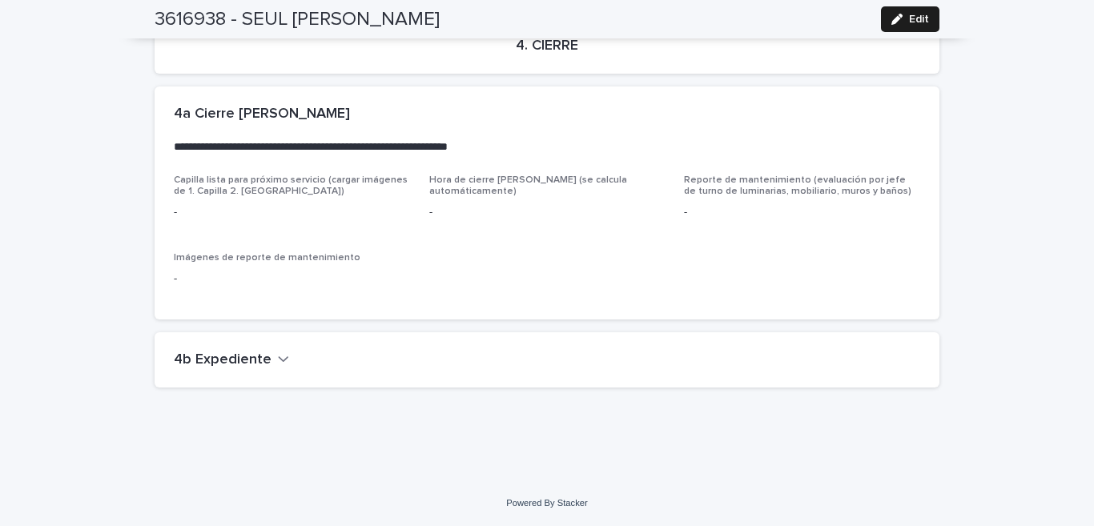
click at [203, 355] on h2 "4b Expediente" at bounding box center [223, 360] width 98 height 18
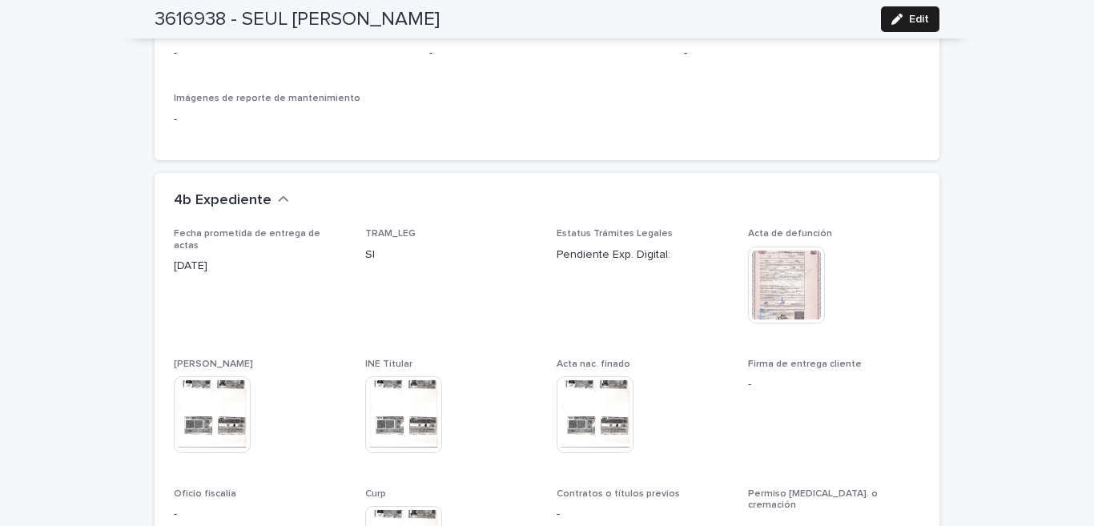
scroll to position [3611, 0]
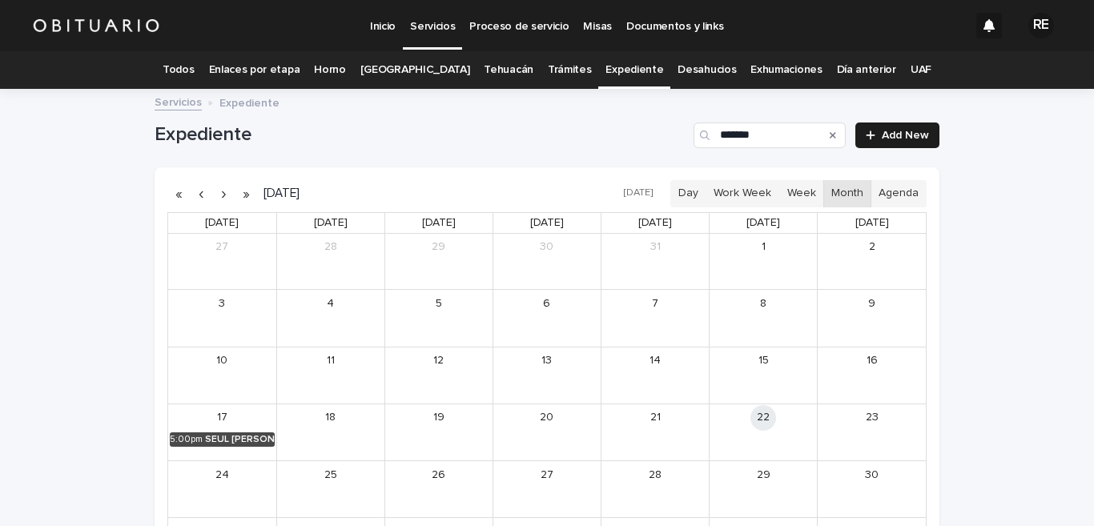
click at [829, 136] on icon "Search" at bounding box center [832, 135] width 6 height 6
click at [753, 137] on input "Search" at bounding box center [769, 135] width 152 height 26
click at [222, 380] on div "[PERSON_NAME]" at bounding box center [240, 382] width 70 height 11
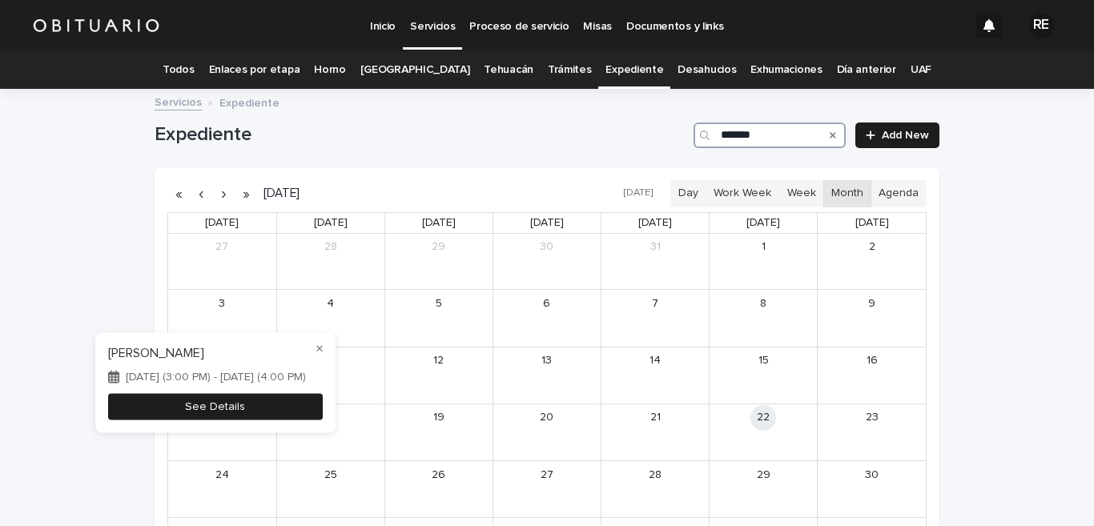
type input "*******"
click at [286, 407] on button "See Details" at bounding box center [215, 406] width 215 height 26
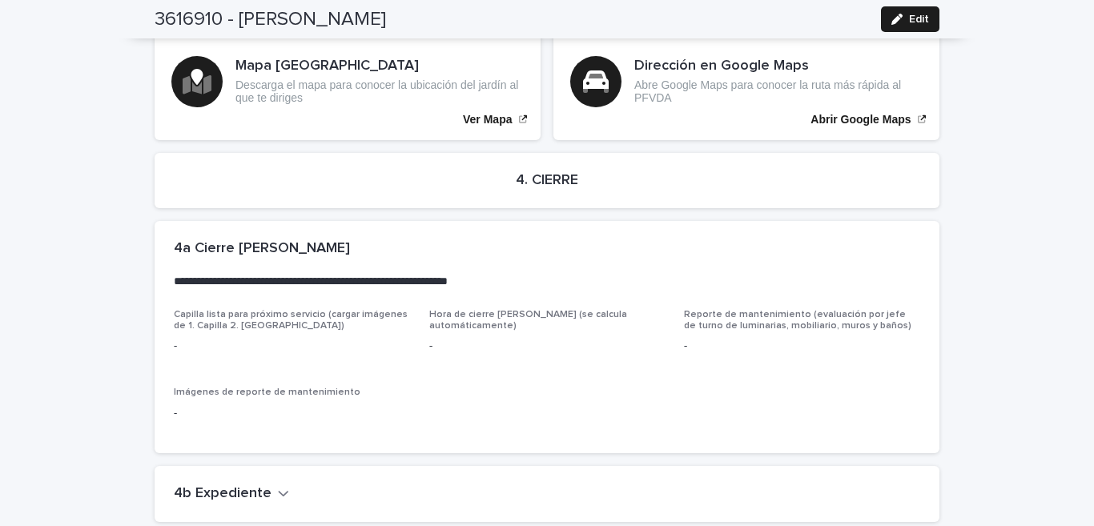
scroll to position [2944, 0]
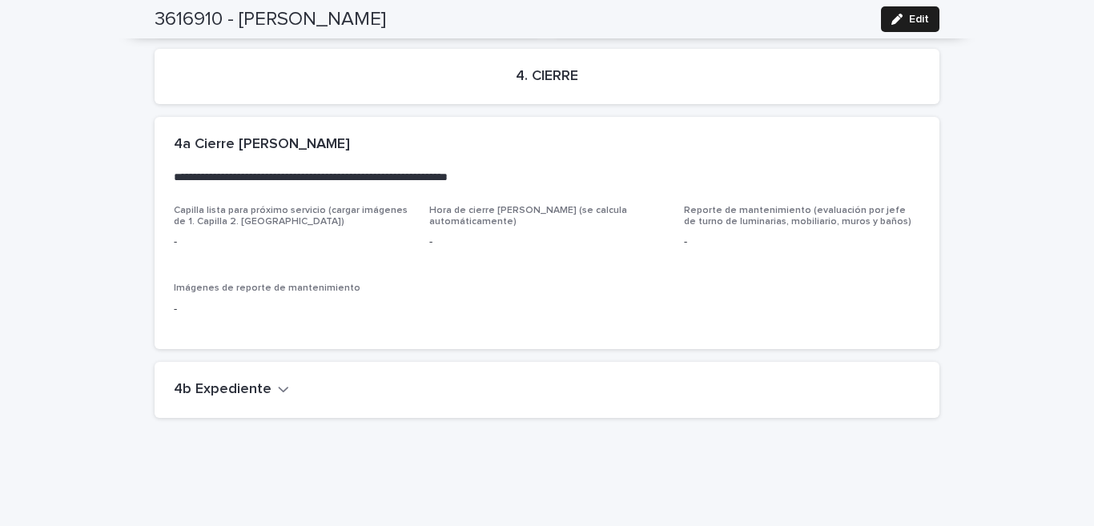
click at [247, 381] on h2 "4b Expediente" at bounding box center [223, 390] width 98 height 18
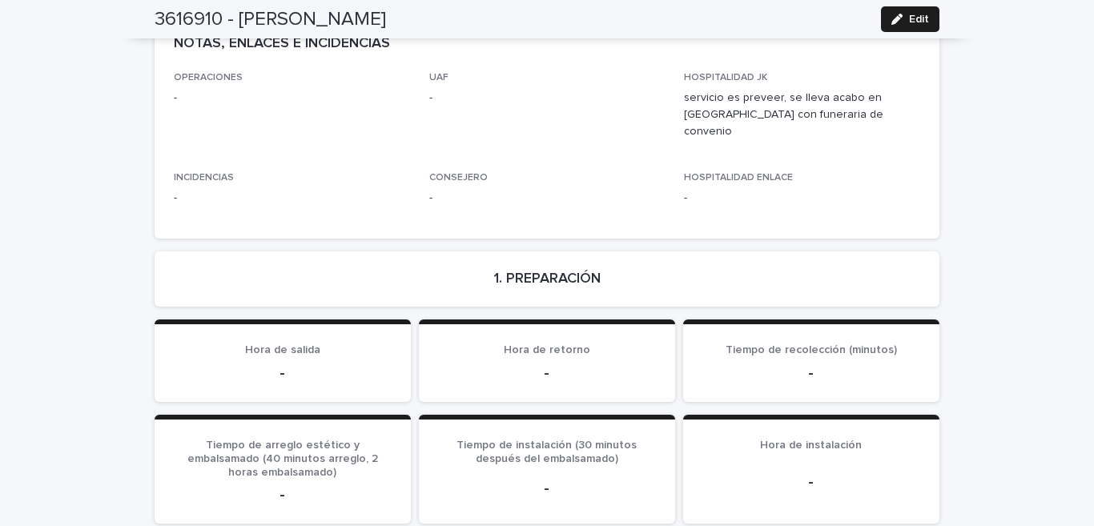
scroll to position [631, 0]
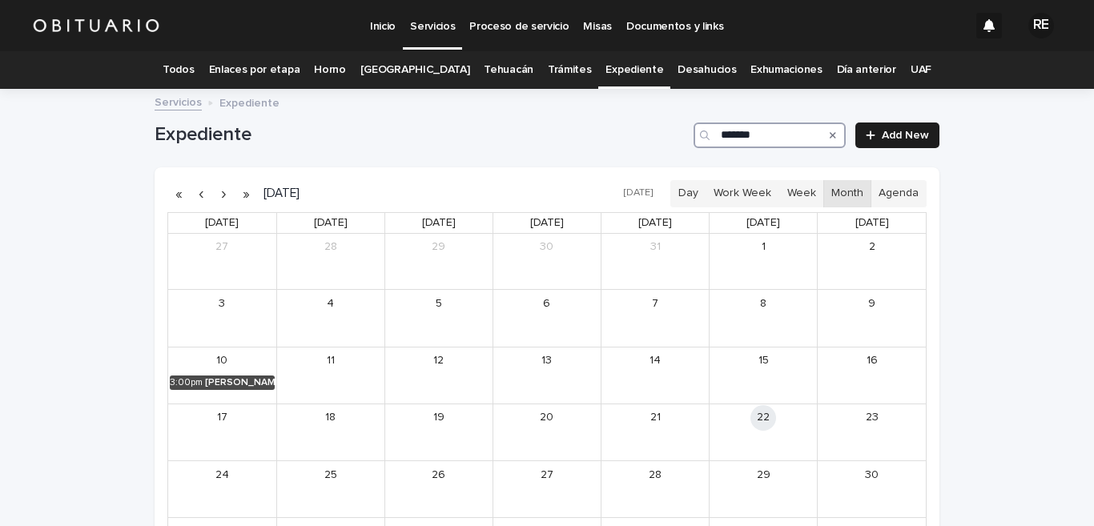
click at [766, 135] on input "*******" at bounding box center [769, 135] width 152 height 26
click at [223, 381] on div "[PERSON_NAME]" at bounding box center [240, 382] width 70 height 11
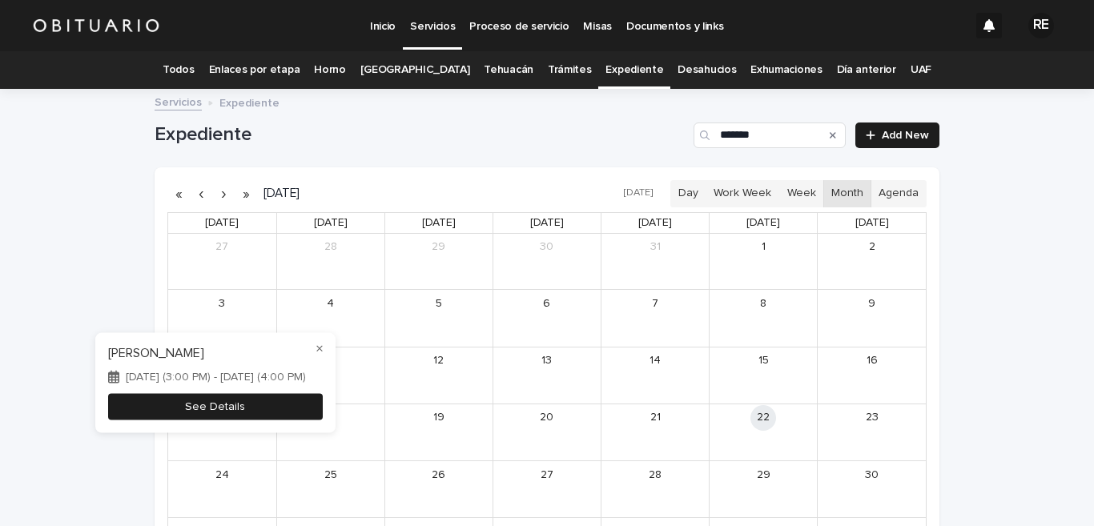
click at [312, 404] on button "See Details" at bounding box center [215, 406] width 215 height 26
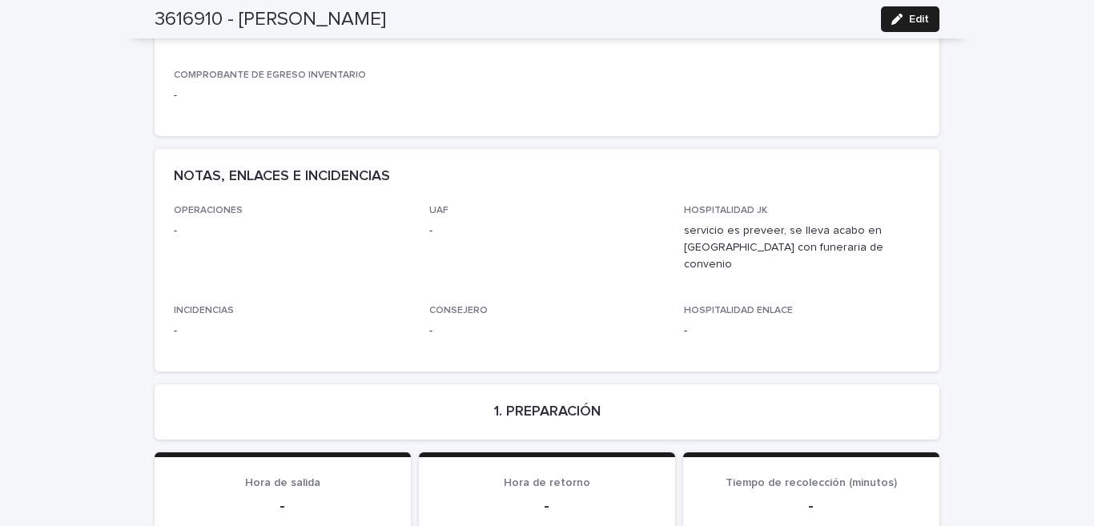
scroll to position [656, 0]
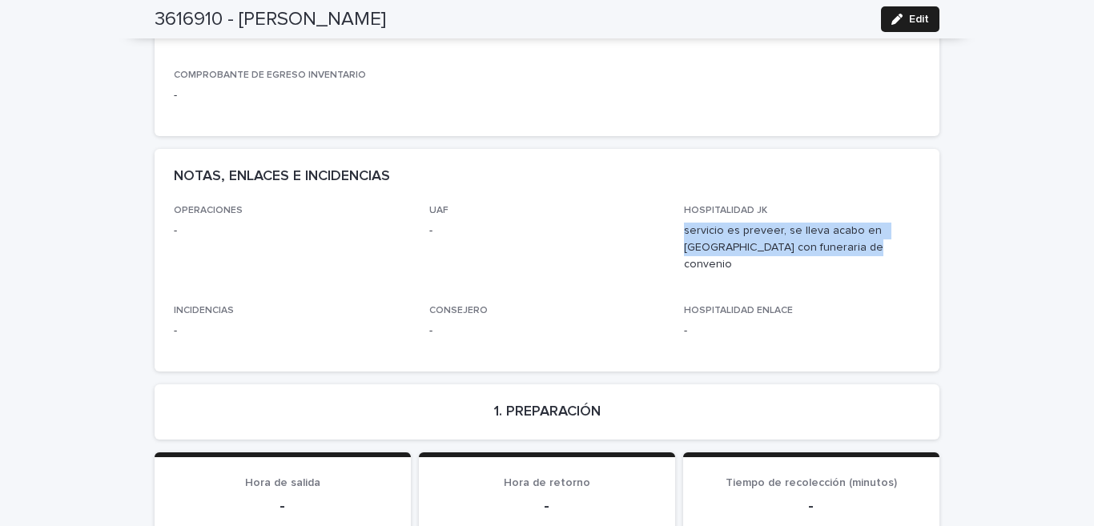
drag, startPoint x: 678, startPoint y: 230, endPoint x: 913, endPoint y: 247, distance: 235.2
click at [913, 247] on p "servicio es preveer, se lleva acabo en [GEOGRAPHIC_DATA] con funeraria de conve…" at bounding box center [802, 248] width 236 height 50
copy p "servicio es preveer, se lleva acabo en [GEOGRAPHIC_DATA] con funeraria de conve…"
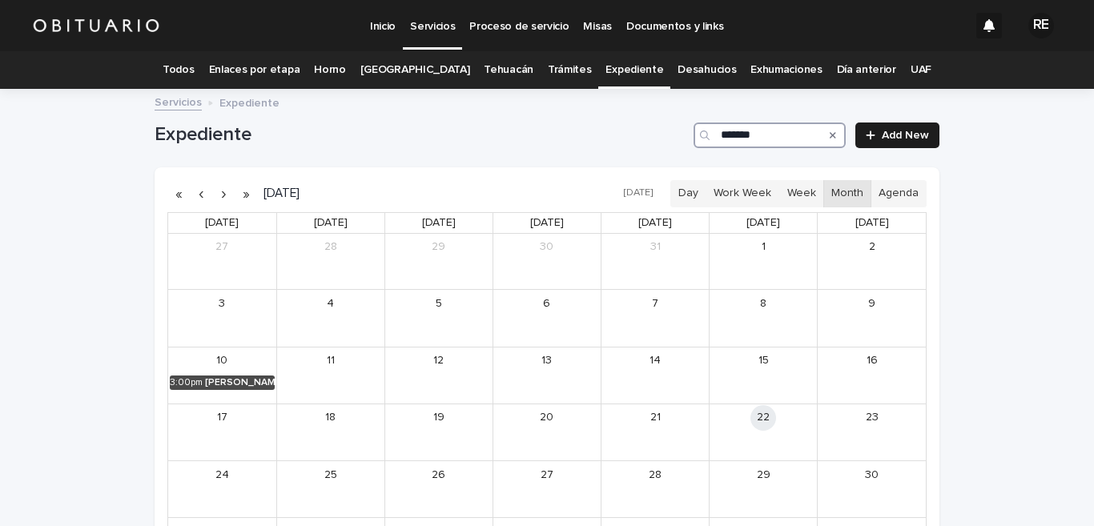
click at [769, 136] on input "*******" at bounding box center [769, 135] width 152 height 26
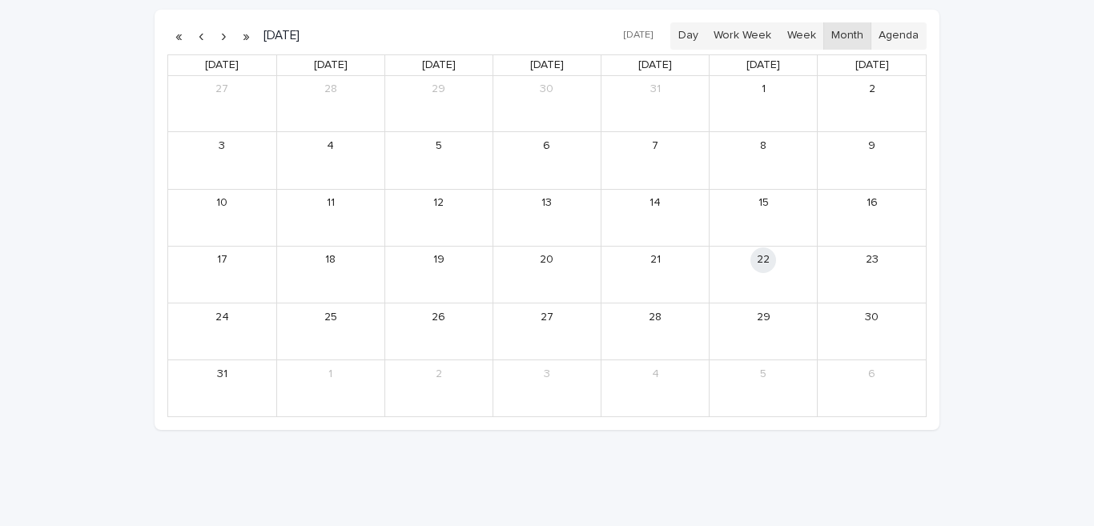
scroll to position [78, 0]
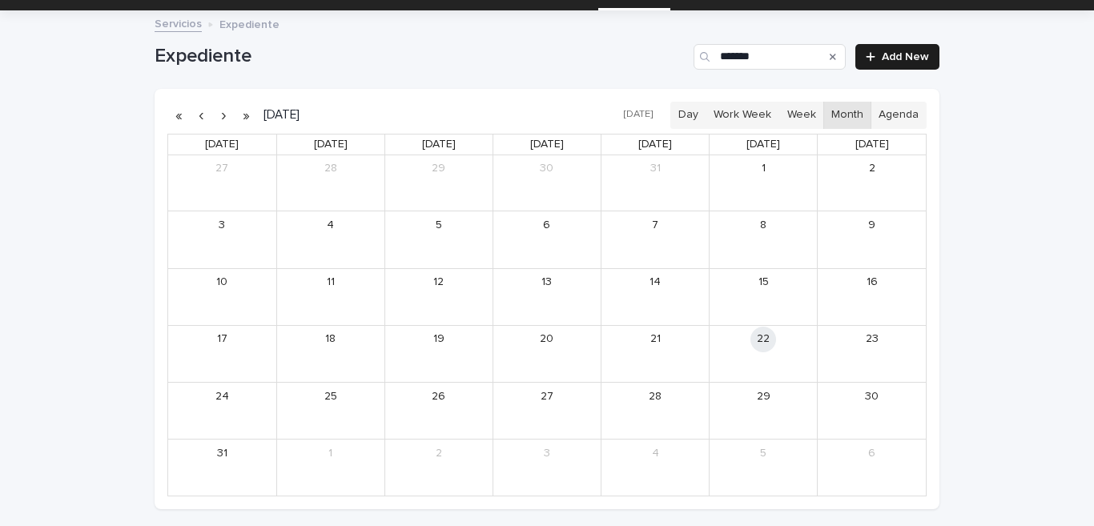
click at [193, 115] on button "button" at bounding box center [201, 115] width 22 height 26
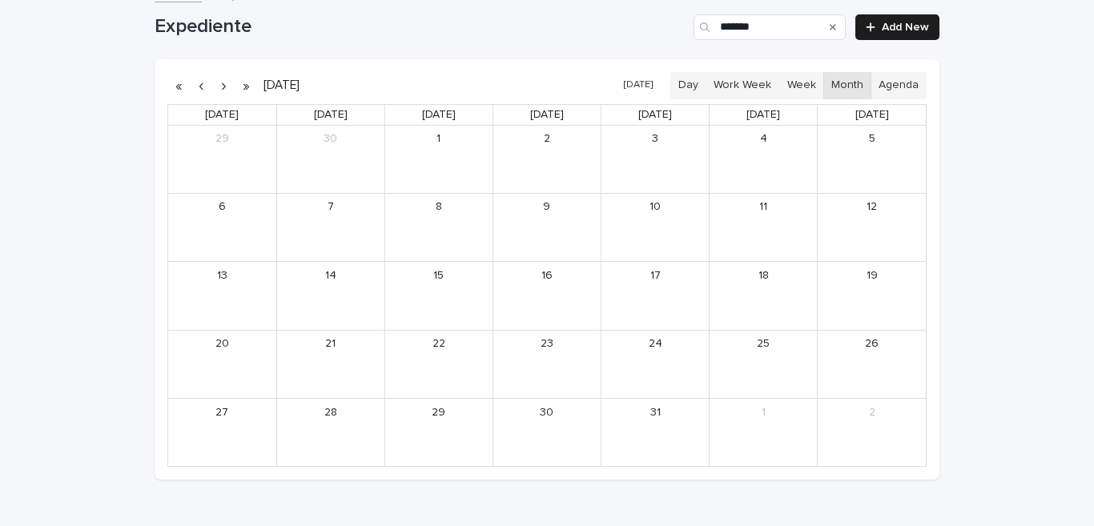
scroll to position [29, 0]
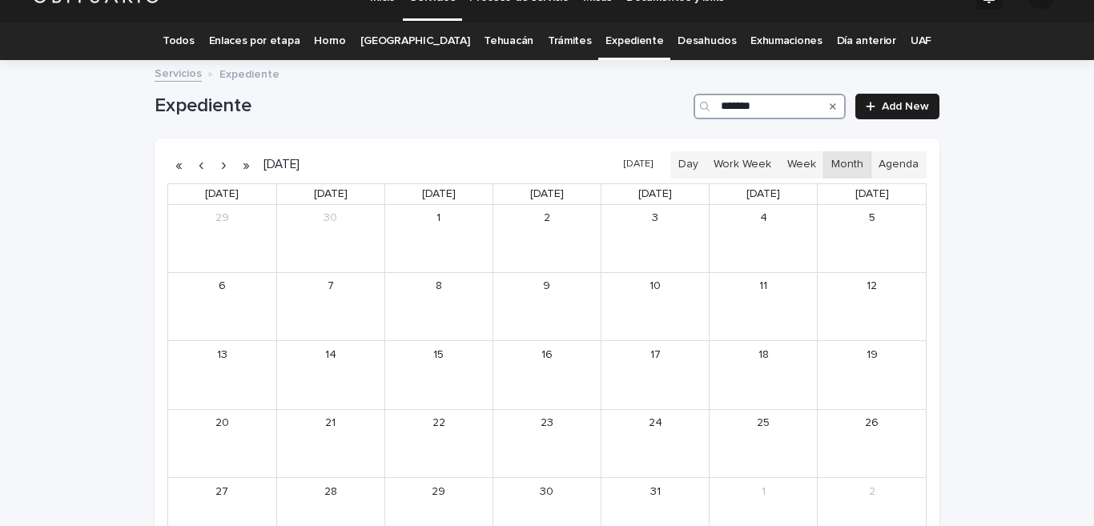
click at [766, 106] on input "*******" at bounding box center [769, 107] width 152 height 26
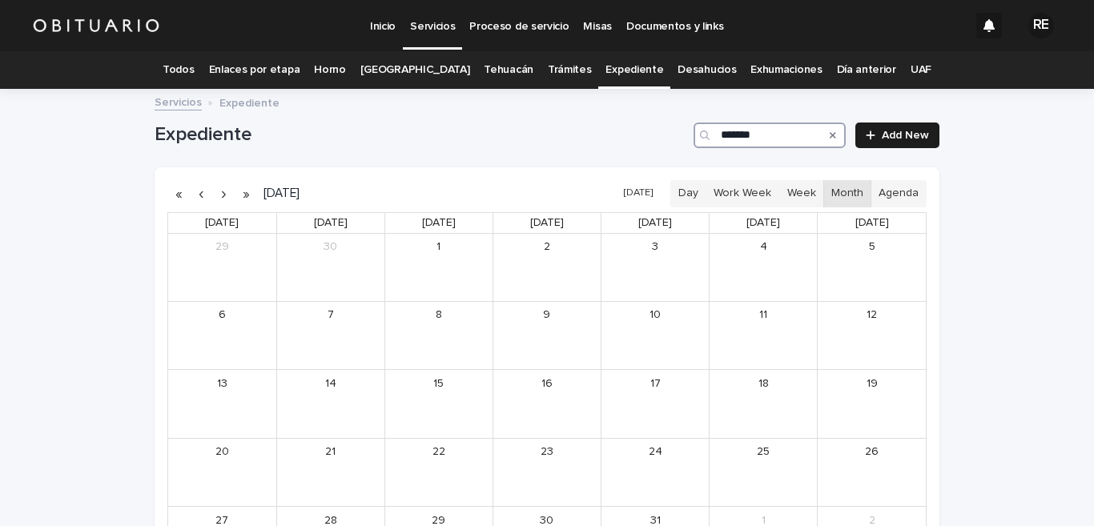
type input "*******"
click at [192, 192] on button "button" at bounding box center [201, 194] width 22 height 26
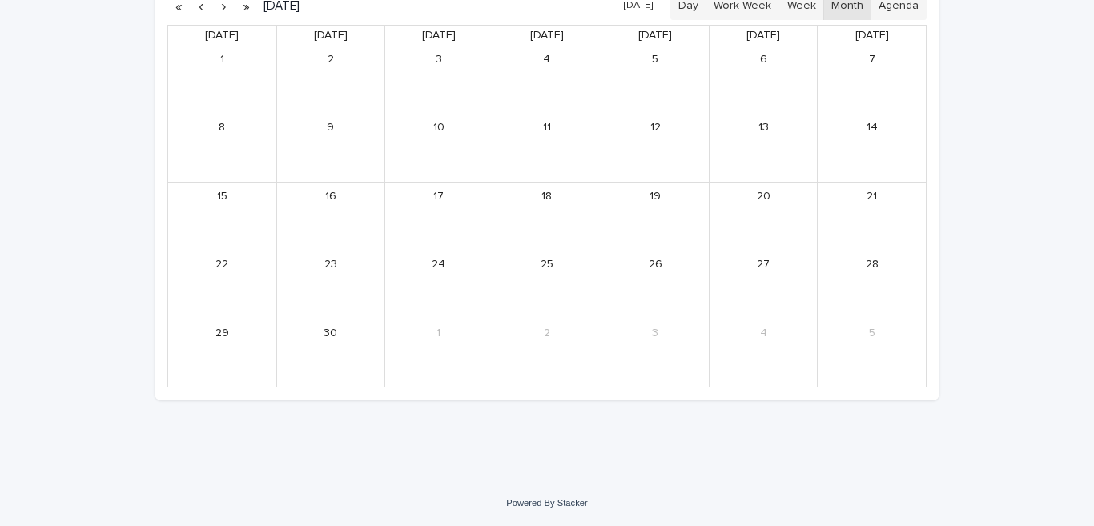
scroll to position [29, 0]
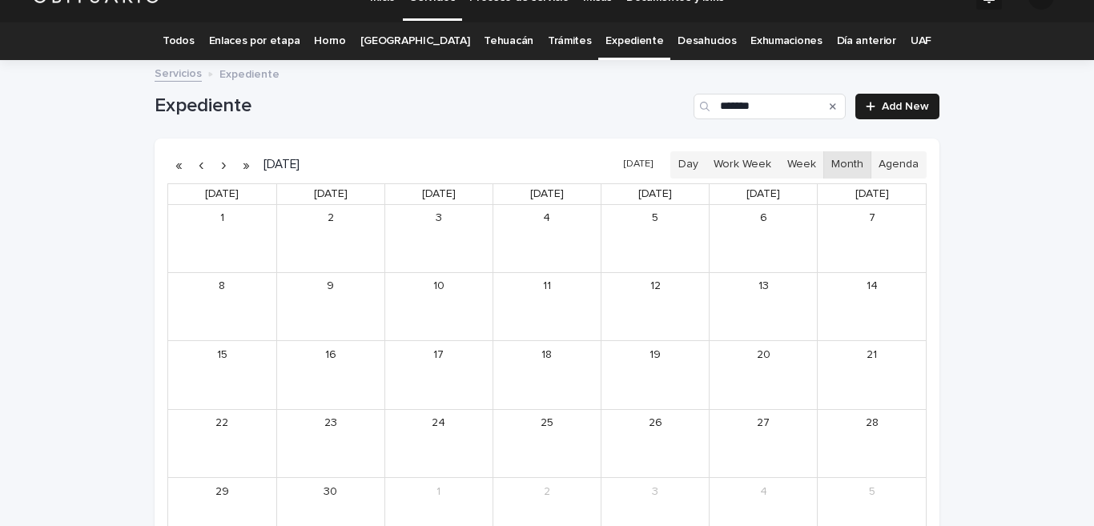
click at [217, 163] on button "button" at bounding box center [223, 165] width 22 height 26
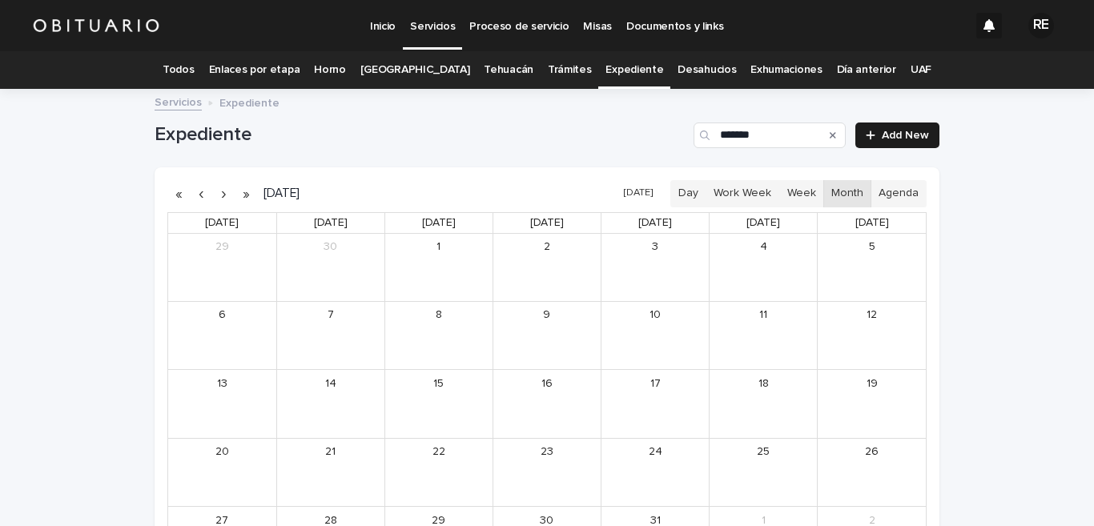
click at [216, 193] on button "button" at bounding box center [223, 194] width 22 height 26
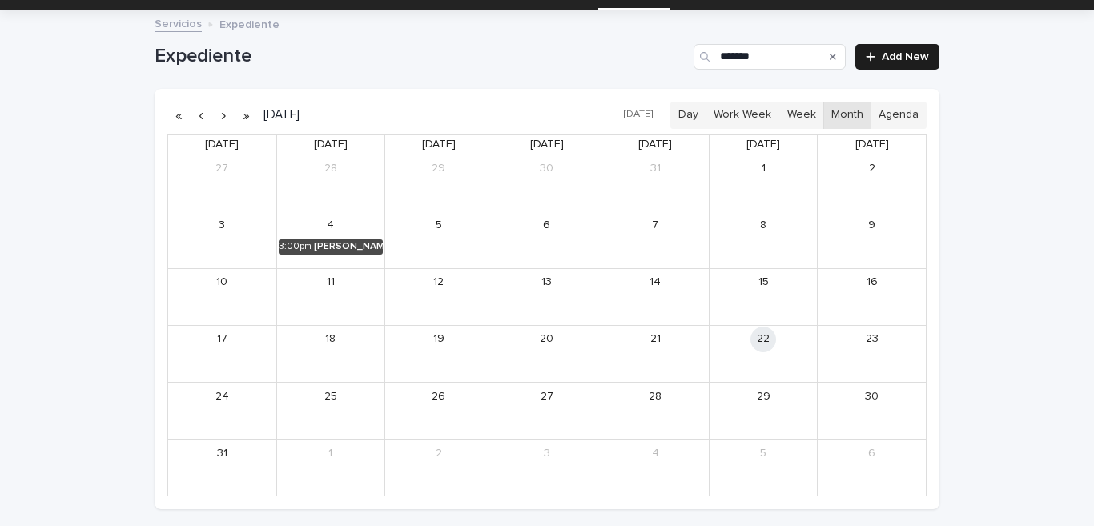
scroll to position [158, 0]
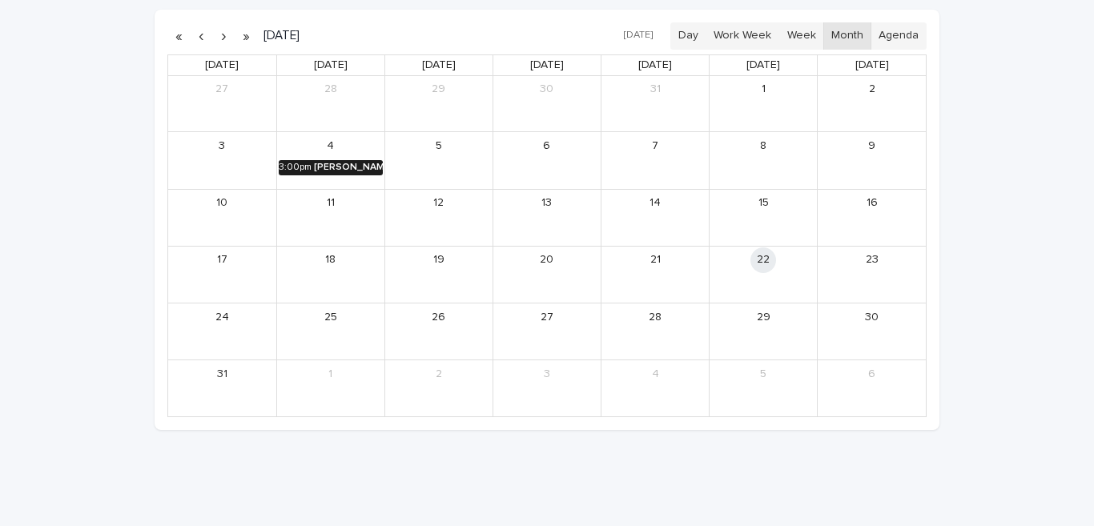
click at [326, 166] on div "[PERSON_NAME] [PERSON_NAME]" at bounding box center [348, 167] width 69 height 11
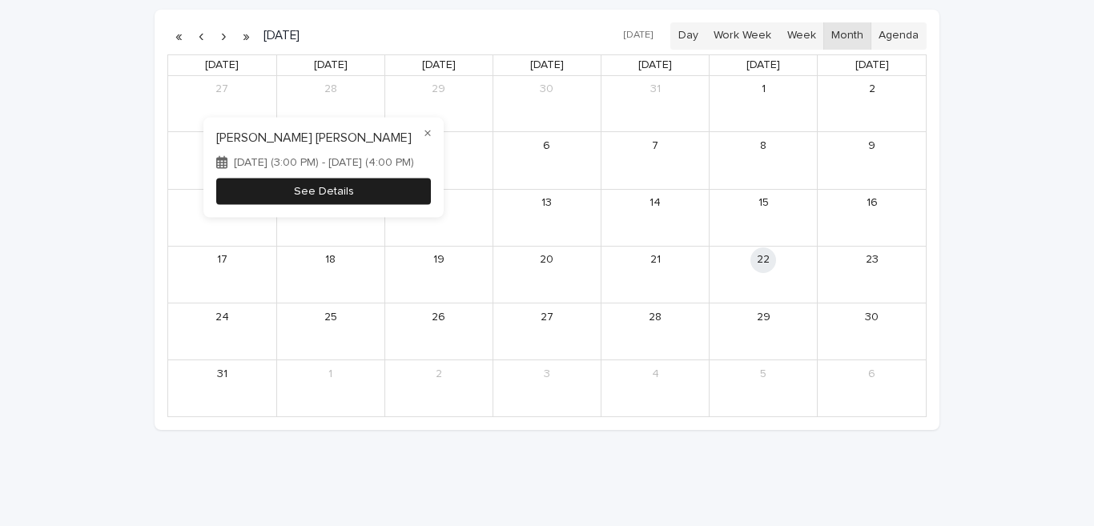
click at [368, 188] on button "See Details" at bounding box center [323, 192] width 215 height 26
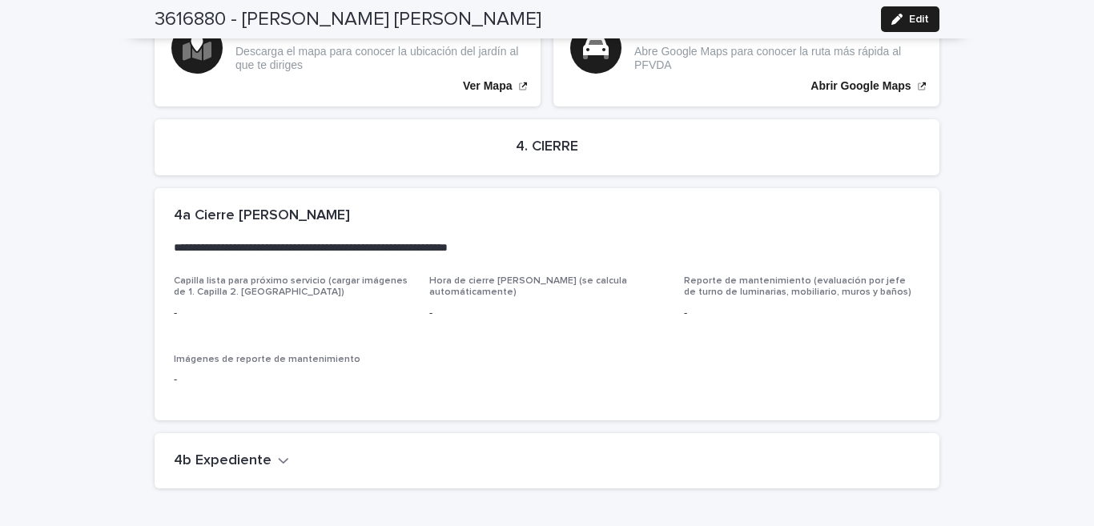
scroll to position [3164, 0]
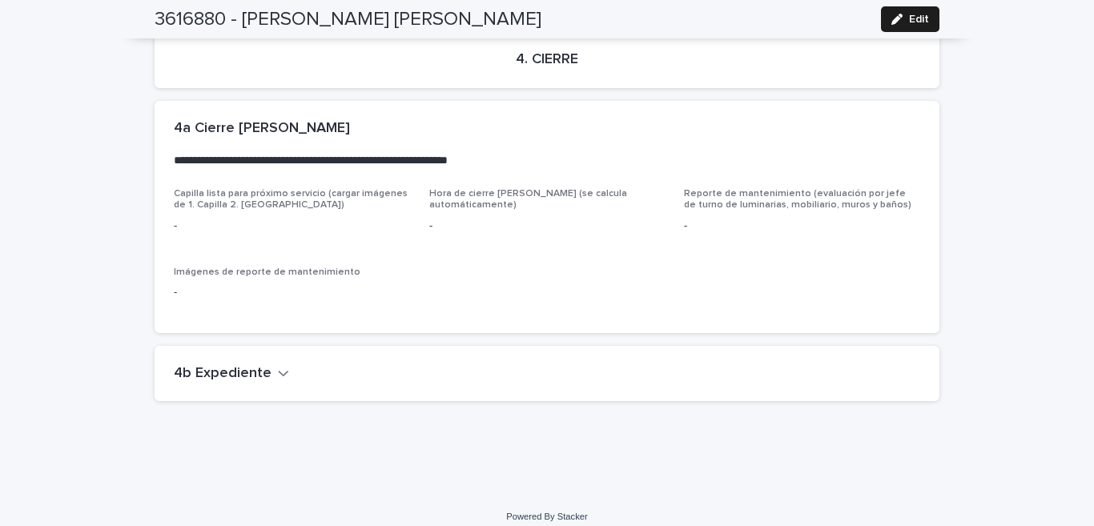
click at [278, 366] on icon "button" at bounding box center [283, 373] width 11 height 14
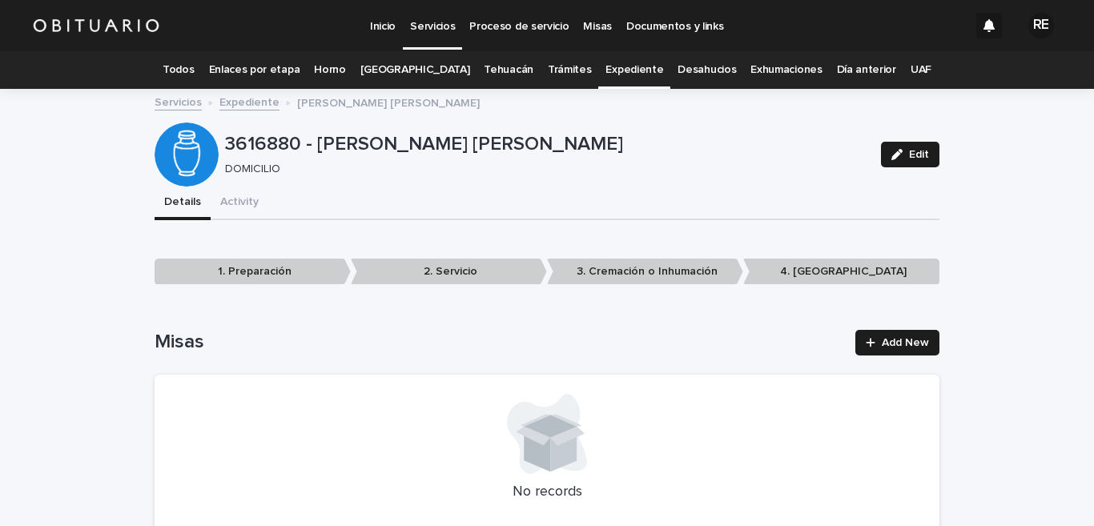
scroll to position [78, 0]
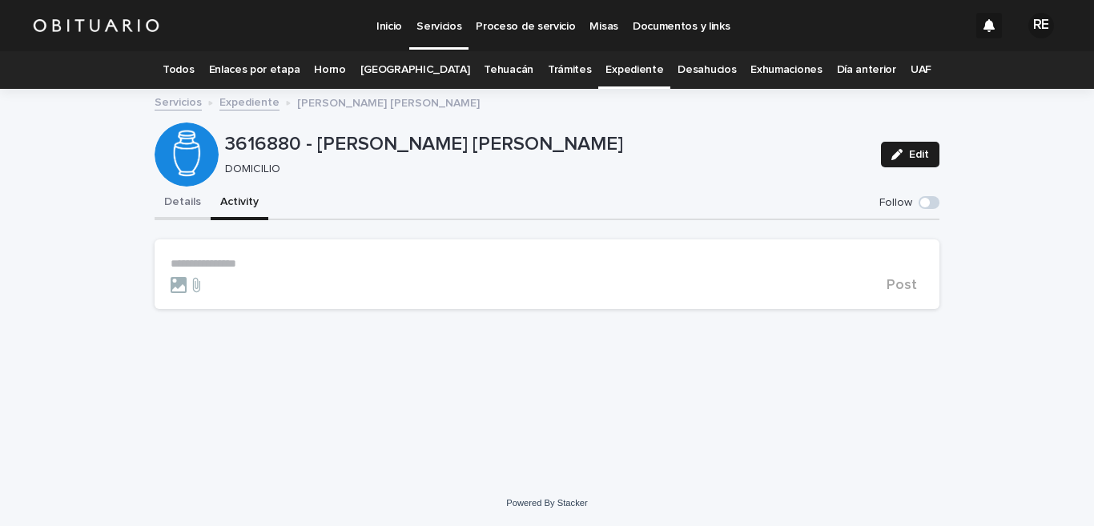
click at [178, 200] on button "Details" at bounding box center [183, 204] width 56 height 34
click at [177, 203] on button "Details" at bounding box center [183, 204] width 56 height 34
click at [193, 201] on button "Details" at bounding box center [183, 204] width 56 height 34
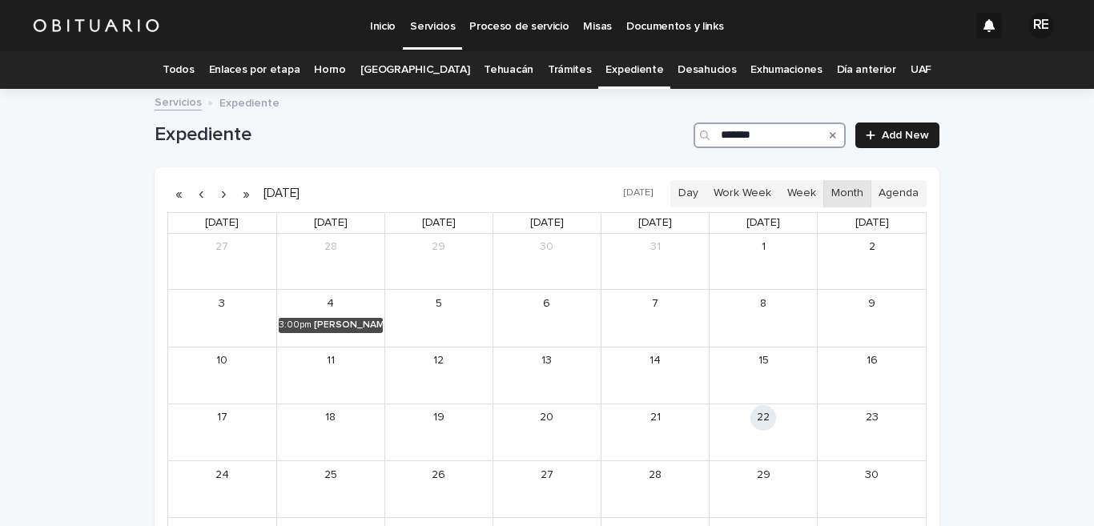
click at [764, 135] on input "*******" at bounding box center [769, 135] width 152 height 26
click at [227, 383] on div "[PERSON_NAME]" at bounding box center [240, 382] width 70 height 11
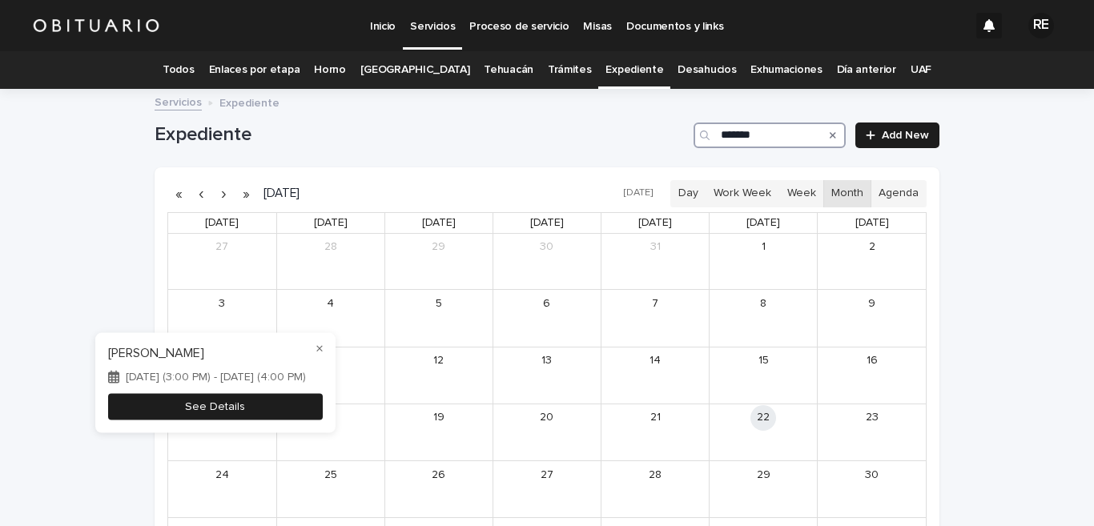
type input "*******"
click at [279, 408] on button "See Details" at bounding box center [215, 406] width 215 height 26
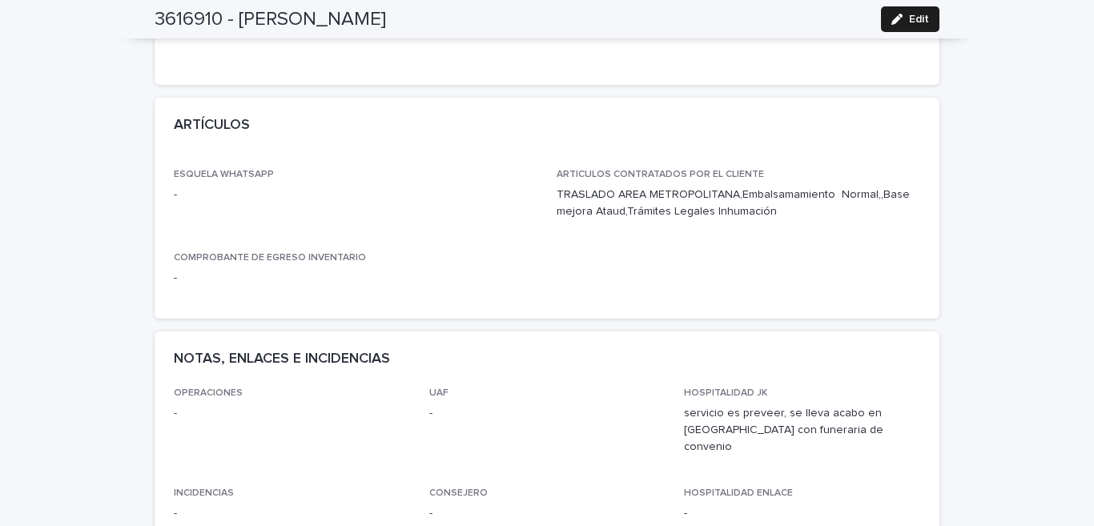
scroll to position [552, 0]
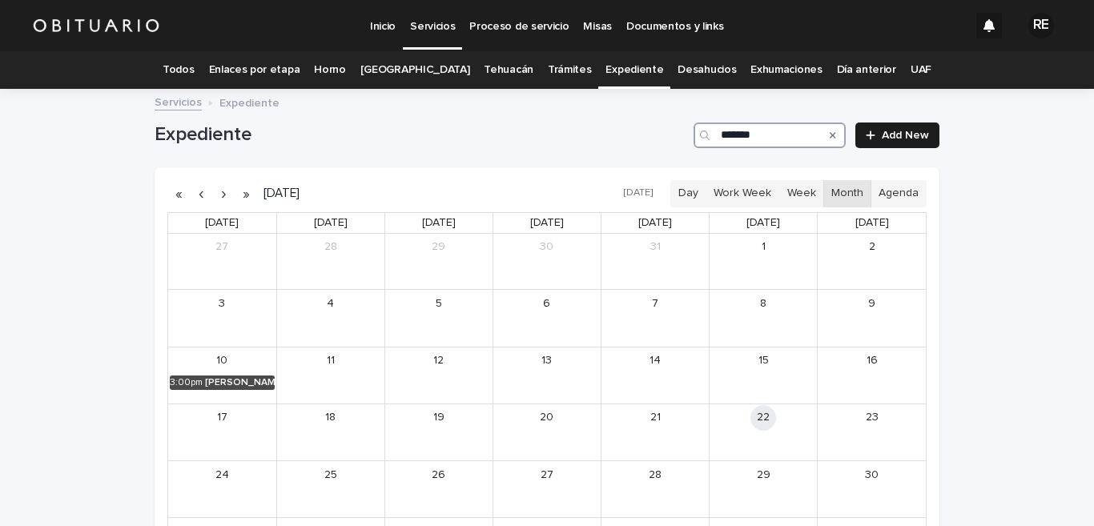
click at [780, 143] on input "*******" at bounding box center [769, 135] width 152 height 26
click at [335, 323] on div "[PERSON_NAME] [PERSON_NAME]" at bounding box center [348, 324] width 69 height 11
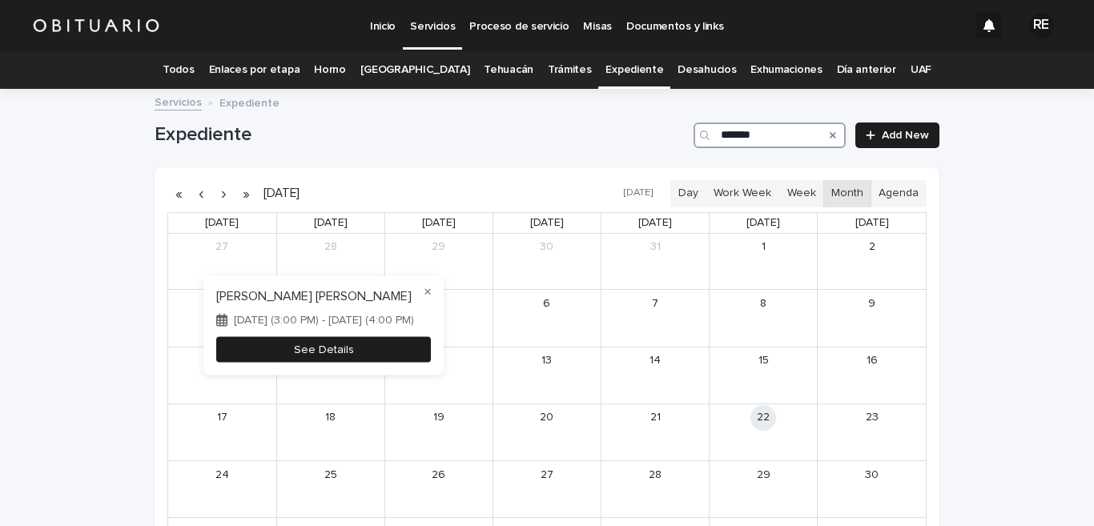
type input "*******"
click at [391, 351] on button "See Details" at bounding box center [323, 349] width 215 height 26
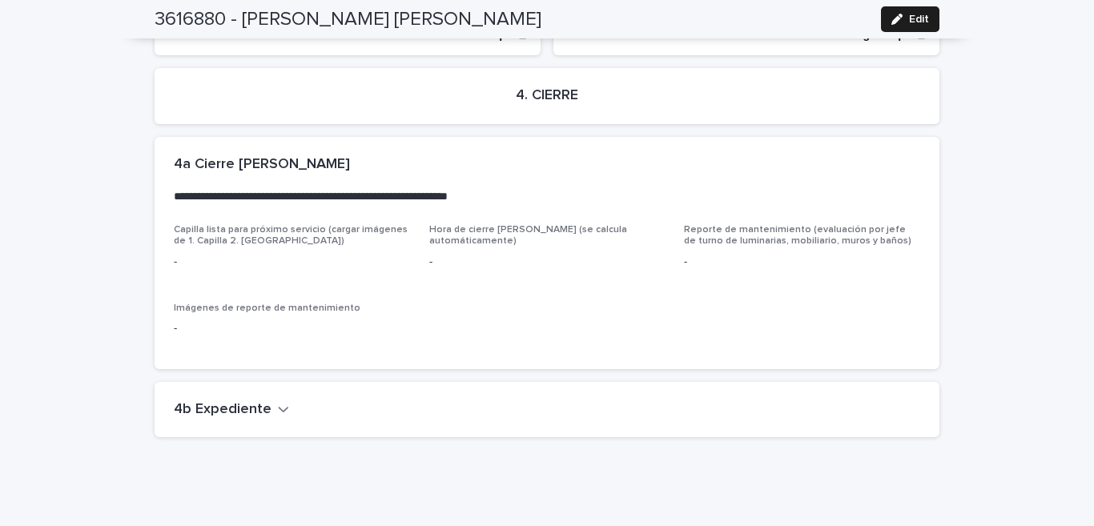
scroll to position [3164, 0]
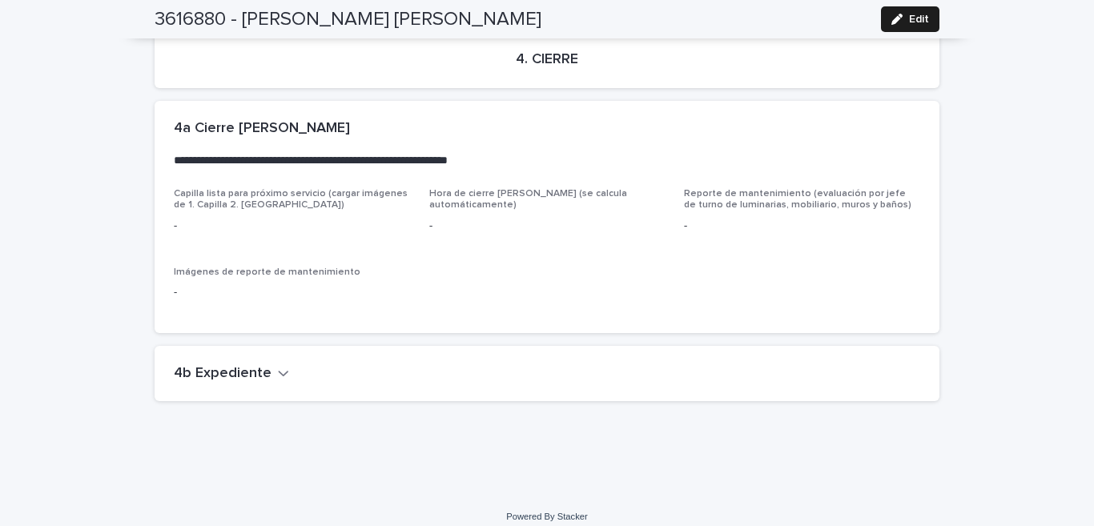
click at [278, 366] on icon "button" at bounding box center [283, 373] width 11 height 14
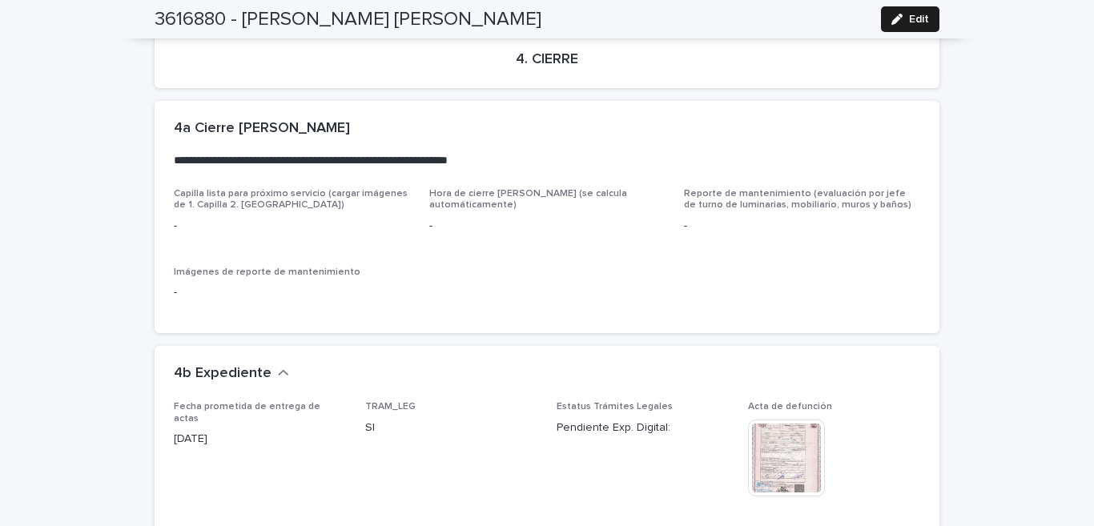
scroll to position [3321, 0]
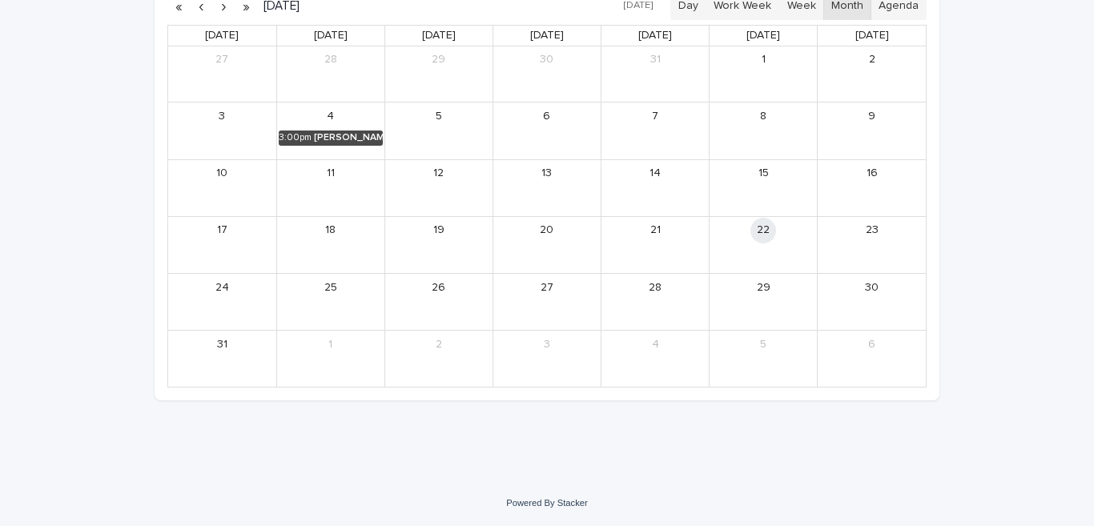
scroll to position [51, 0]
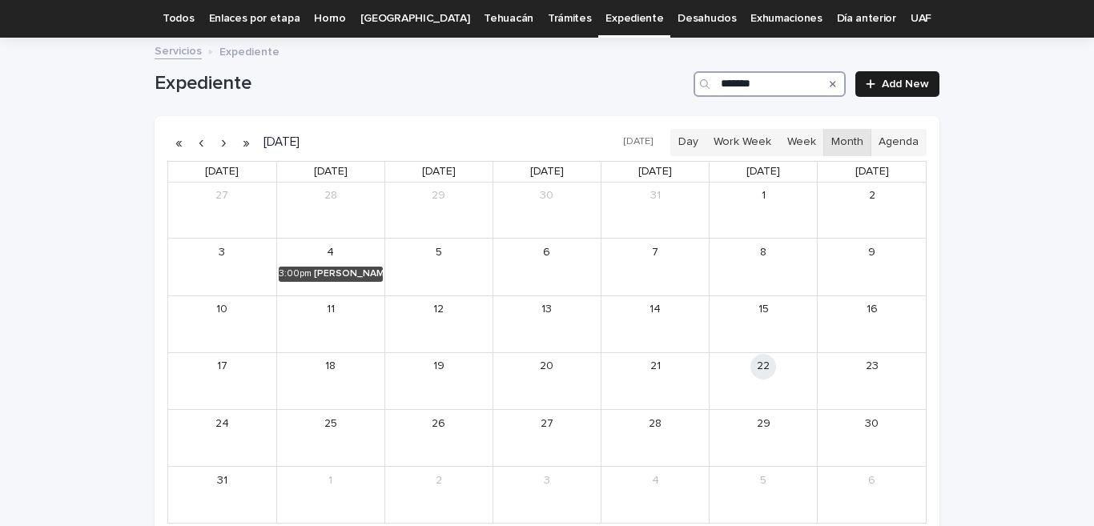
click at [767, 80] on input "*******" at bounding box center [769, 84] width 152 height 26
click at [336, 218] on div "[PERSON_NAME]" at bounding box center [348, 217] width 69 height 11
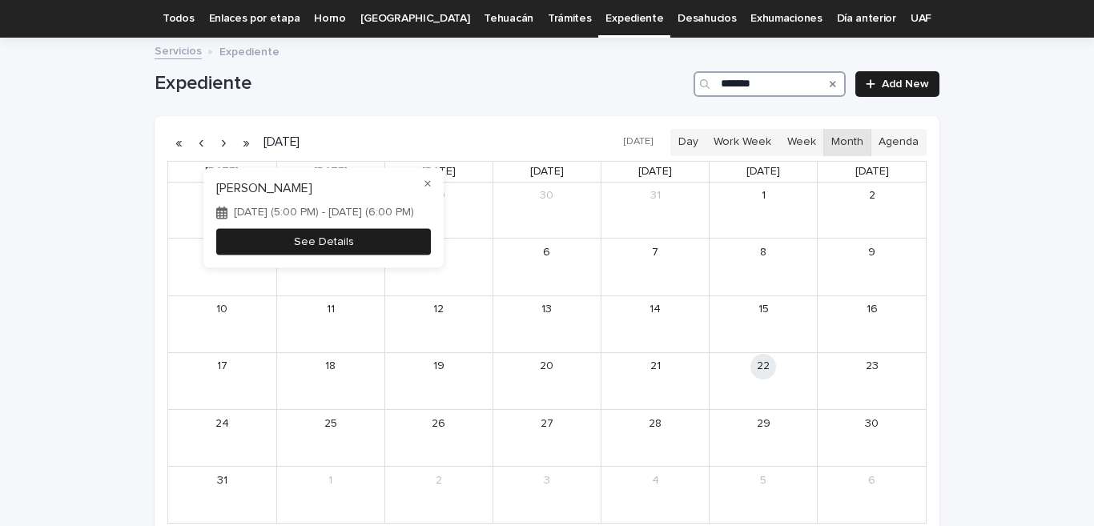
type input "*******"
click at [387, 242] on button "See Details" at bounding box center [323, 242] width 215 height 26
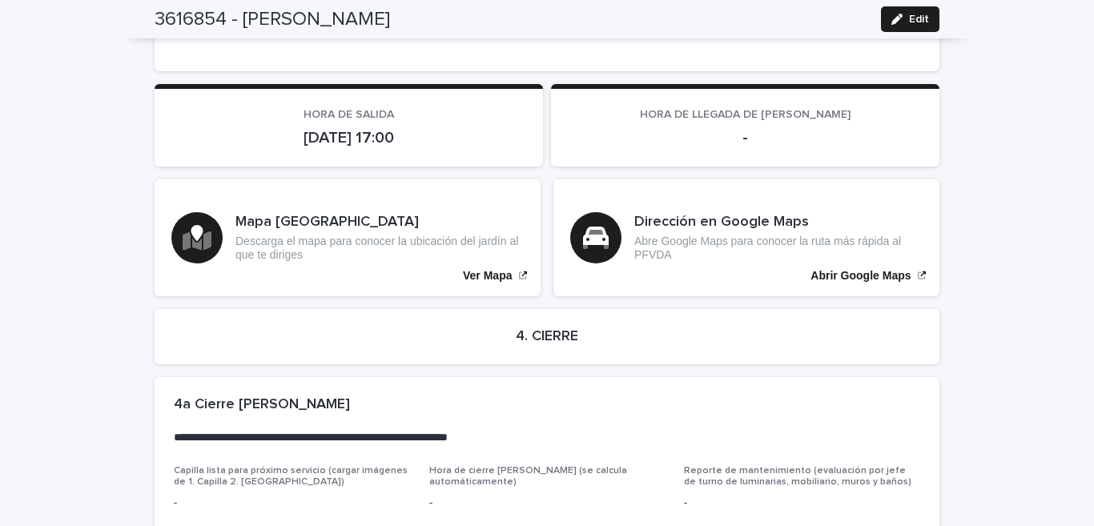
scroll to position [3313, 0]
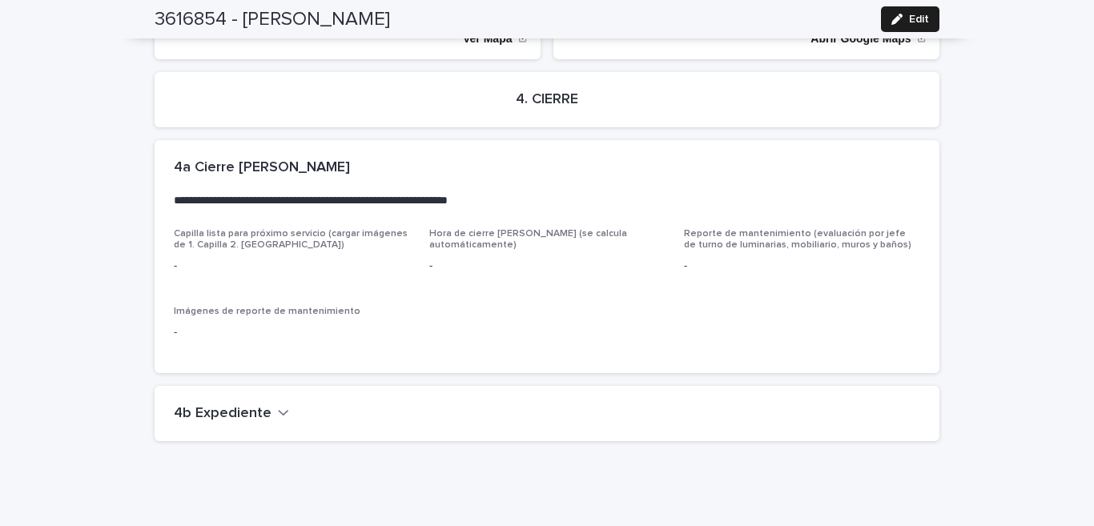
click at [251, 405] on h2 "4b Expediente" at bounding box center [223, 414] width 98 height 18
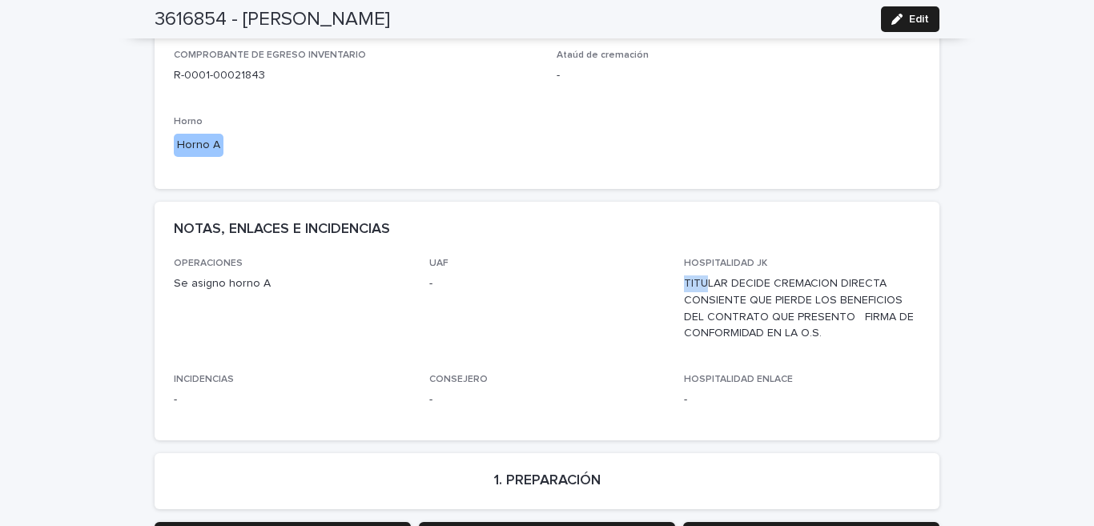
scroll to position [710, 0]
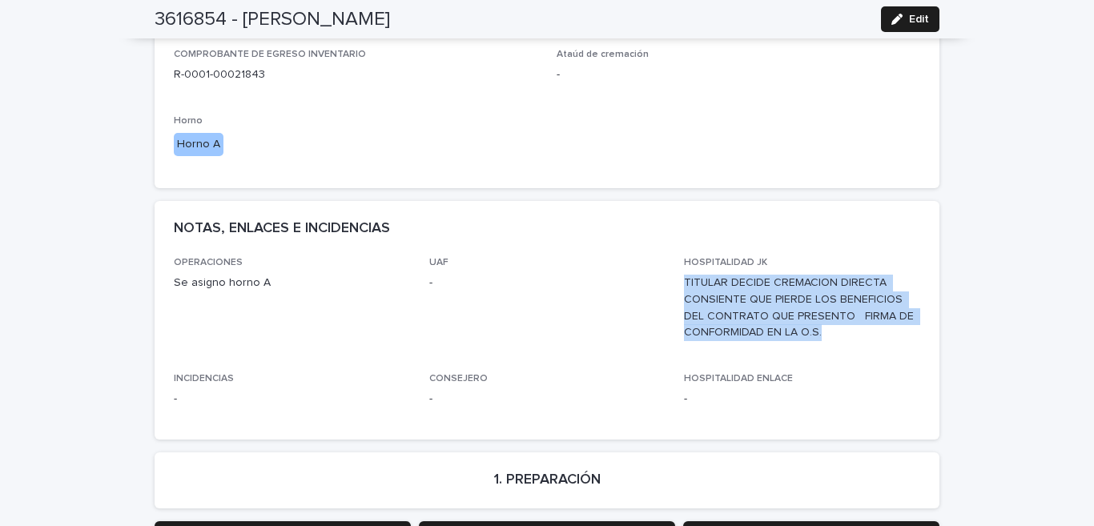
drag, startPoint x: 679, startPoint y: 264, endPoint x: 905, endPoint y: 314, distance: 231.1
click at [905, 314] on p "TITULAR DECIDE CREMACION DIRECTA CONSIENTE QUE PIERDE LOS BENEFICIOS DEL CONTRA…" at bounding box center [802, 308] width 236 height 66
copy p "TITULAR DECIDE CREMACION DIRECTA CONSIENTE QUE PIERDE LOS BENEFICIOS DEL CONTRA…"
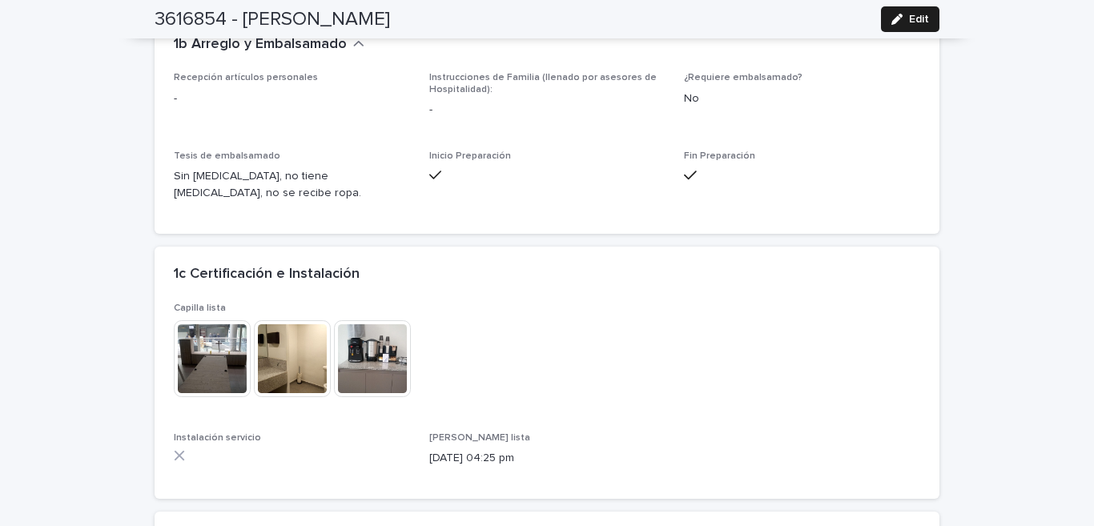
scroll to position [2209, 0]
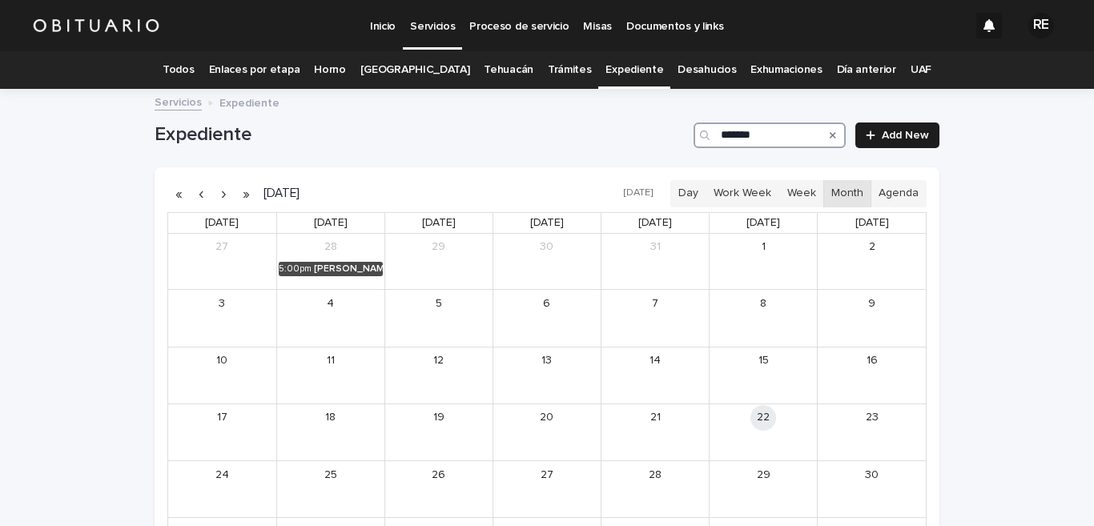
click at [773, 131] on input "*******" at bounding box center [769, 135] width 152 height 26
type input "*******"
click at [193, 191] on button "button" at bounding box center [201, 194] width 22 height 26
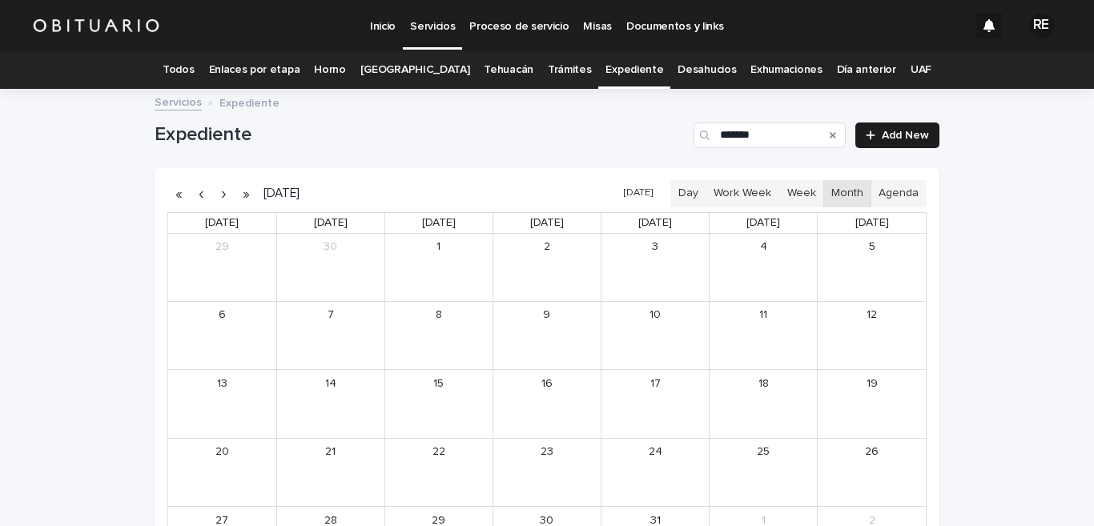
click at [829, 131] on icon "Search" at bounding box center [832, 135] width 6 height 10
click at [730, 132] on input "Search" at bounding box center [769, 135] width 152 height 26
type input "******"
click at [217, 194] on button "button" at bounding box center [223, 194] width 22 height 26
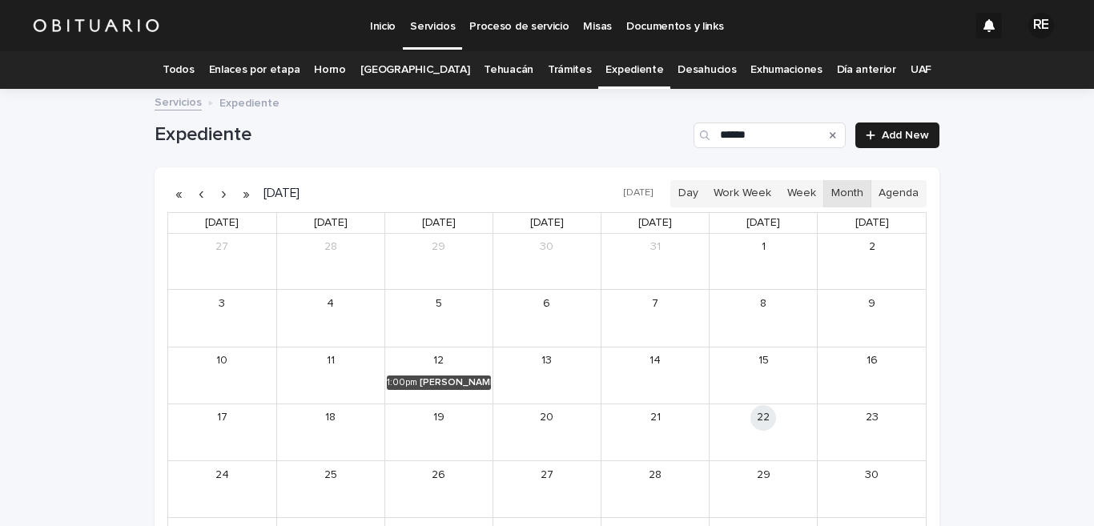
scroll to position [187, 0]
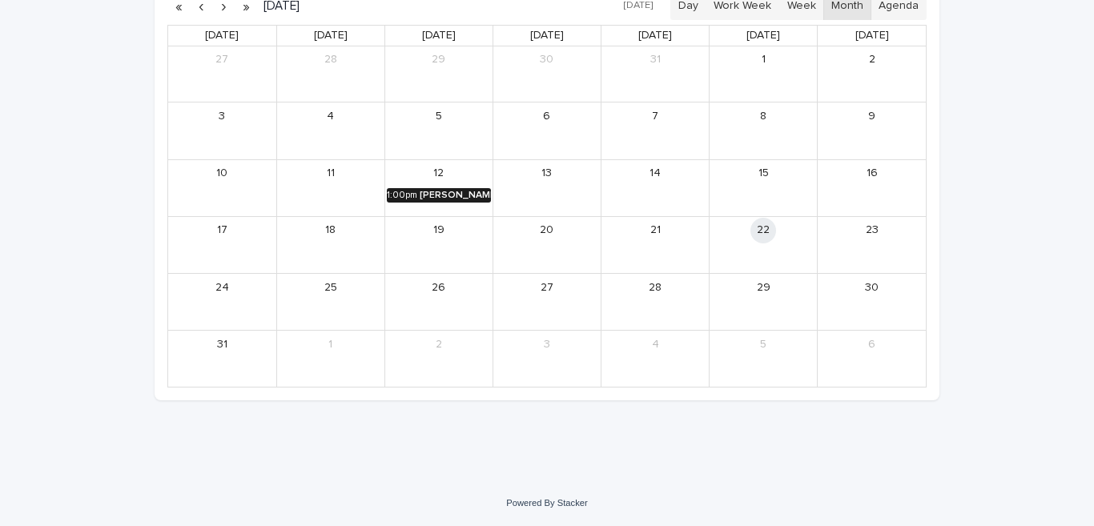
click at [435, 195] on div "[PERSON_NAME] [PERSON_NAME]" at bounding box center [454, 195] width 71 height 11
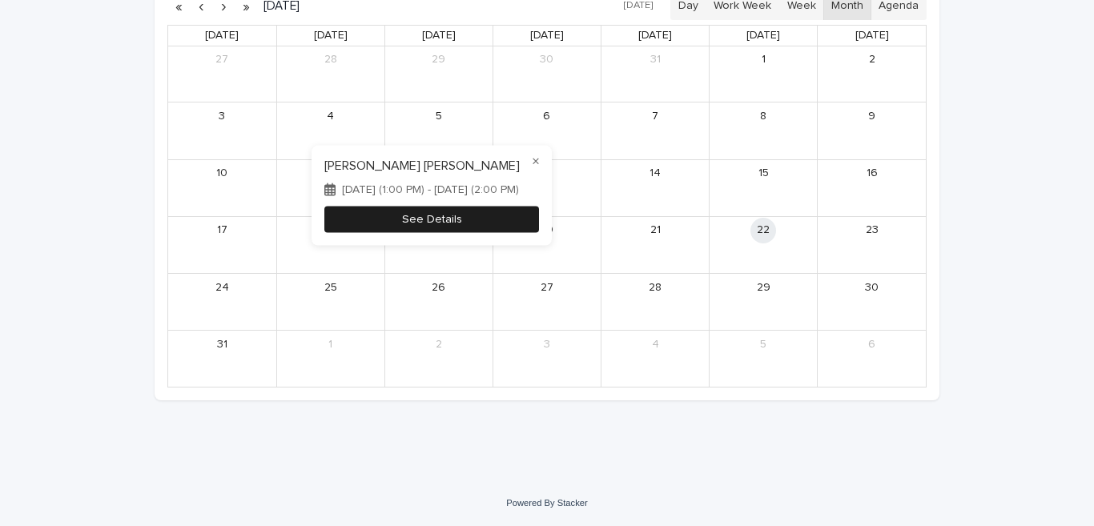
click at [486, 220] on button "See Details" at bounding box center [431, 219] width 215 height 26
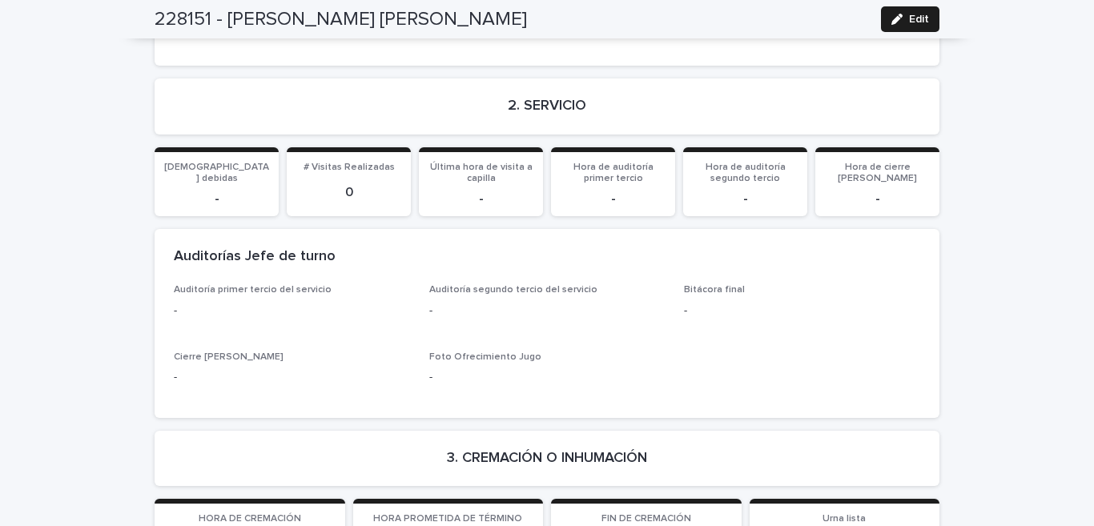
scroll to position [1681, 0]
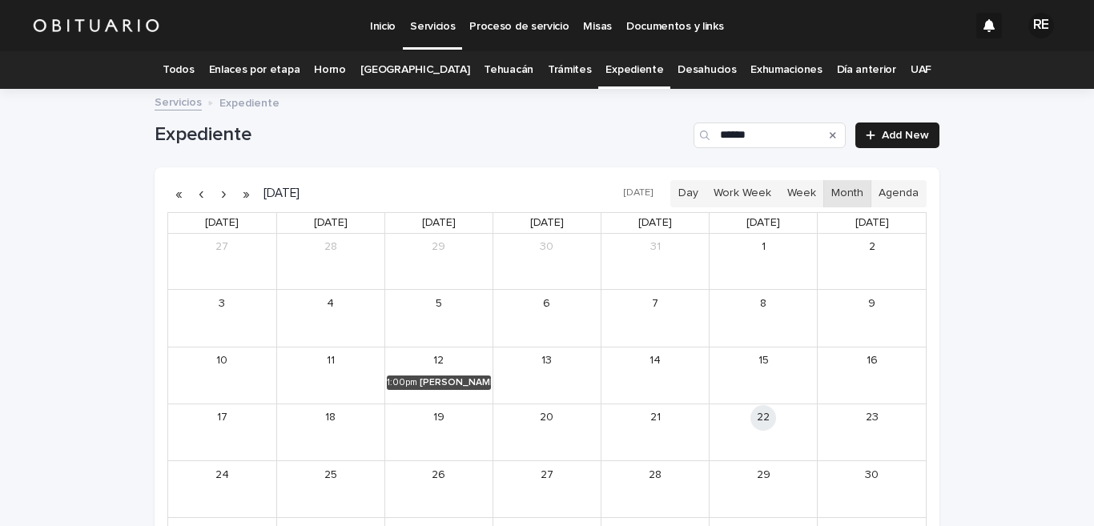
click at [829, 133] on icon "Search" at bounding box center [832, 135] width 6 height 6
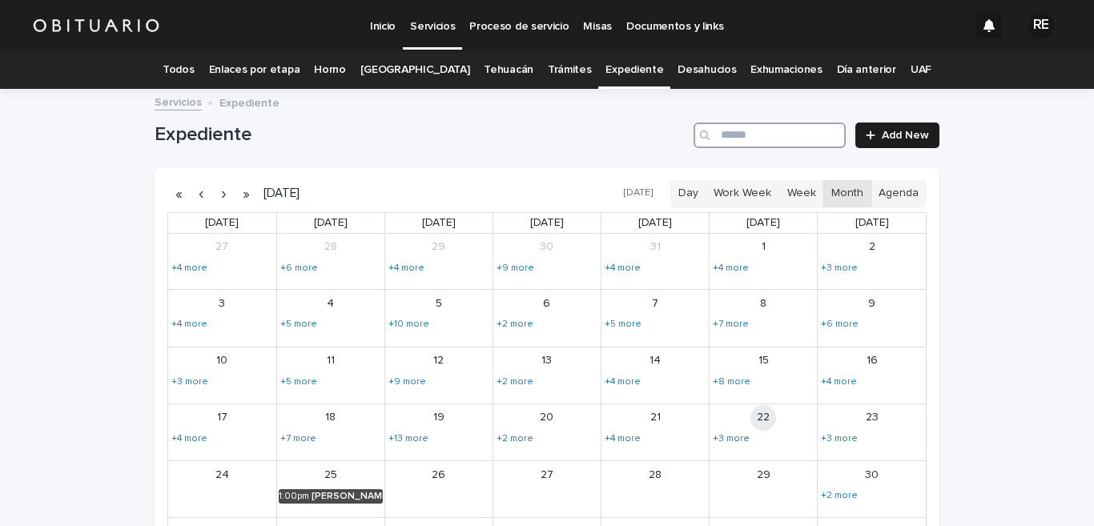
click at [784, 132] on input "Search" at bounding box center [769, 135] width 152 height 26
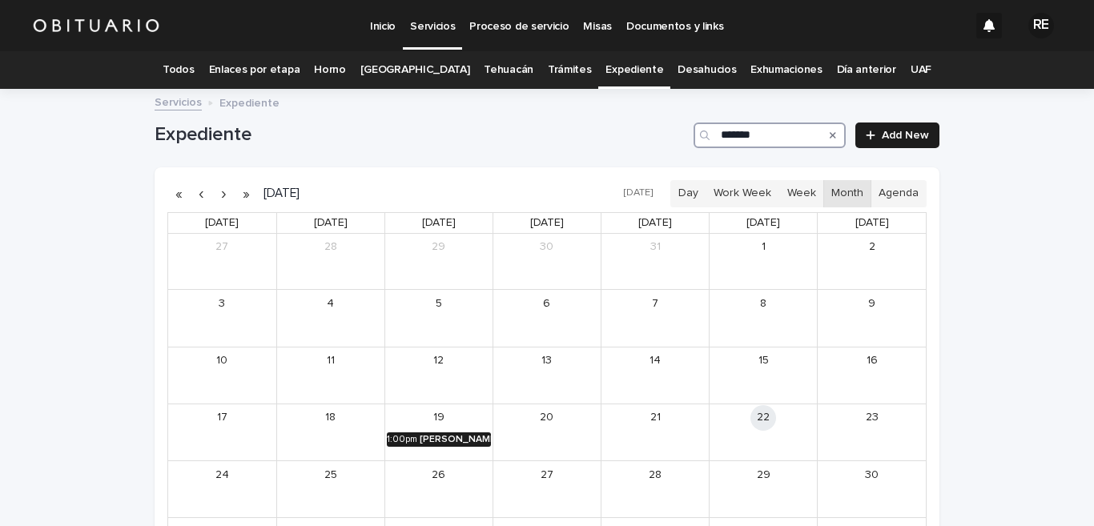
click at [443, 441] on div "[PERSON_NAME]" at bounding box center [454, 439] width 71 height 11
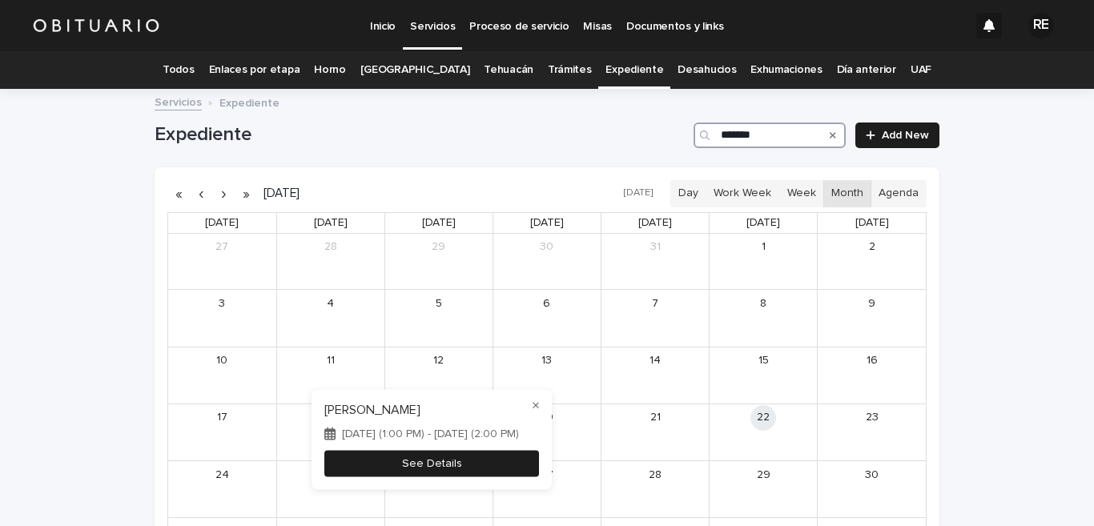
type input "*******"
click at [501, 458] on button "See Details" at bounding box center [431, 463] width 215 height 26
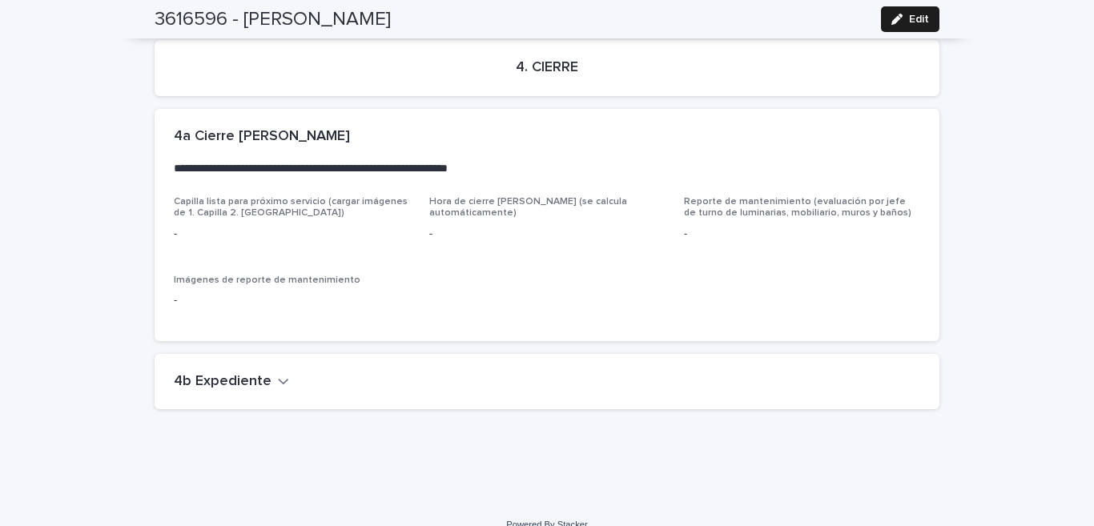
scroll to position [2927, 0]
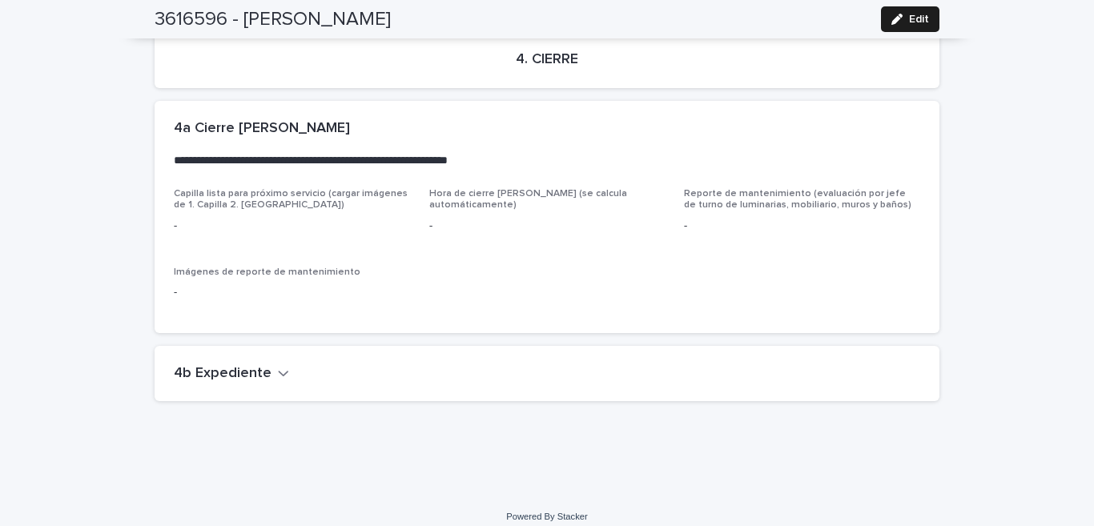
click at [252, 365] on h2 "4b Expediente" at bounding box center [223, 374] width 98 height 18
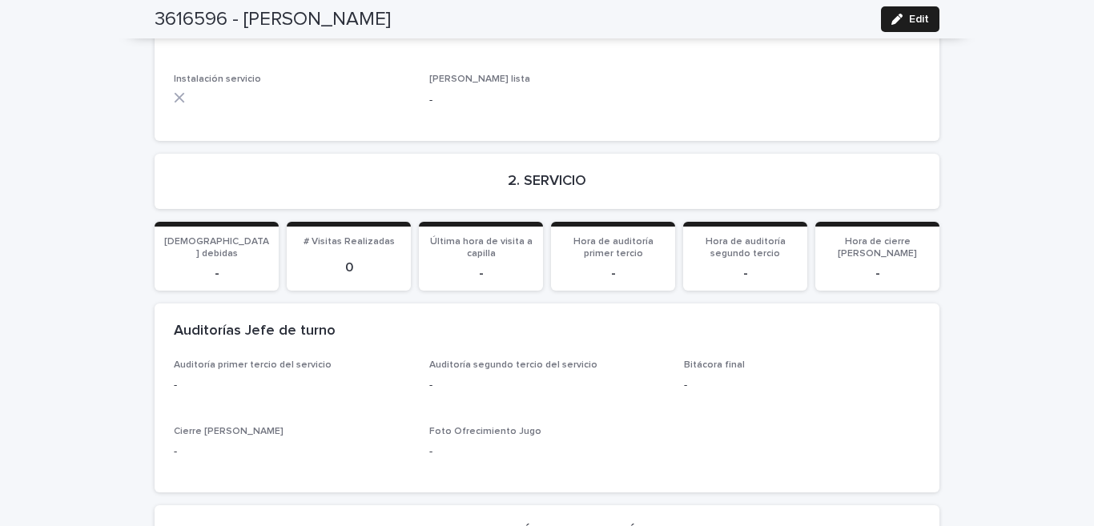
scroll to position [1652, 0]
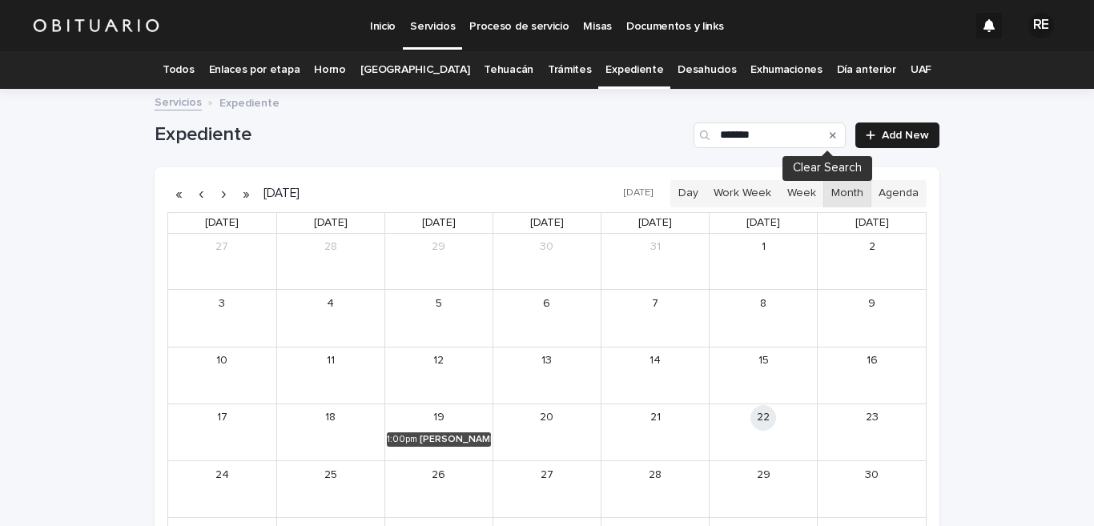
click at [829, 137] on icon "Search" at bounding box center [832, 135] width 6 height 6
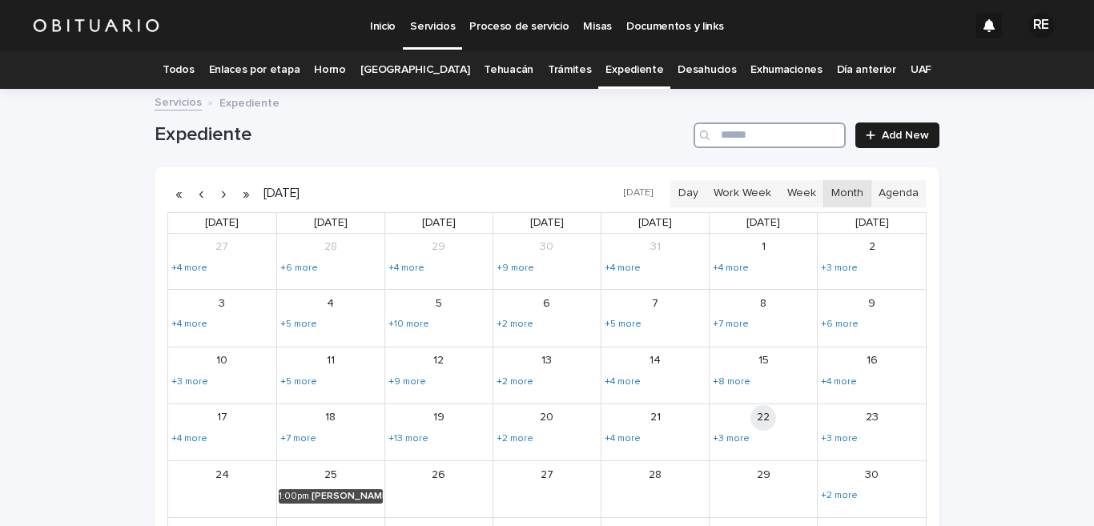
click at [757, 142] on input "Search" at bounding box center [769, 135] width 152 height 26
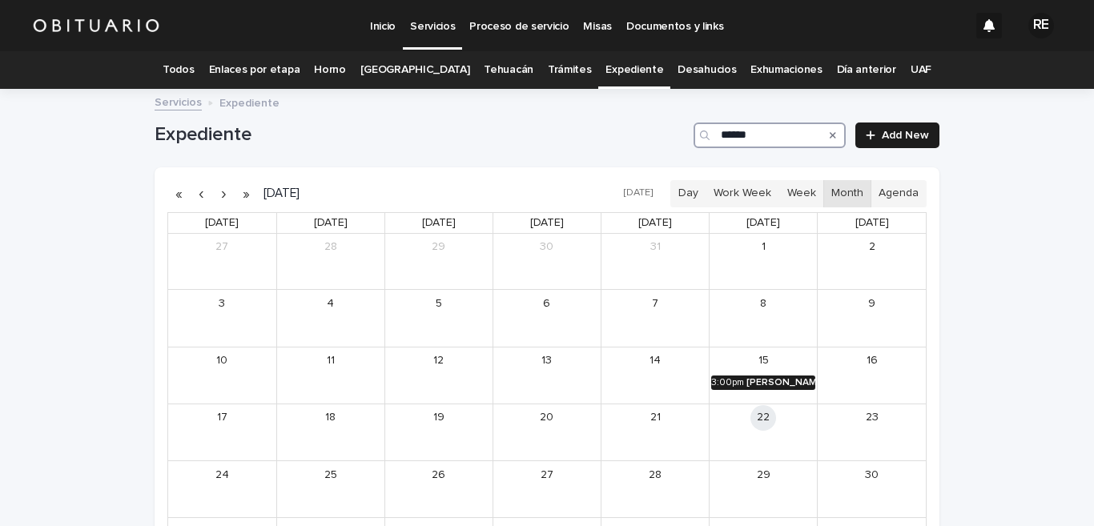
click at [774, 383] on div "[PERSON_NAME]" at bounding box center [780, 382] width 69 height 11
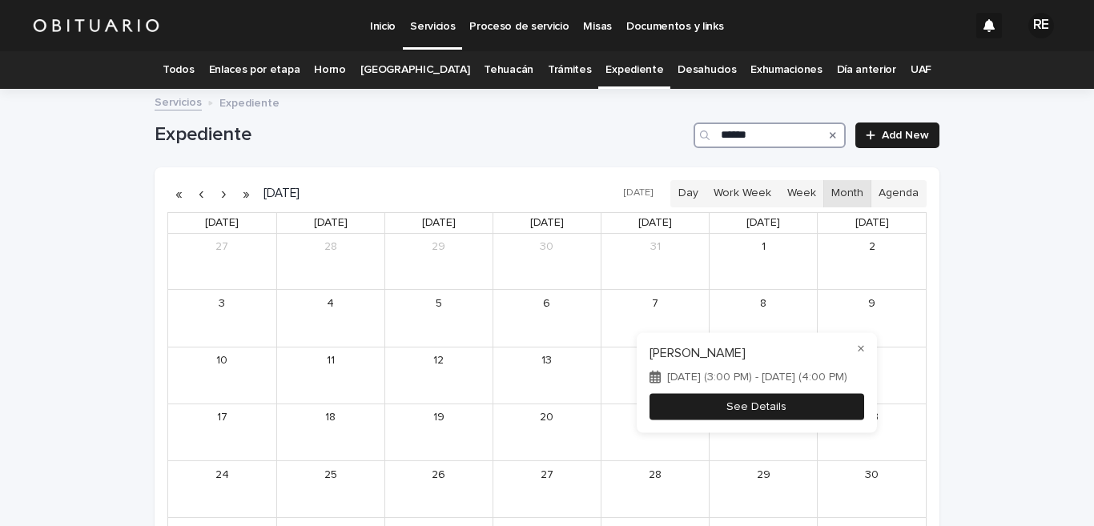
type input "******"
click at [811, 405] on button "See Details" at bounding box center [756, 406] width 215 height 26
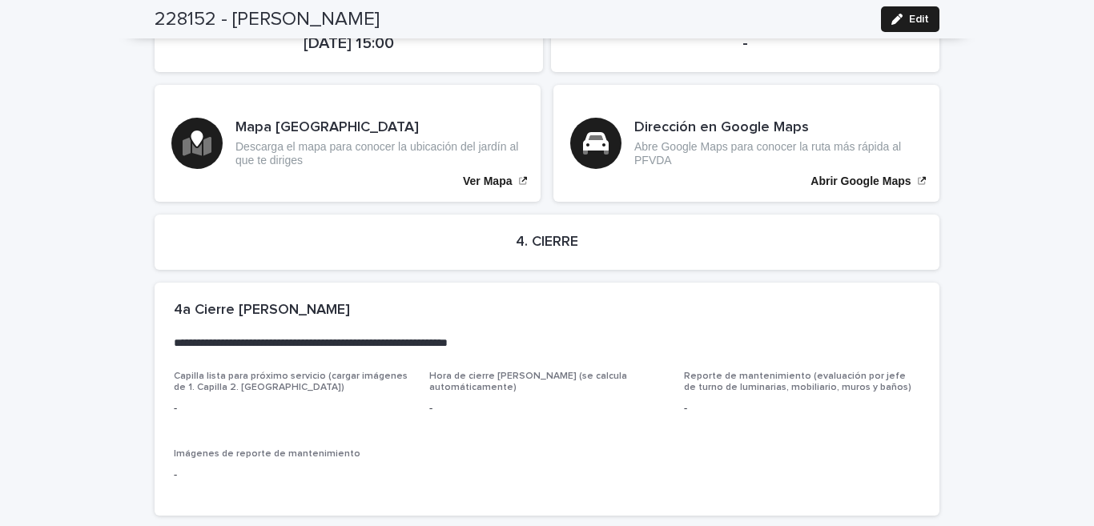
scroll to position [2944, 0]
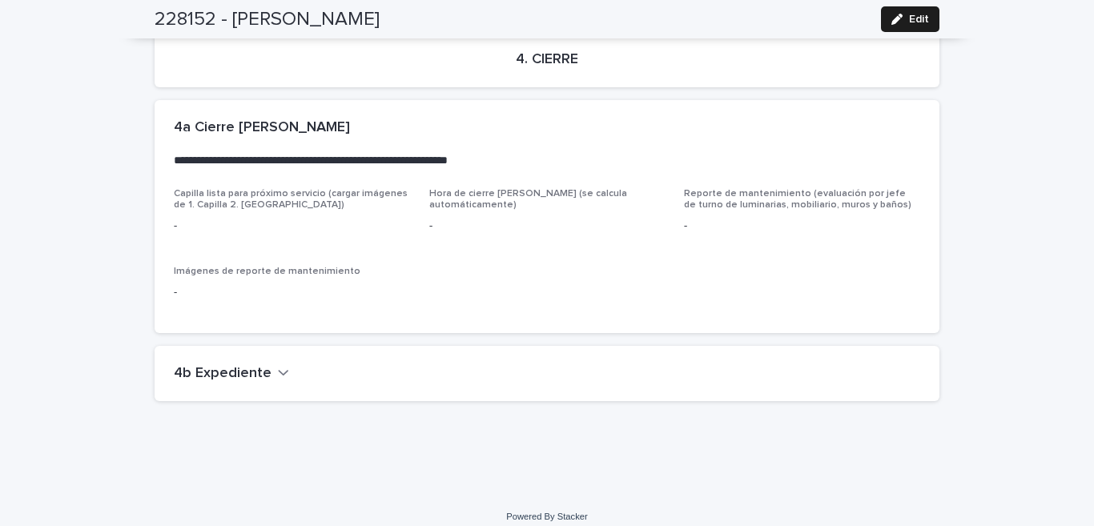
click at [250, 365] on h2 "4b Expediente" at bounding box center [223, 374] width 98 height 18
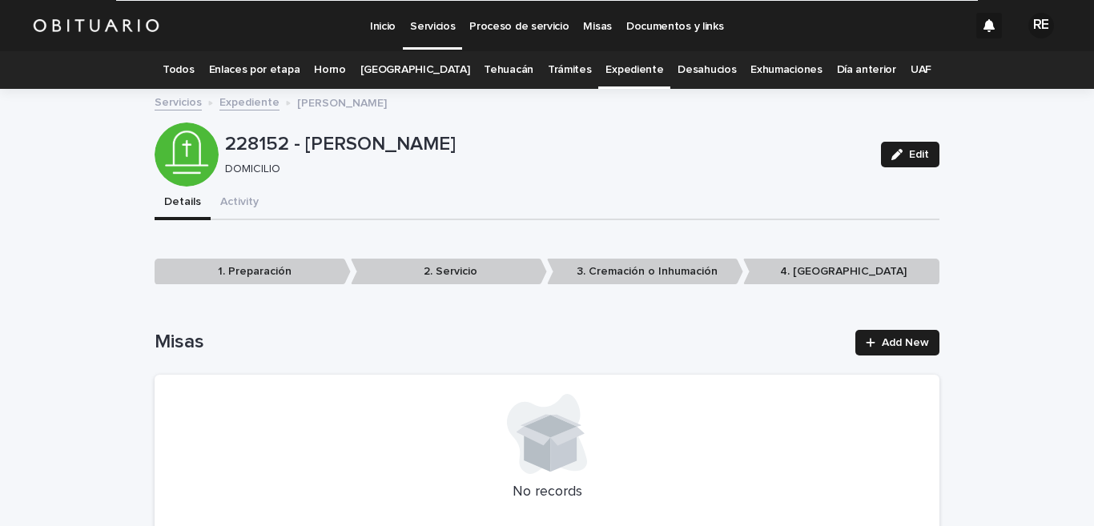
scroll to position [0, 0]
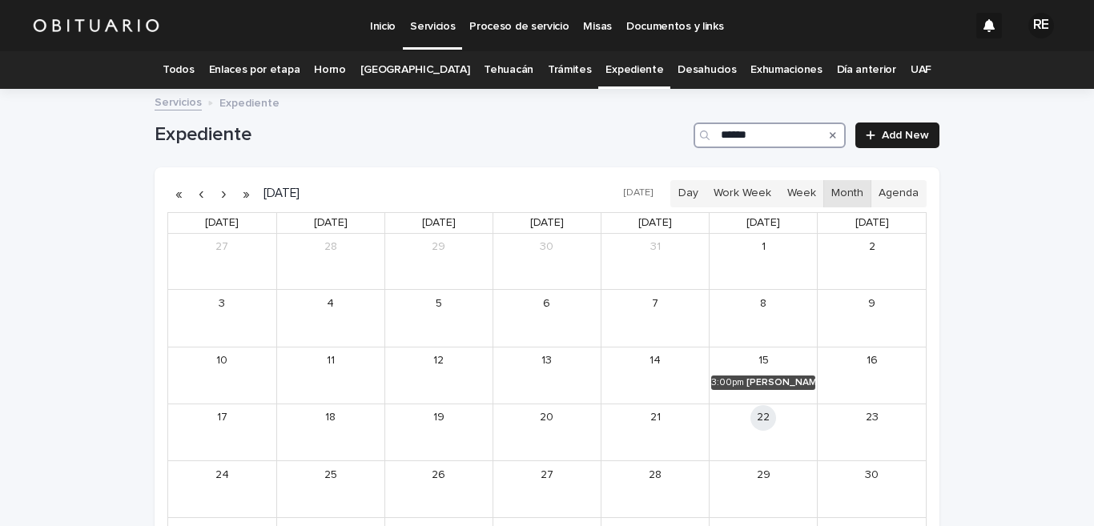
click at [760, 130] on input "******" at bounding box center [769, 135] width 152 height 26
type input "*"
click at [875, 439] on div "[PERSON_NAME]" at bounding box center [890, 439] width 68 height 11
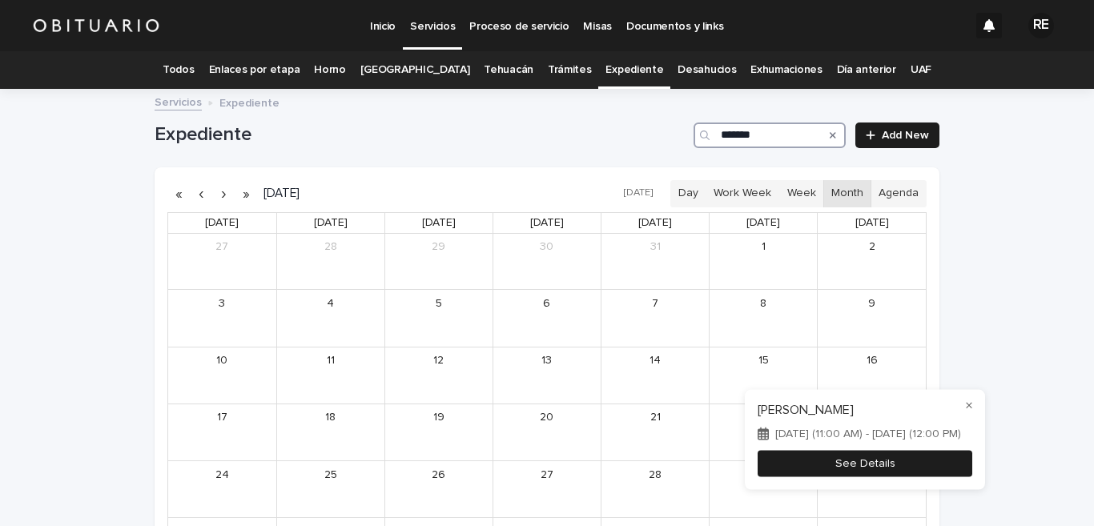
type input "*******"
click at [907, 458] on button "See Details" at bounding box center [864, 463] width 215 height 26
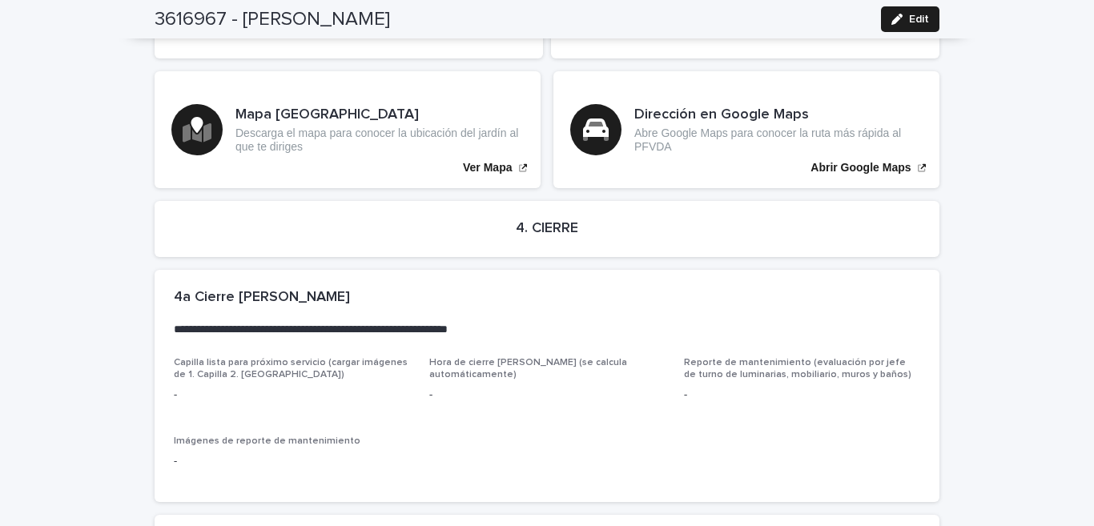
scroll to position [3622, 0]
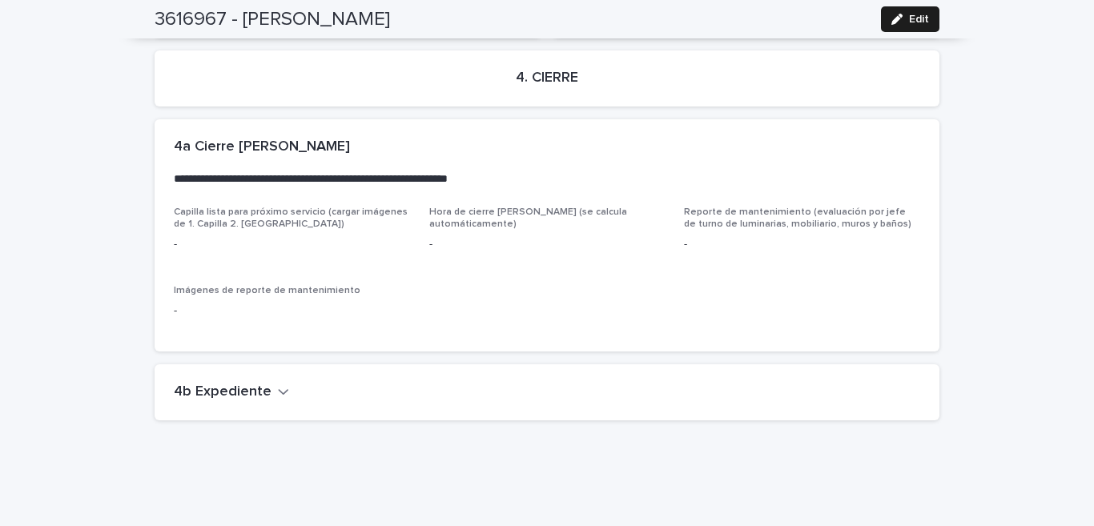
click at [245, 383] on h2 "4b Expediente" at bounding box center [223, 392] width 98 height 18
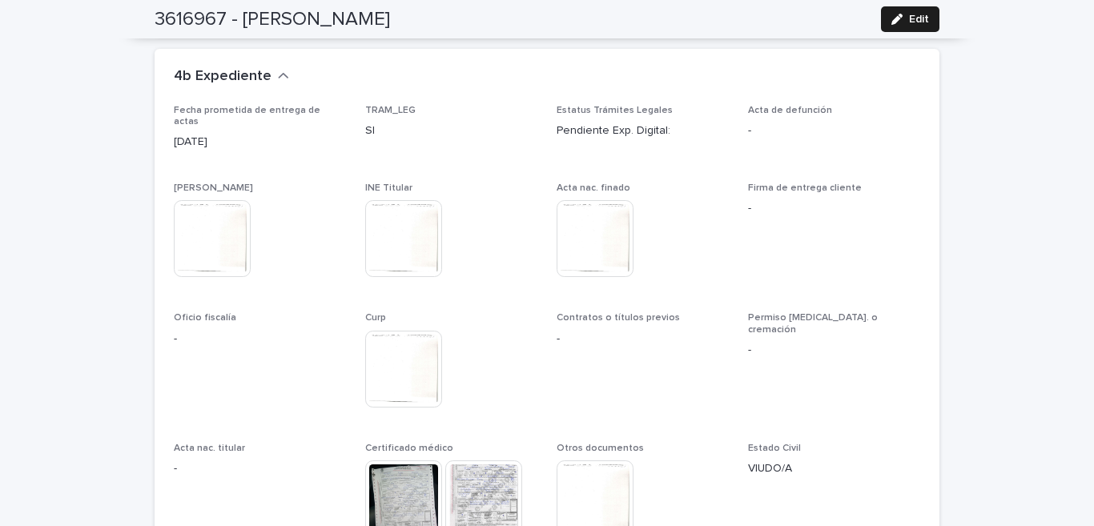
scroll to position [4095, 0]
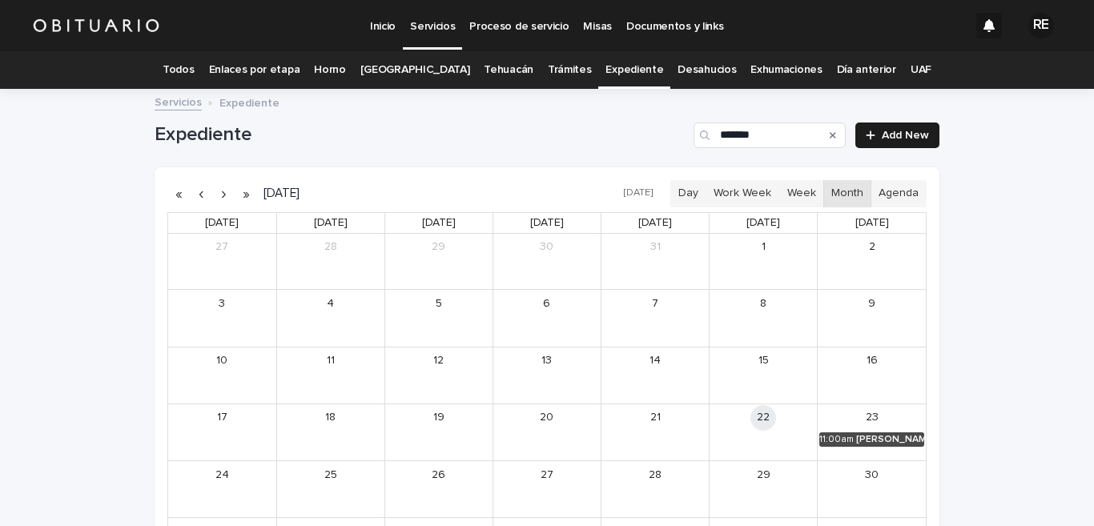
click at [829, 137] on icon "Search" at bounding box center [832, 135] width 6 height 6
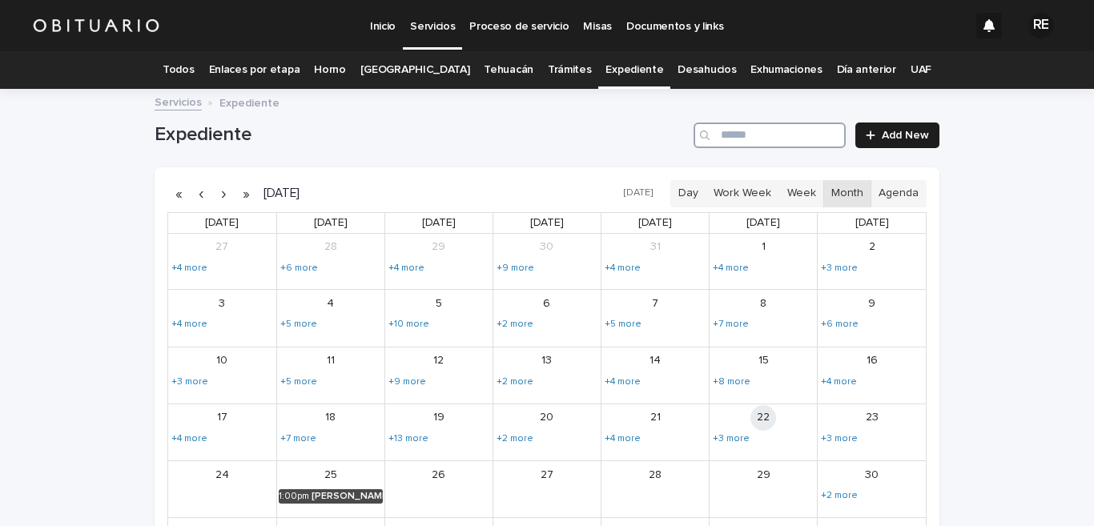
click at [757, 135] on input "Search" at bounding box center [769, 135] width 152 height 26
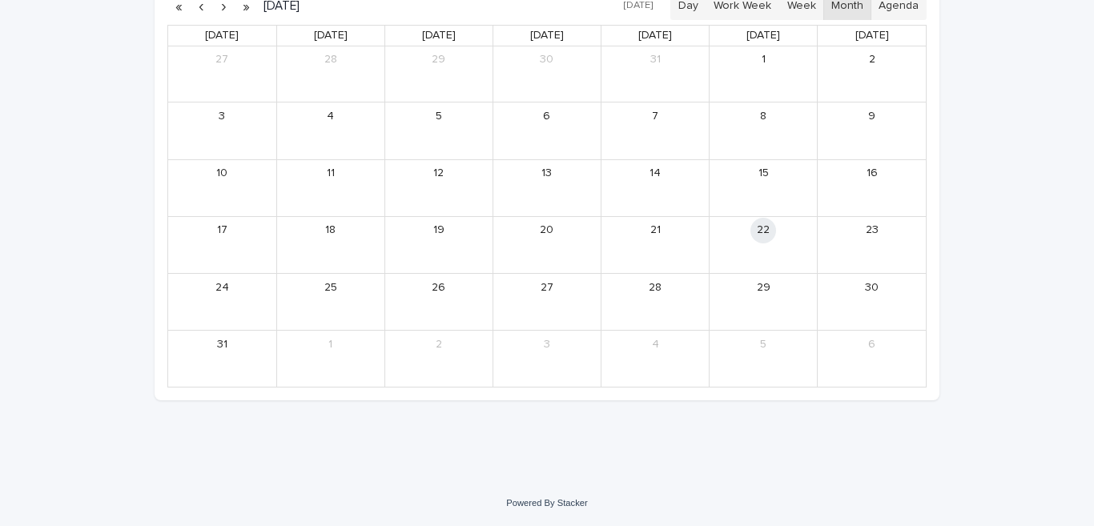
scroll to position [29, 0]
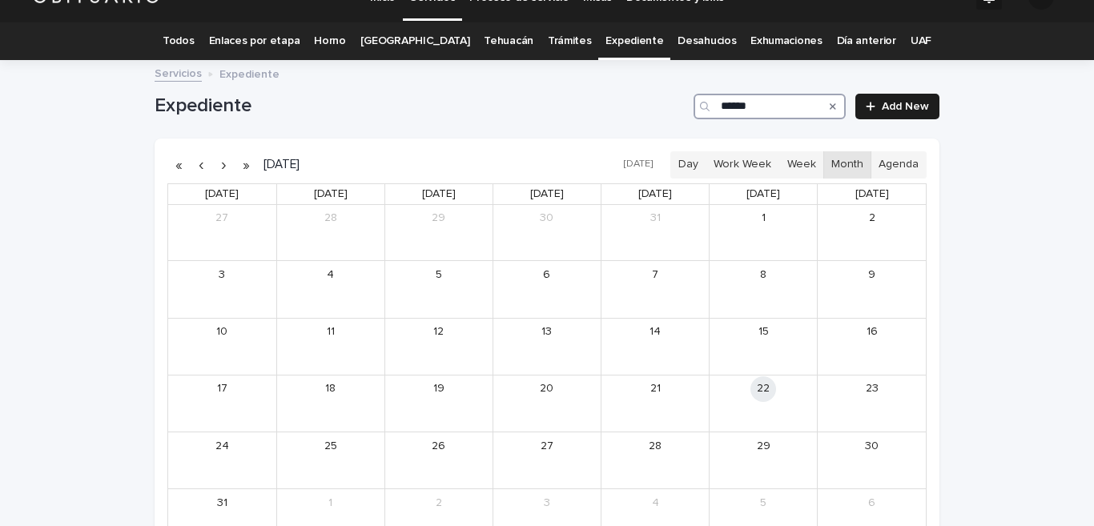
type input "******"
click at [195, 168] on button "button" at bounding box center [201, 165] width 22 height 26
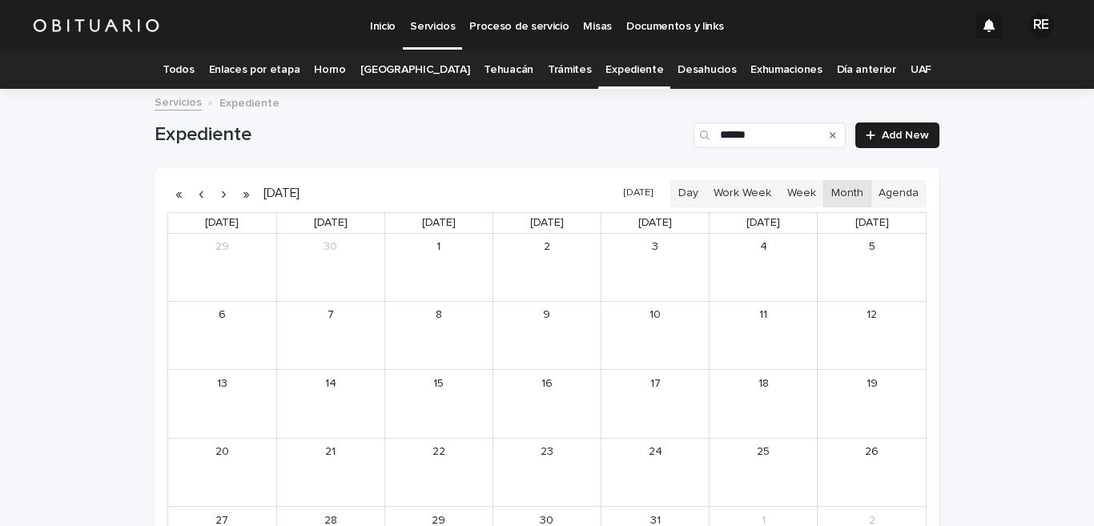
click at [829, 136] on icon "Search" at bounding box center [832, 135] width 6 height 10
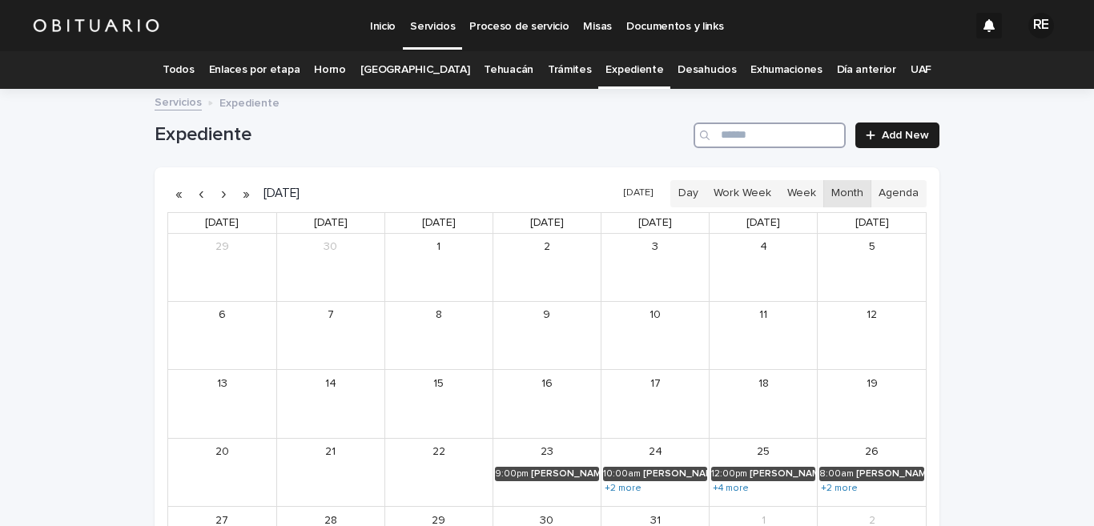
click at [759, 136] on input "Search" at bounding box center [769, 135] width 152 height 26
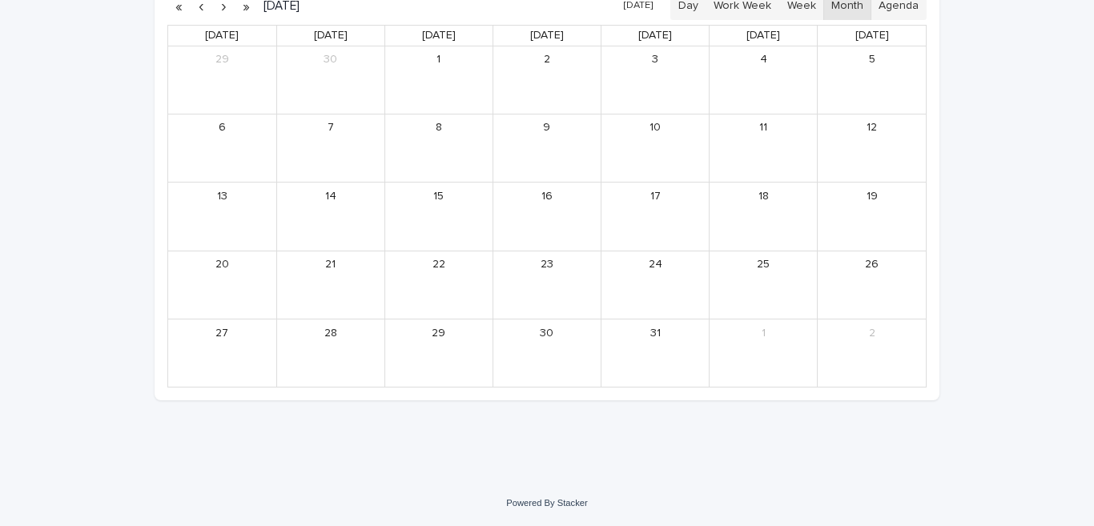
scroll to position [29, 0]
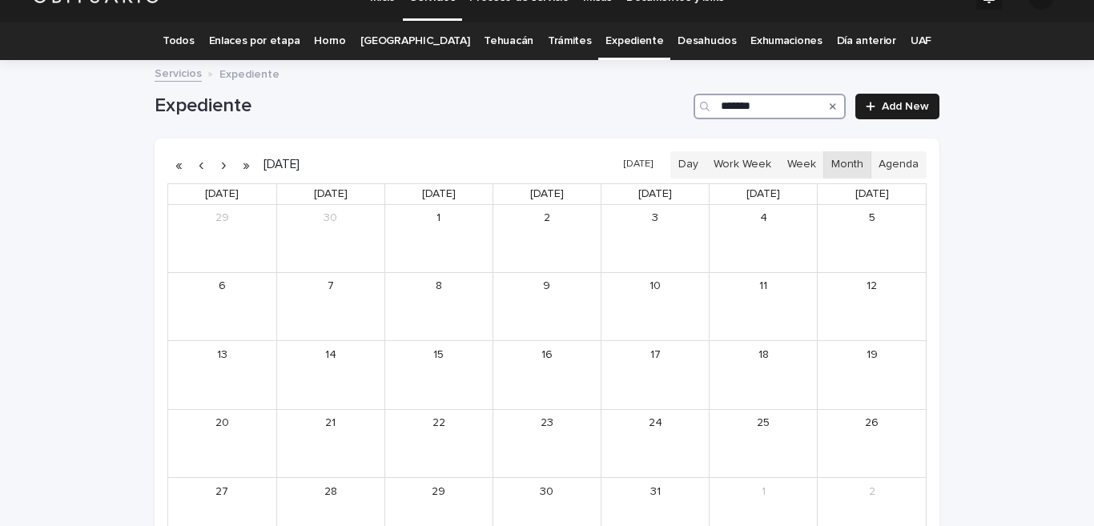
type input "*******"
click at [219, 167] on button "button" at bounding box center [223, 165] width 22 height 26
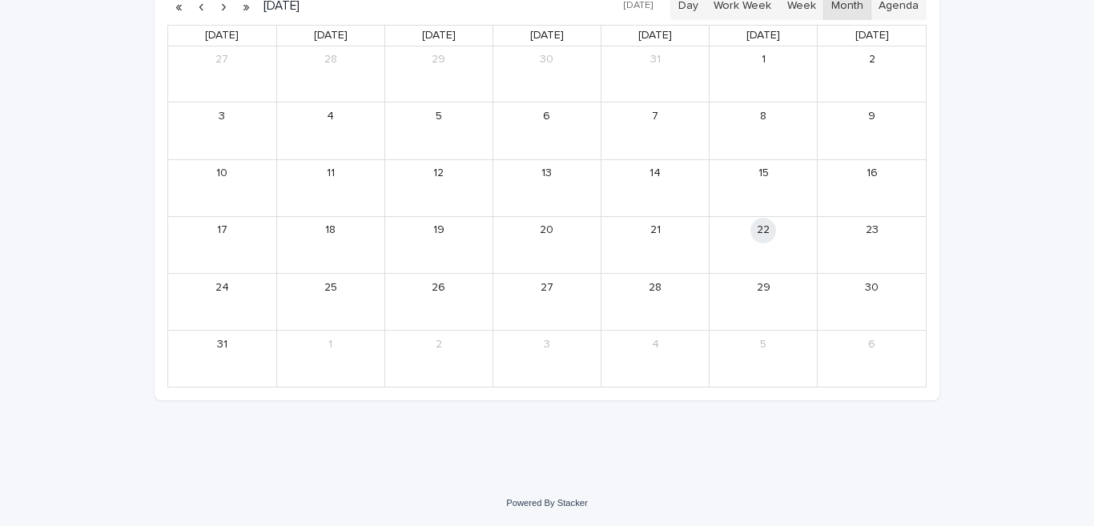
scroll to position [29, 0]
